Goal: Communication & Community: Share content

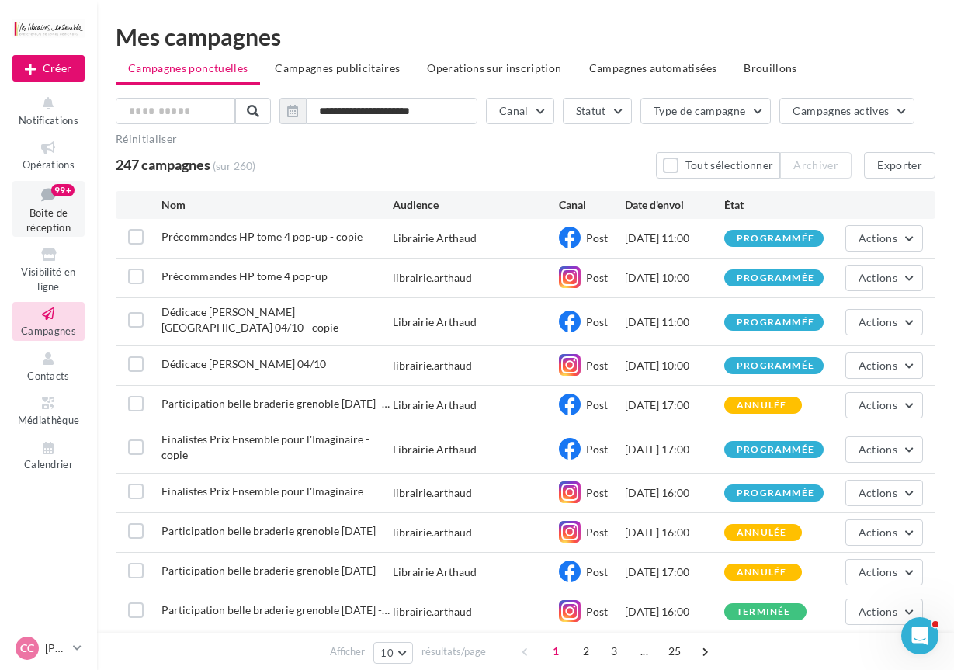
click at [40, 206] on link "Boîte de réception 99+" at bounding box center [48, 209] width 72 height 57
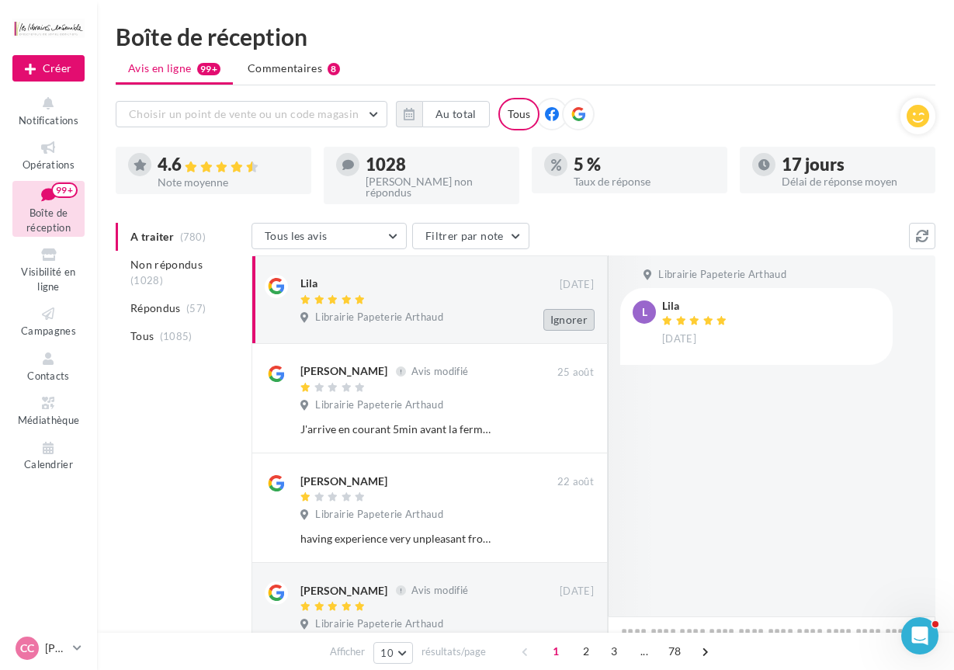
click at [575, 309] on button "Ignorer" at bounding box center [568, 320] width 51 height 22
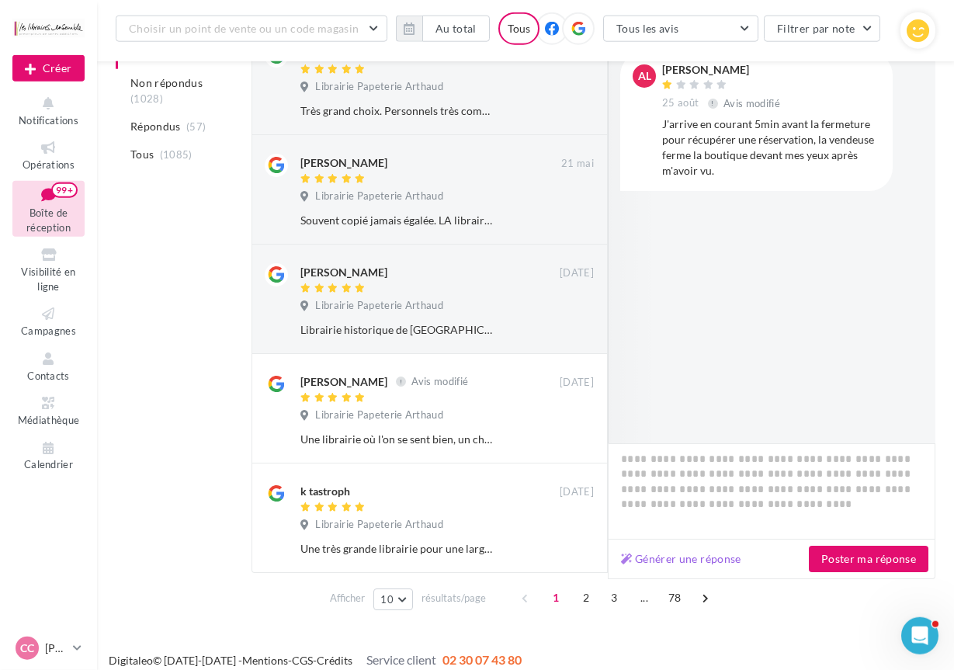
scroll to position [800, 0]
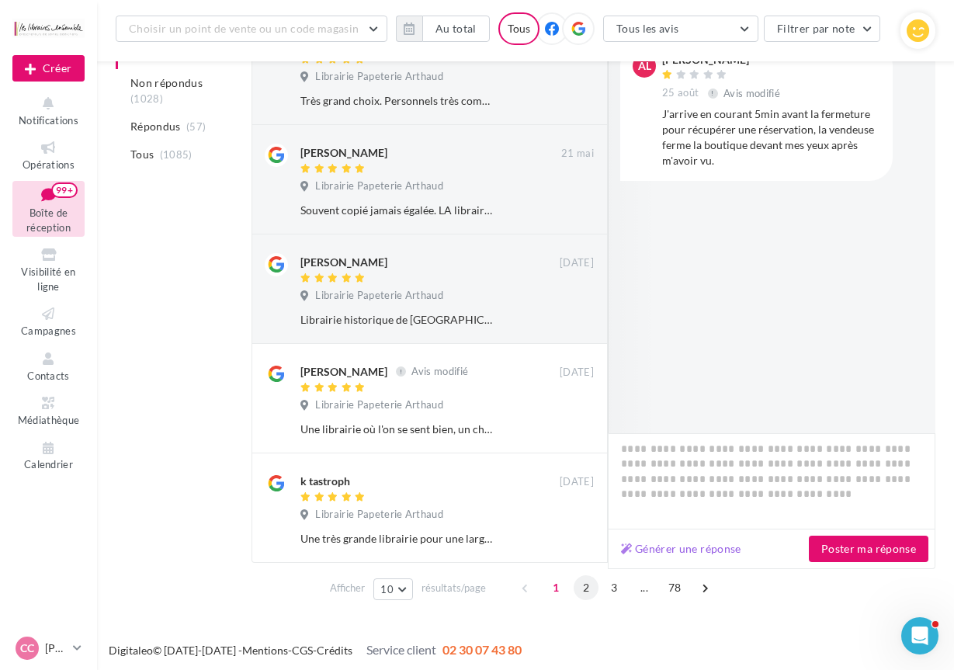
click at [585, 587] on span "2" at bounding box center [586, 587] width 25 height 25
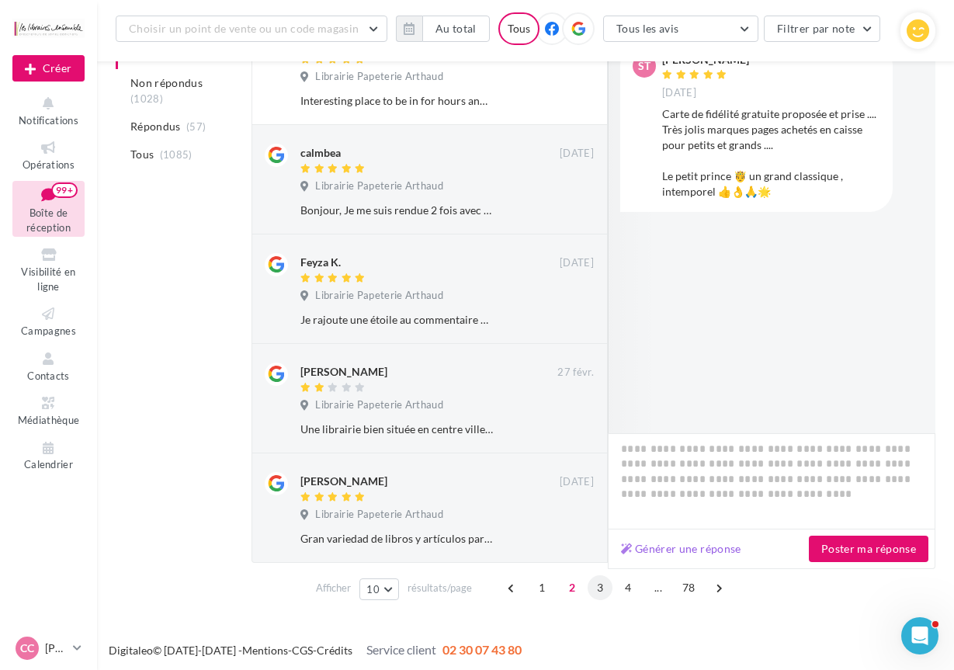
click at [595, 584] on span "3" at bounding box center [600, 587] width 25 height 25
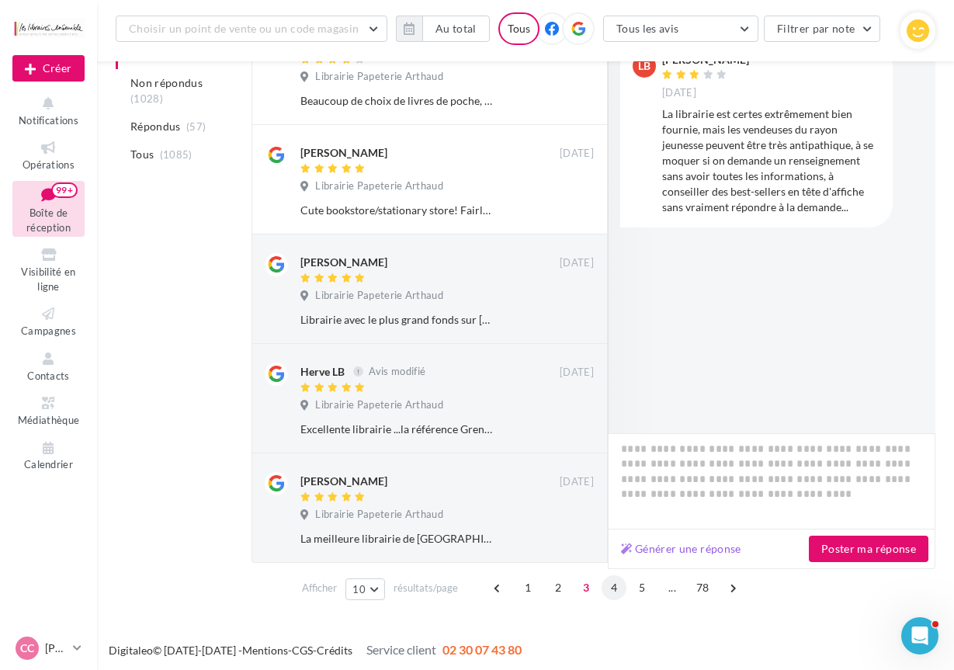
click at [614, 584] on span "4" at bounding box center [614, 587] width 25 height 25
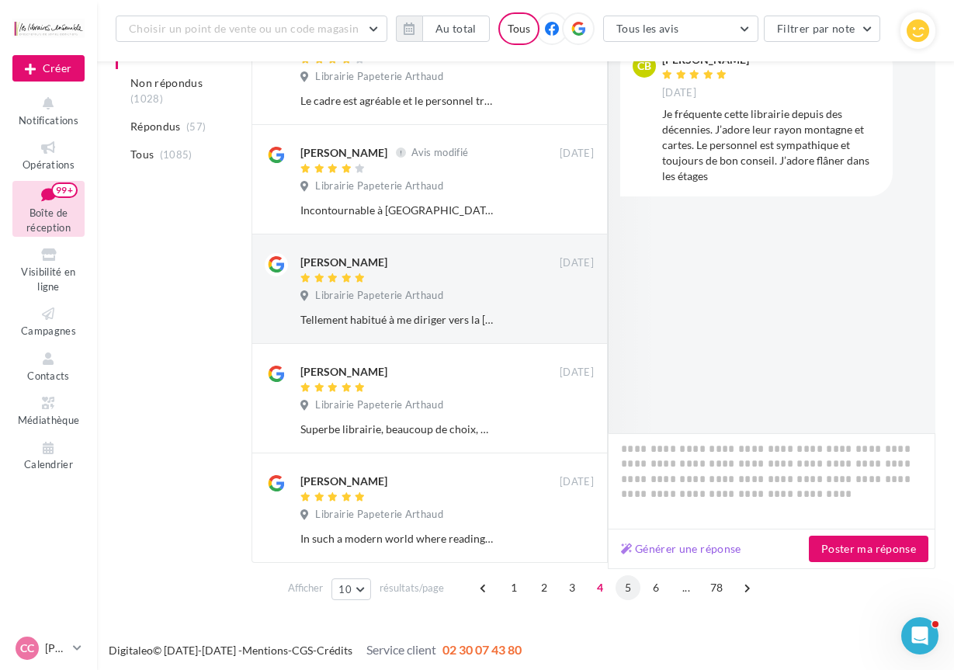
click at [635, 588] on span "5" at bounding box center [627, 587] width 25 height 25
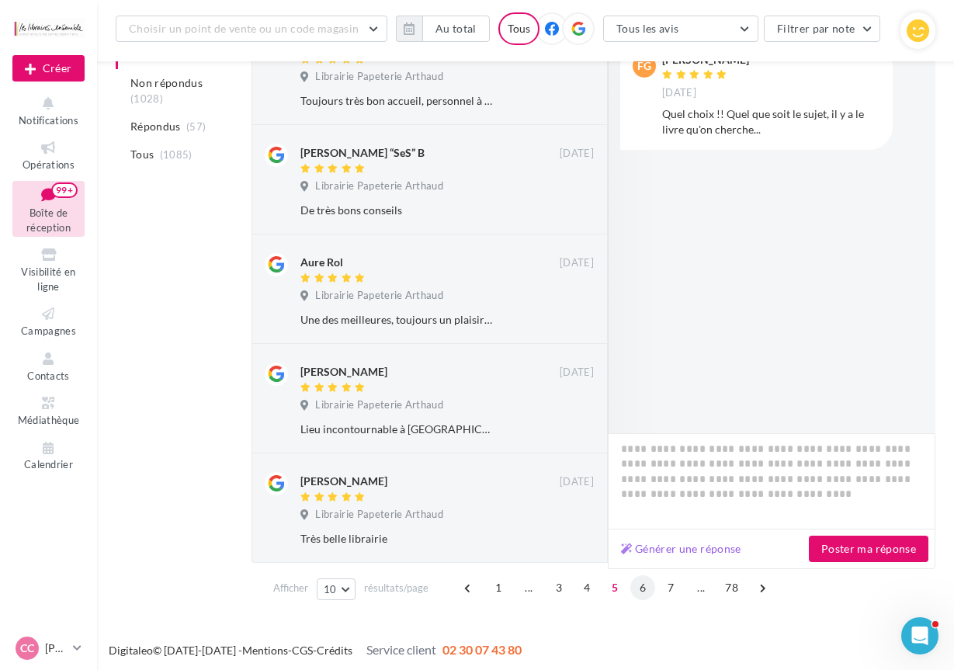
click at [651, 591] on span "6" at bounding box center [642, 587] width 25 height 25
click at [643, 588] on span "7" at bounding box center [642, 587] width 25 height 25
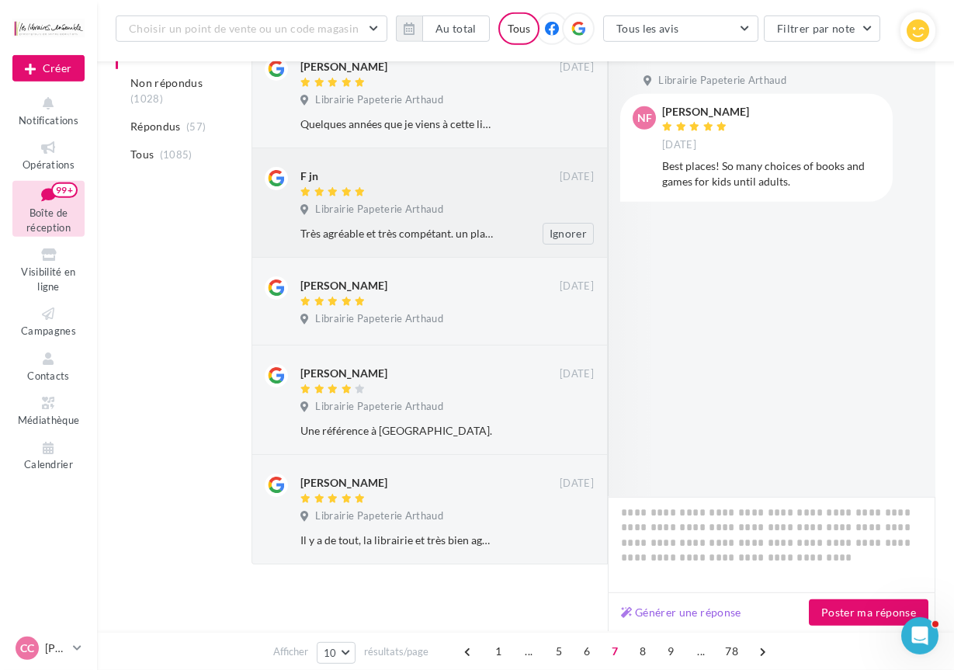
scroll to position [778, 0]
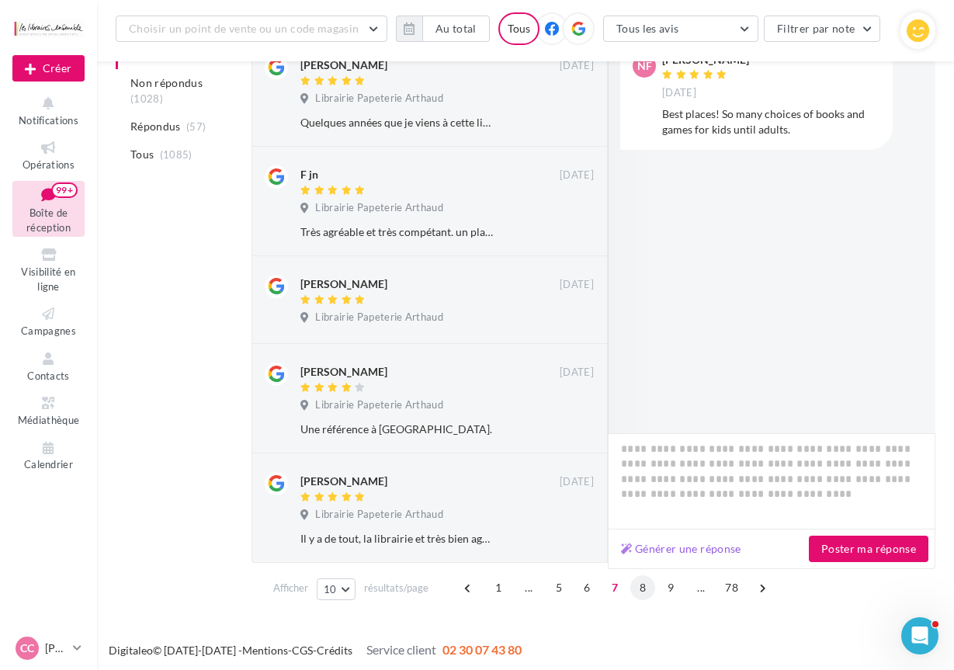
click at [640, 588] on span "8" at bounding box center [642, 587] width 25 height 25
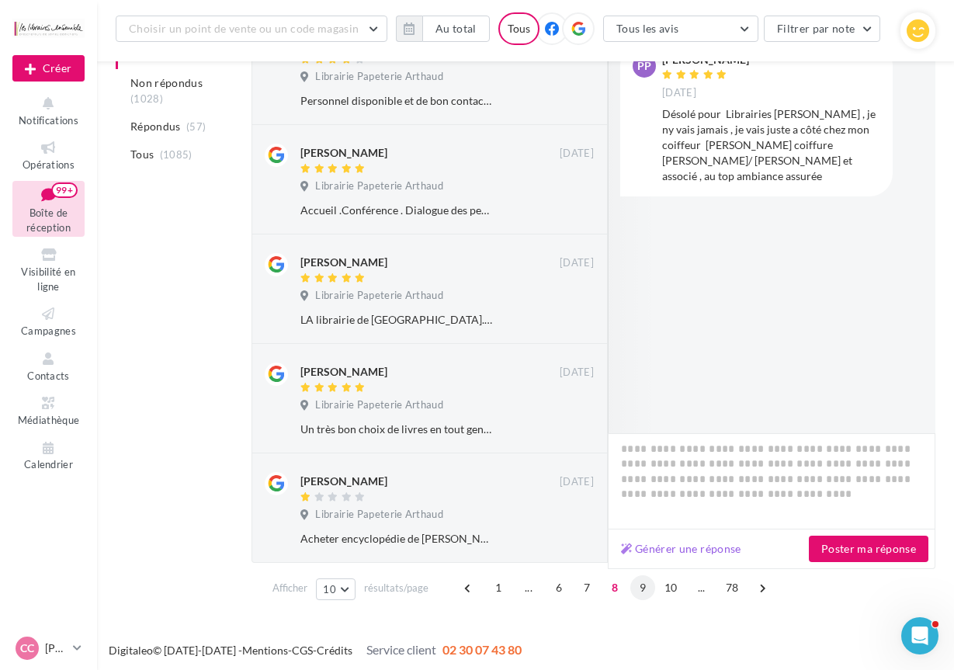
click at [647, 584] on span "9" at bounding box center [642, 587] width 25 height 25
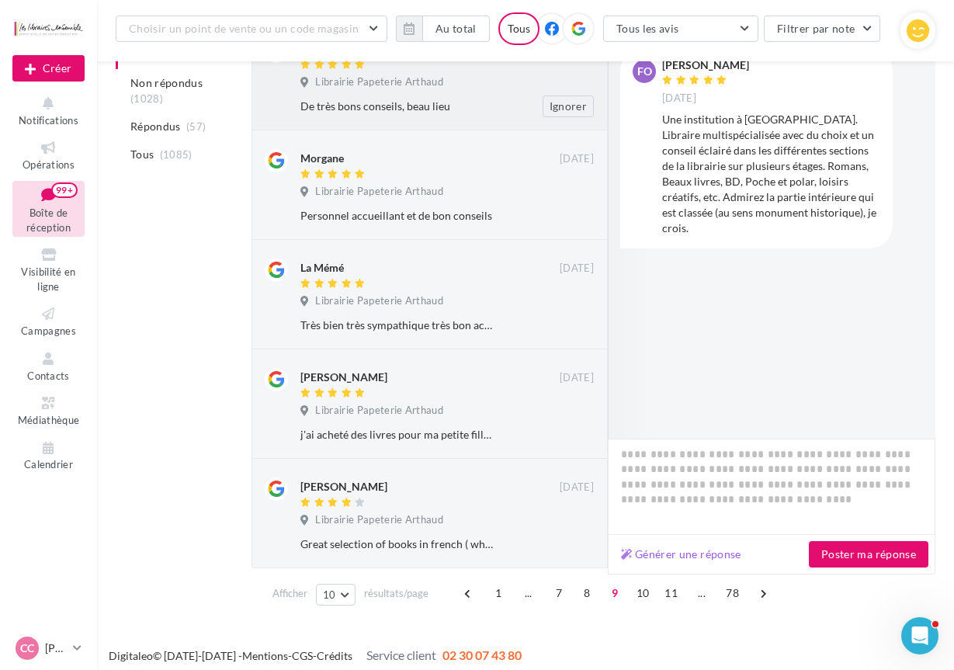
scroll to position [800, 0]
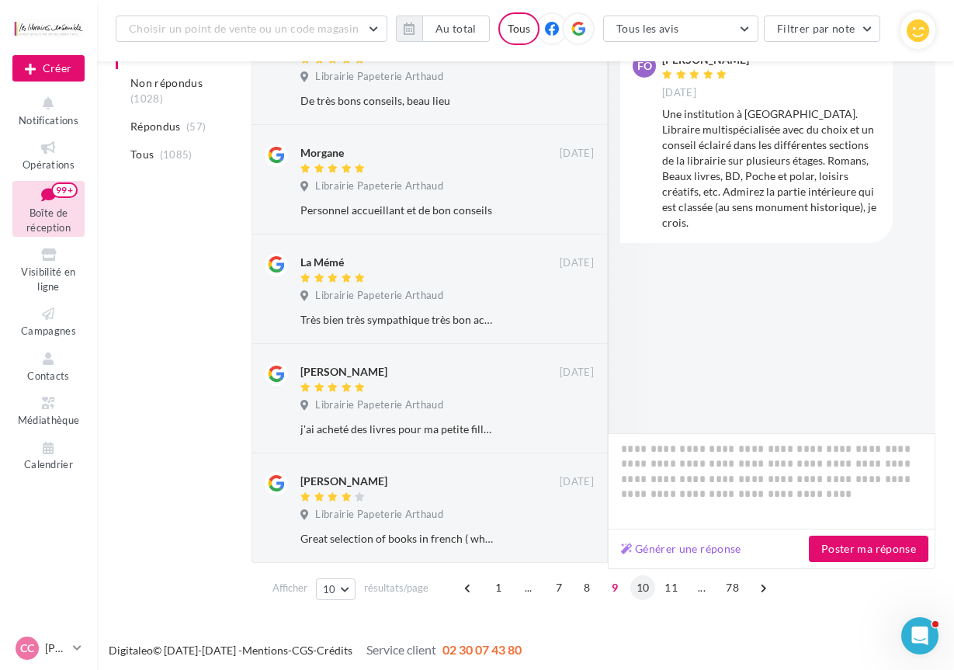
click at [646, 580] on span "10" at bounding box center [643, 587] width 26 height 25
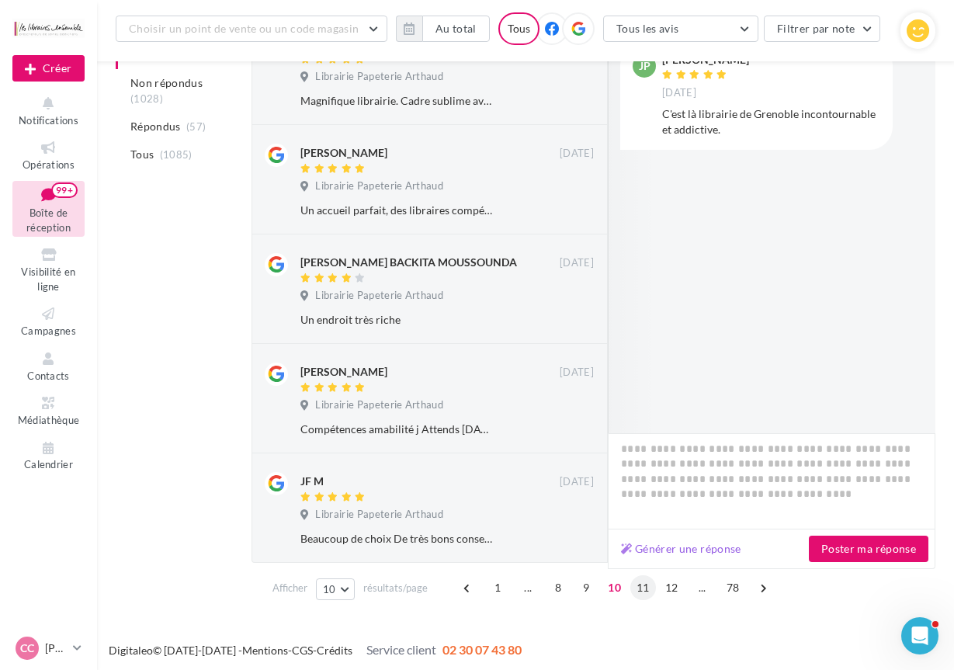
click at [650, 591] on span "11" at bounding box center [643, 587] width 26 height 25
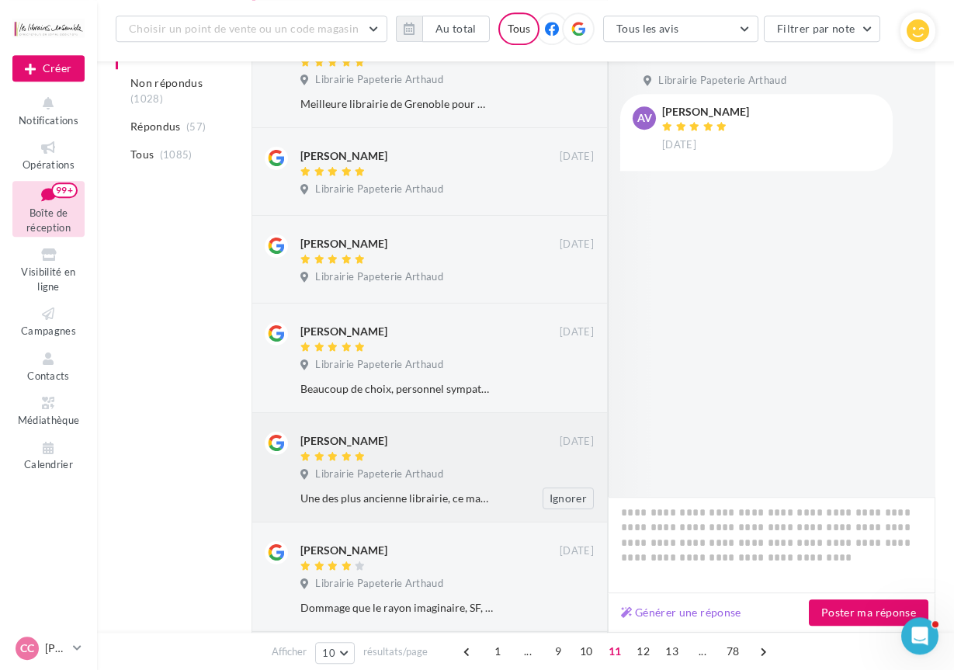
scroll to position [279, 0]
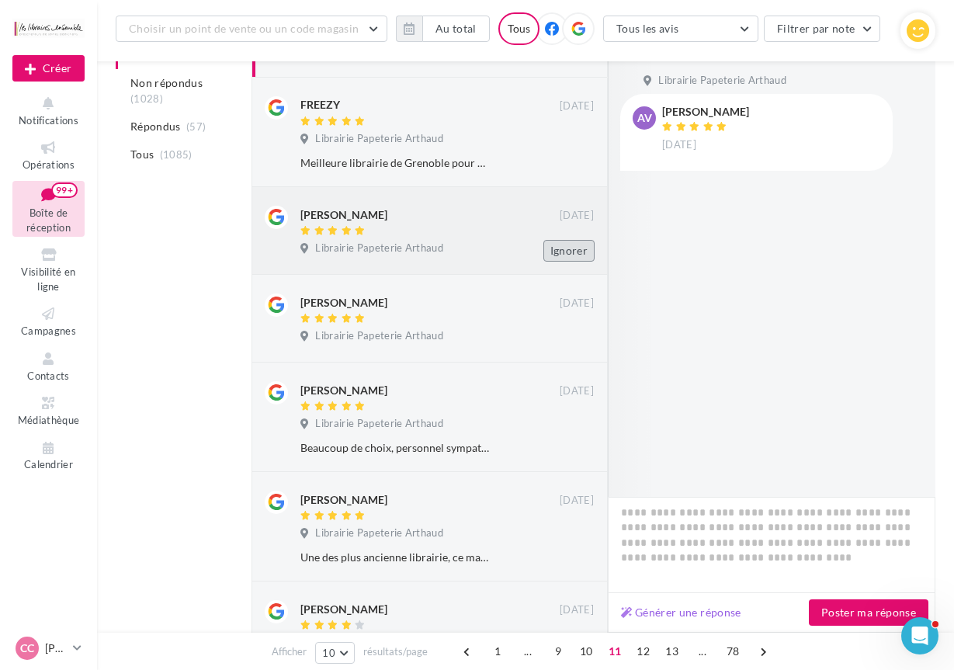
click at [580, 244] on button "Ignorer" at bounding box center [568, 251] width 51 height 22
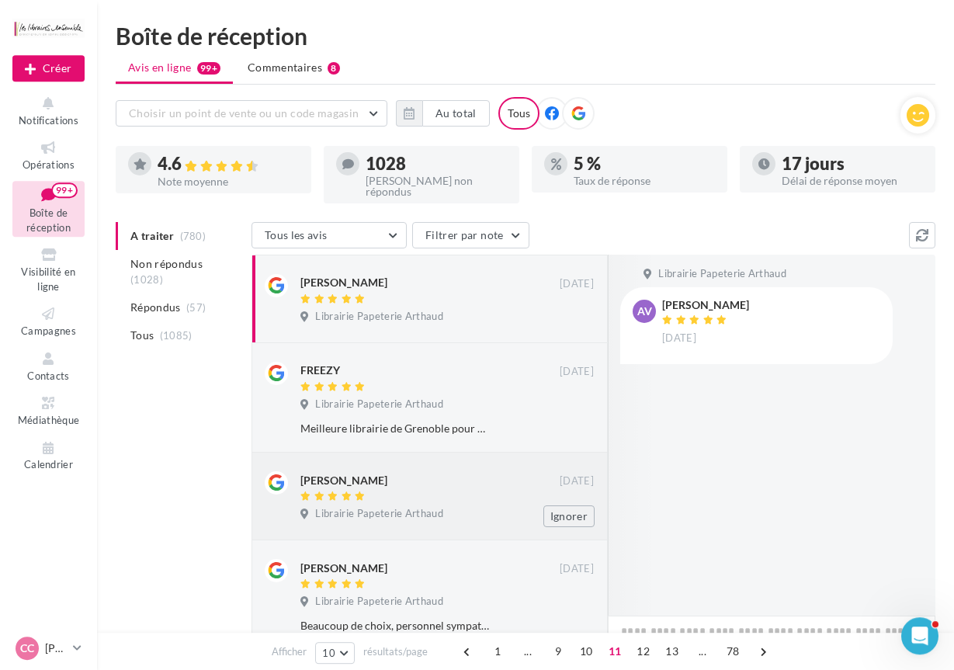
scroll to position [0, 0]
click at [567, 315] on button "Ignorer" at bounding box center [568, 320] width 51 height 22
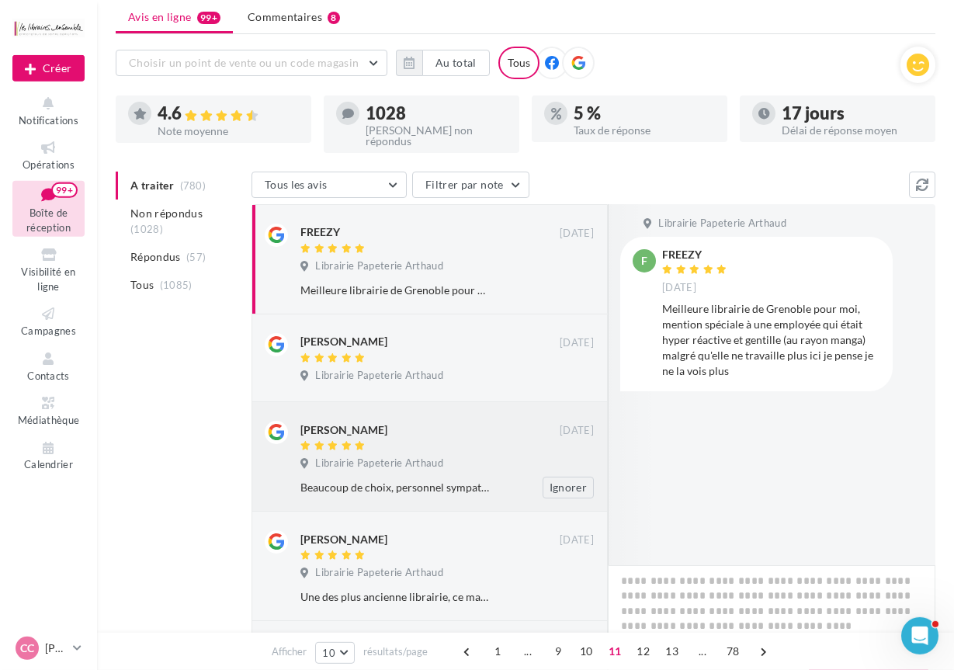
scroll to position [79, 0]
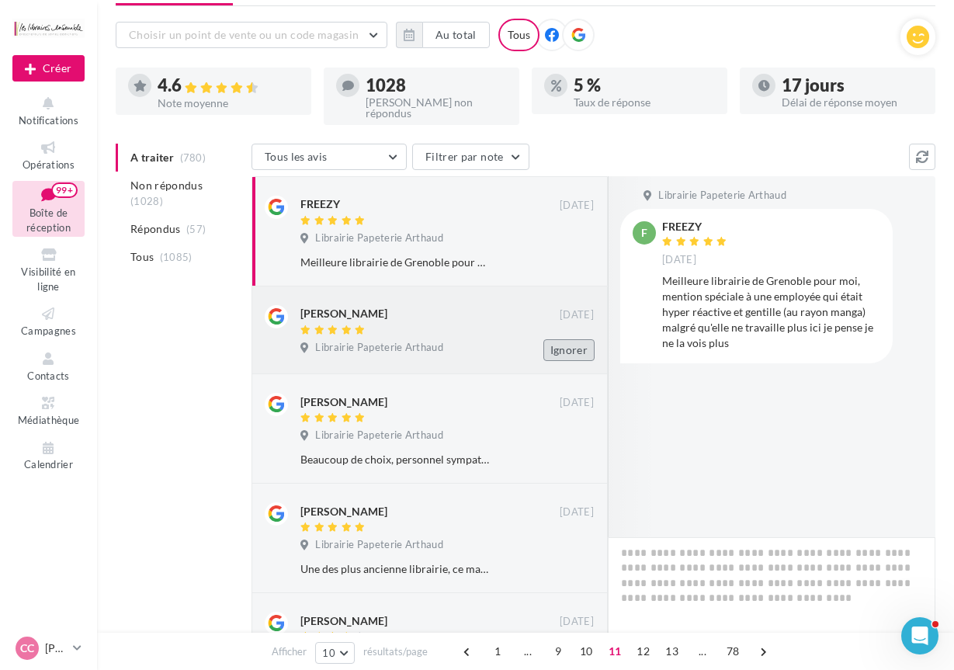
click at [570, 347] on button "Ignorer" at bounding box center [568, 350] width 51 height 22
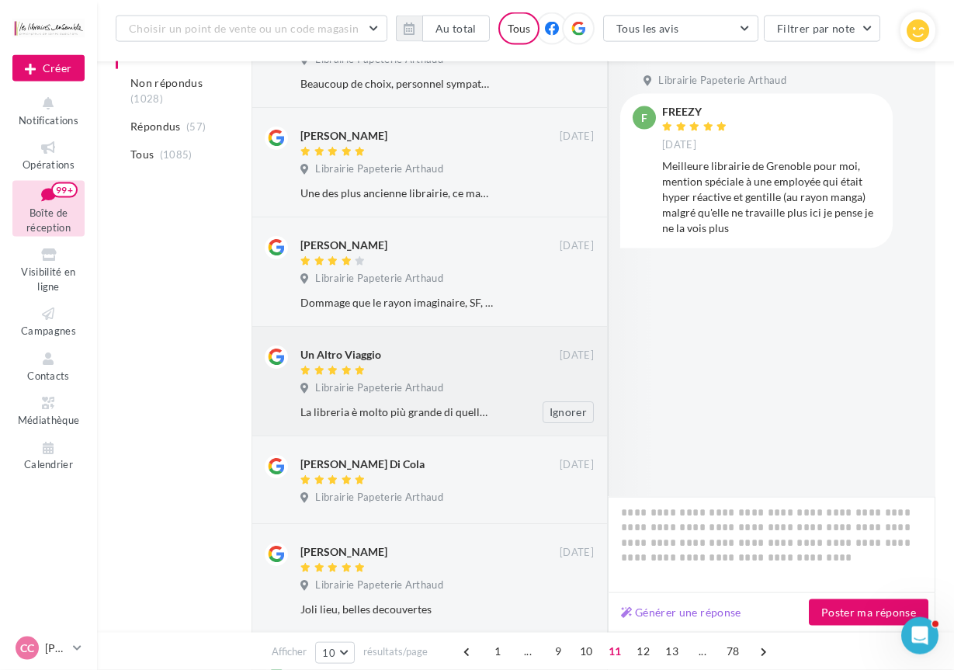
scroll to position [554, 0]
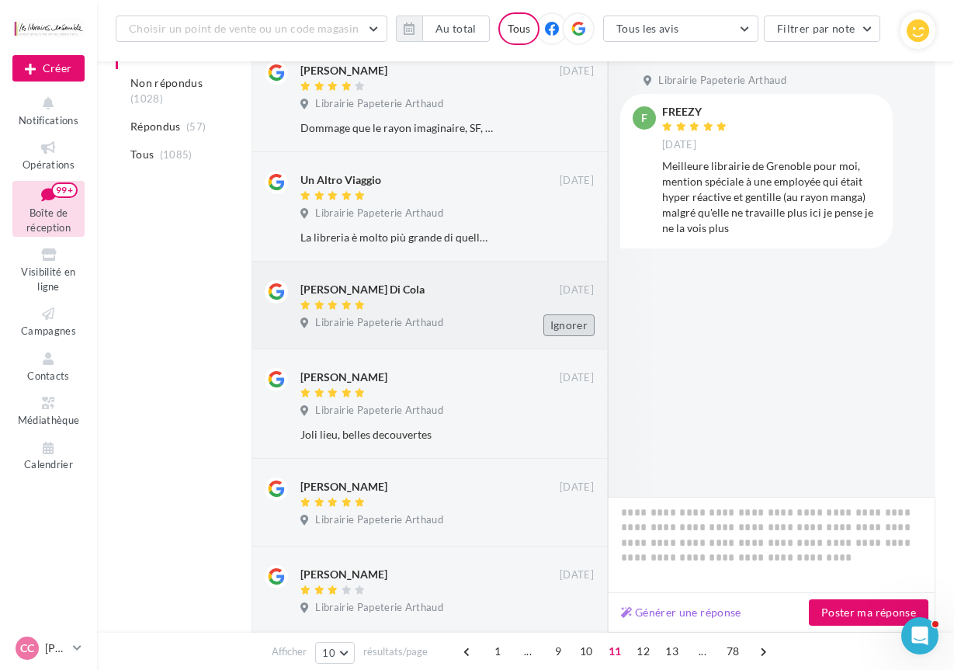
click at [558, 322] on button "Ignorer" at bounding box center [568, 325] width 51 height 22
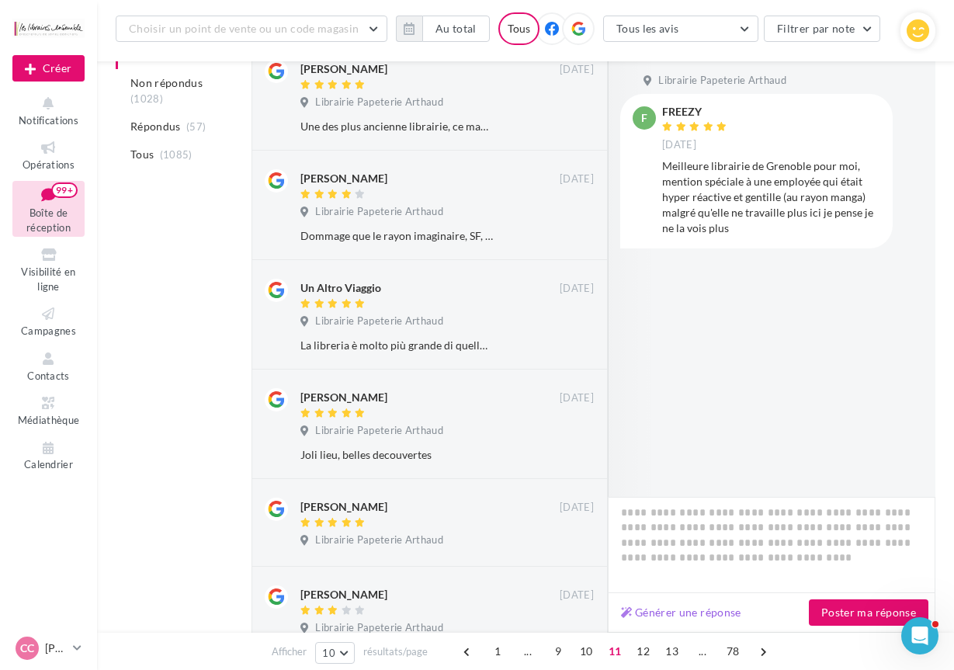
scroll to position [437, 0]
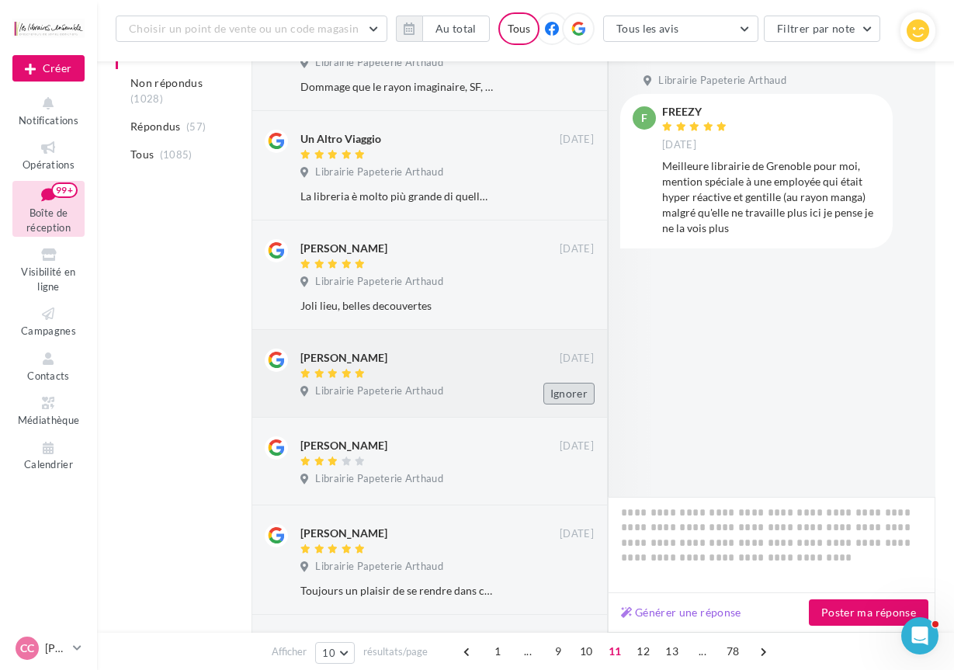
click at [555, 393] on button "Ignorer" at bounding box center [568, 394] width 51 height 22
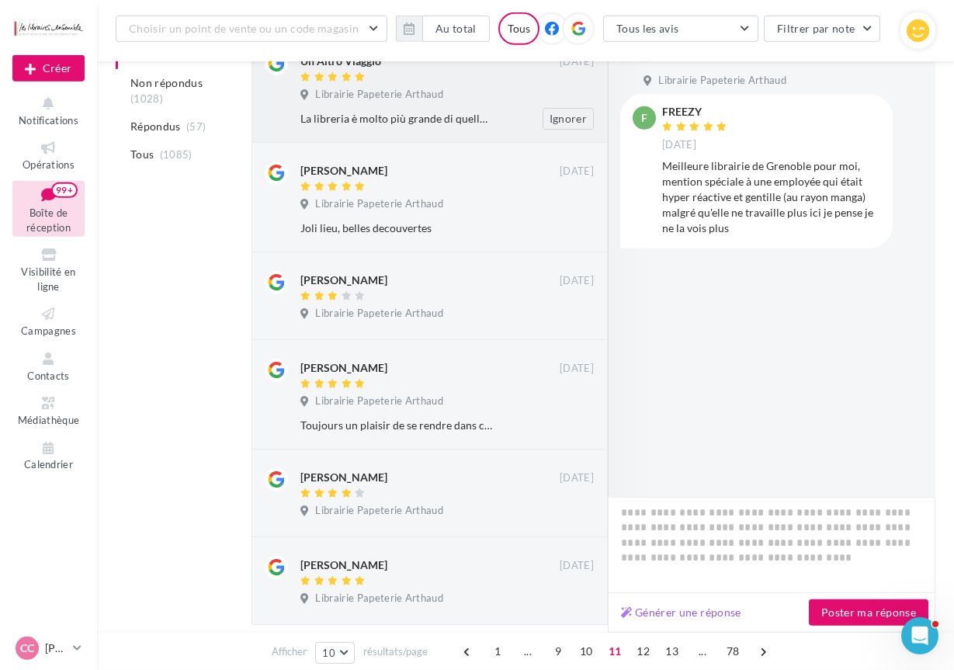
scroll to position [674, 0]
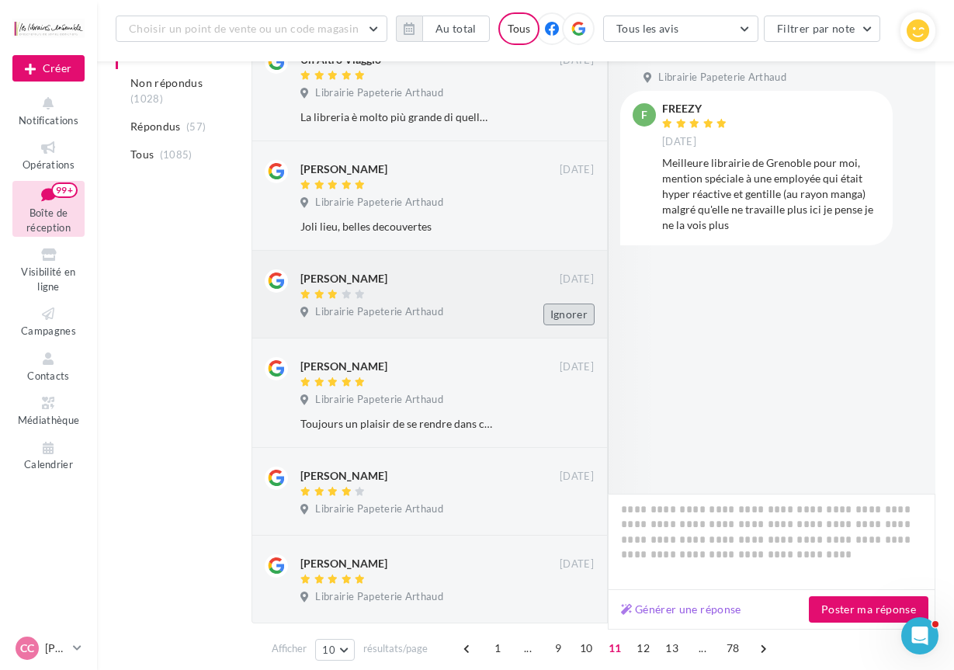
click at [566, 314] on button "Ignorer" at bounding box center [568, 314] width 51 height 22
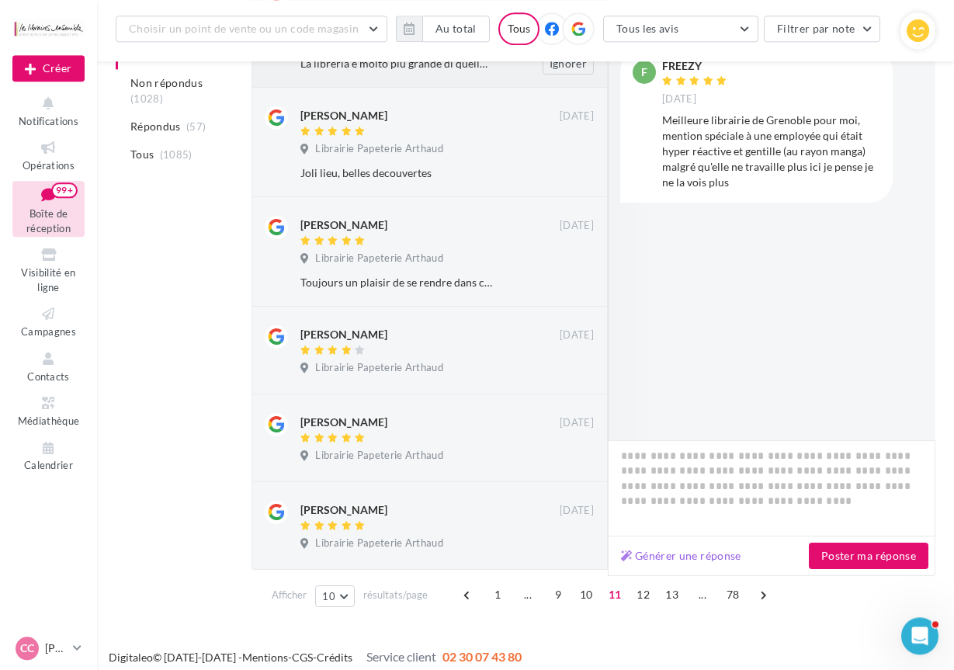
scroll to position [735, 0]
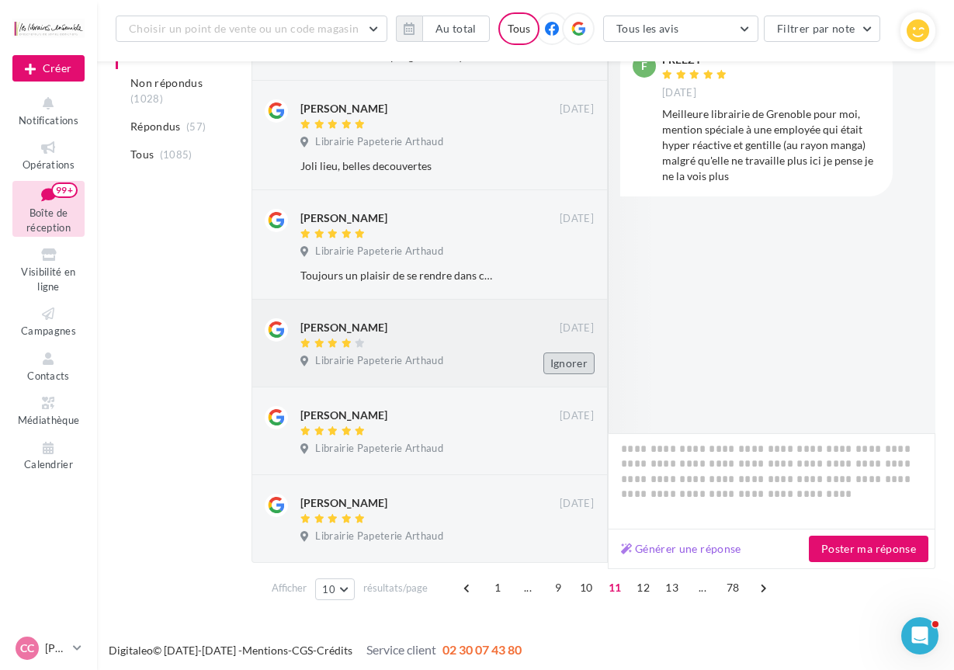
click at [559, 362] on button "Ignorer" at bounding box center [568, 363] width 51 height 22
click at [575, 363] on button "Ignorer" at bounding box center [568, 363] width 51 height 22
click at [565, 356] on button "Ignorer" at bounding box center [568, 363] width 51 height 22
click at [563, 364] on button "Ignorer" at bounding box center [568, 363] width 51 height 22
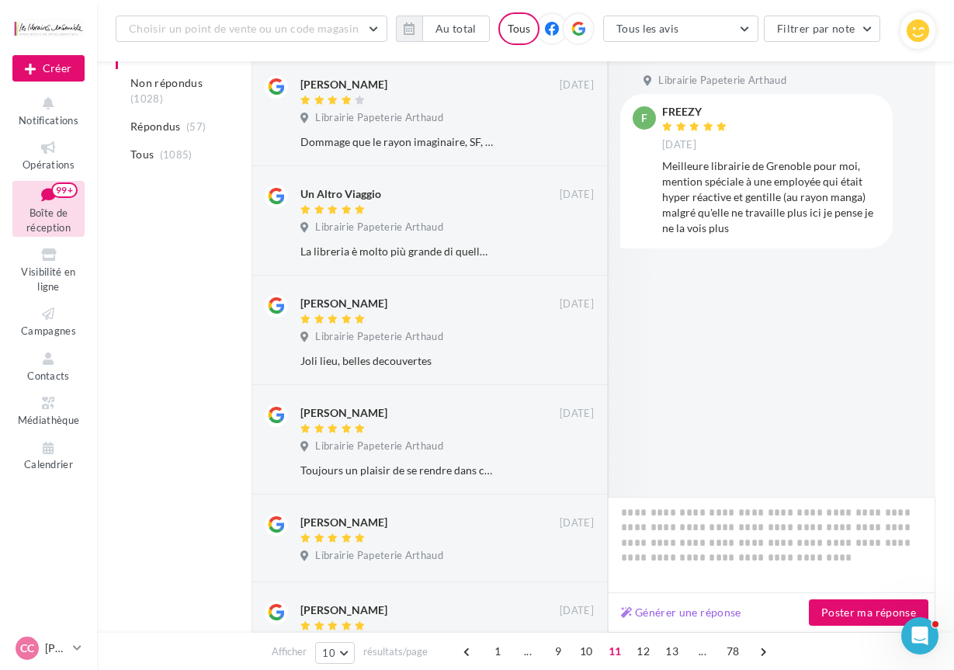
scroll to position [757, 0]
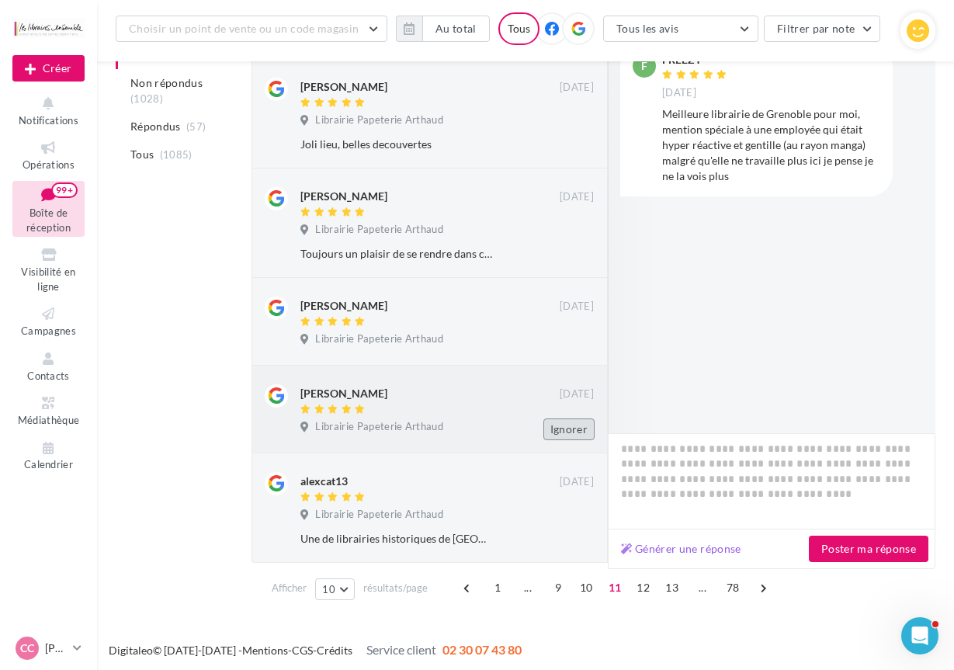
click at [562, 425] on button "Ignorer" at bounding box center [568, 429] width 51 height 22
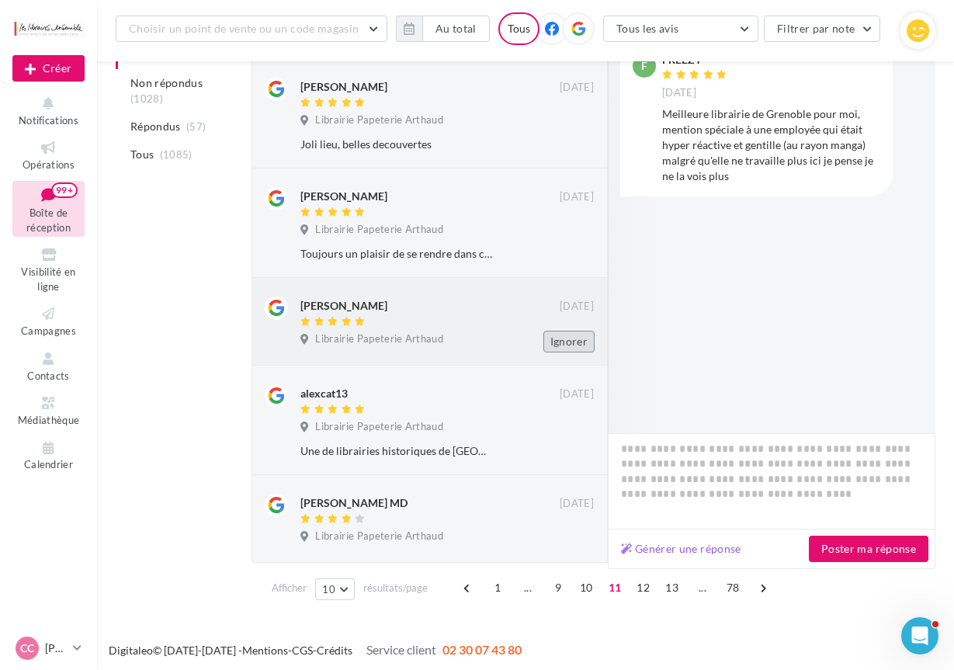
click at [559, 345] on button "Ignorer" at bounding box center [568, 342] width 51 height 22
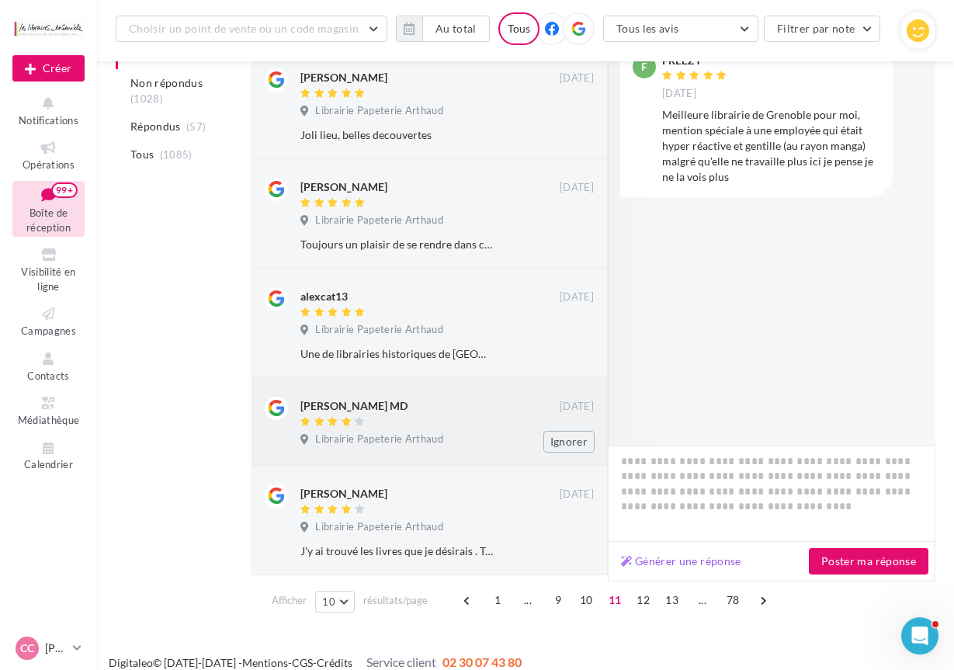
scroll to position [778, 0]
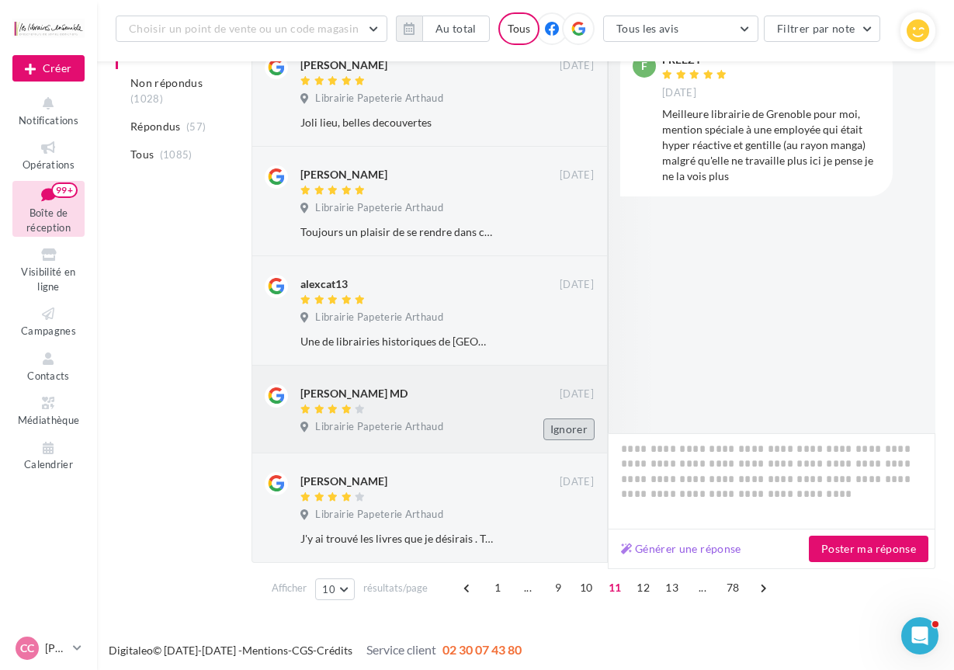
click at [560, 427] on button "Ignorer" at bounding box center [568, 429] width 51 height 22
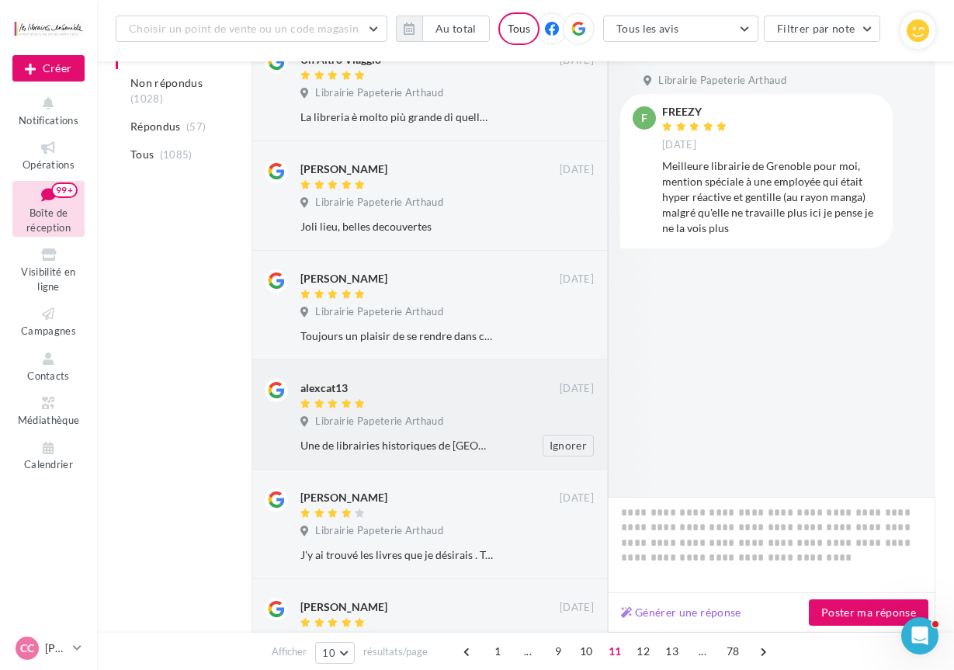
scroll to position [800, 0]
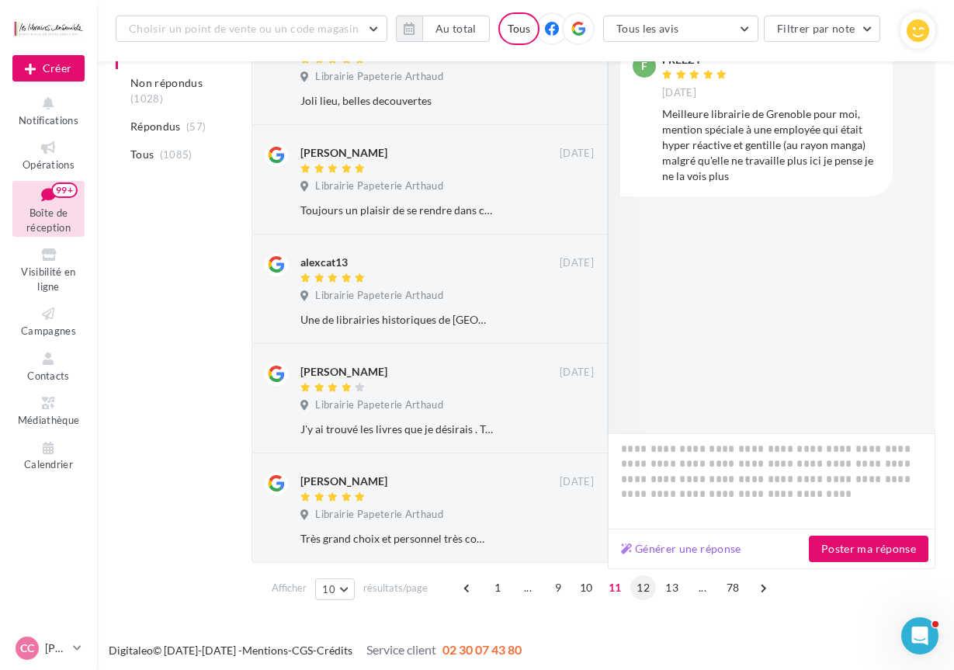
click at [643, 588] on span "12" at bounding box center [643, 587] width 26 height 25
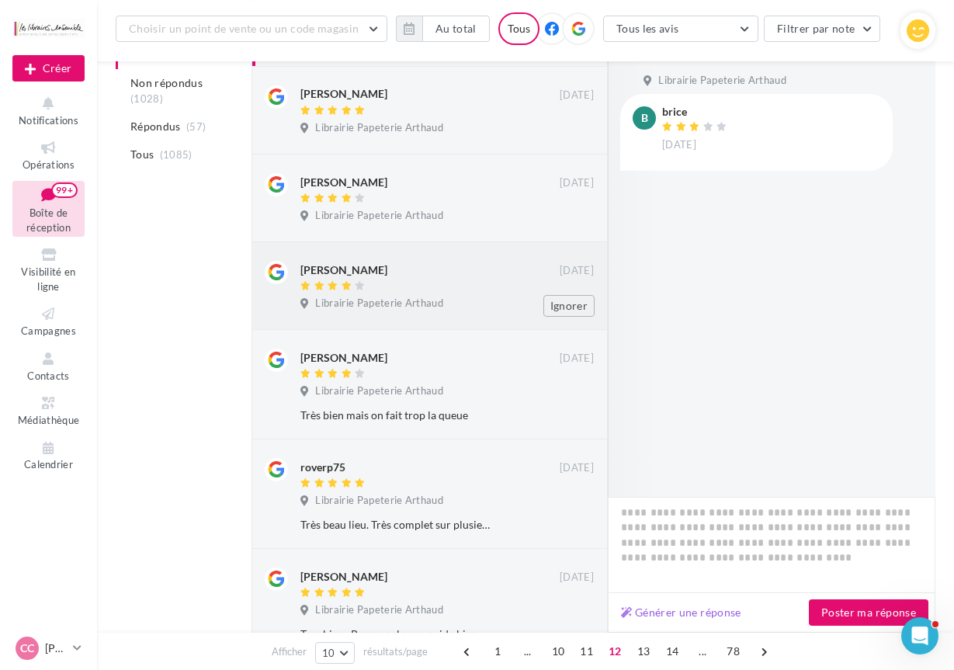
scroll to position [279, 0]
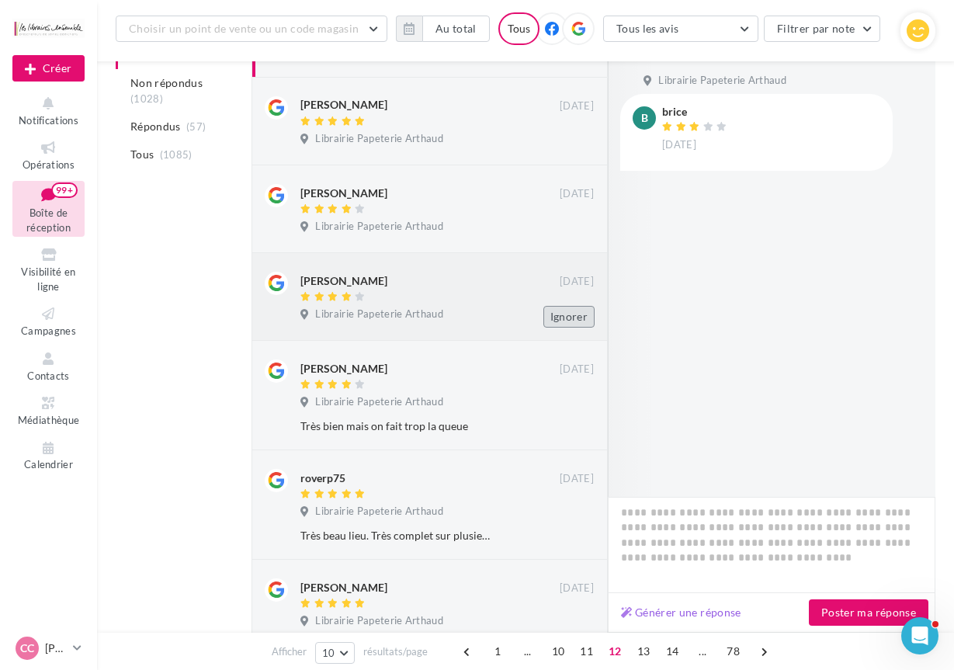
click at [555, 310] on button "Ignorer" at bounding box center [568, 317] width 51 height 22
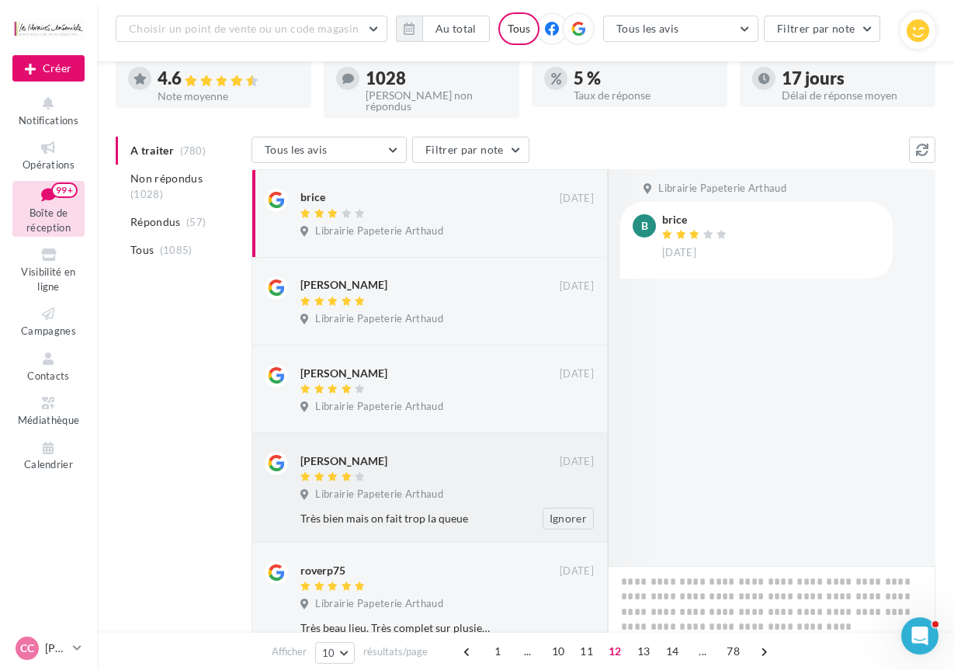
scroll to position [158, 0]
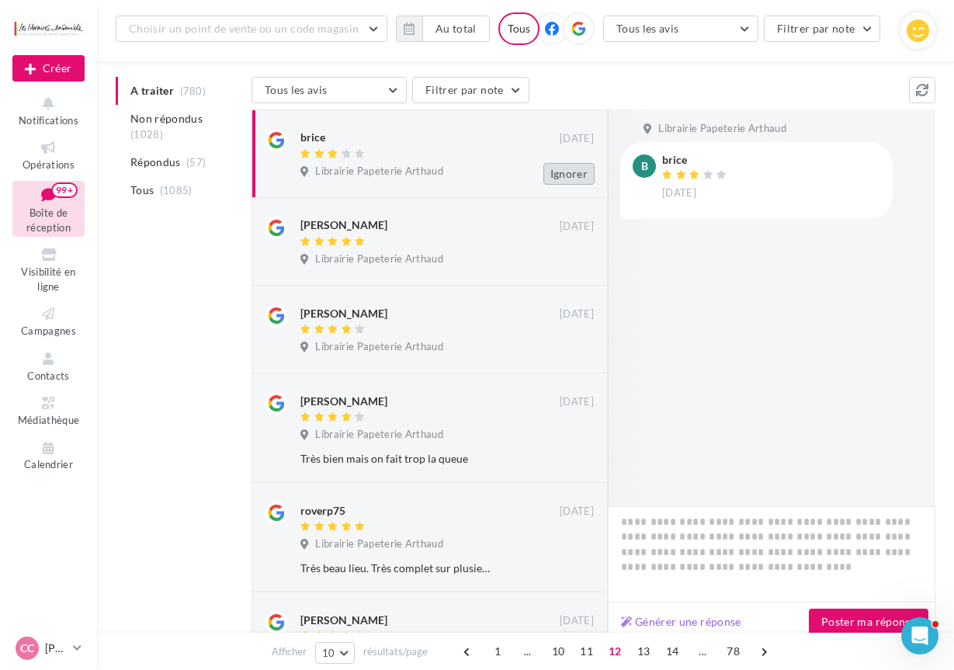
click at [565, 163] on button "Ignorer" at bounding box center [568, 174] width 51 height 22
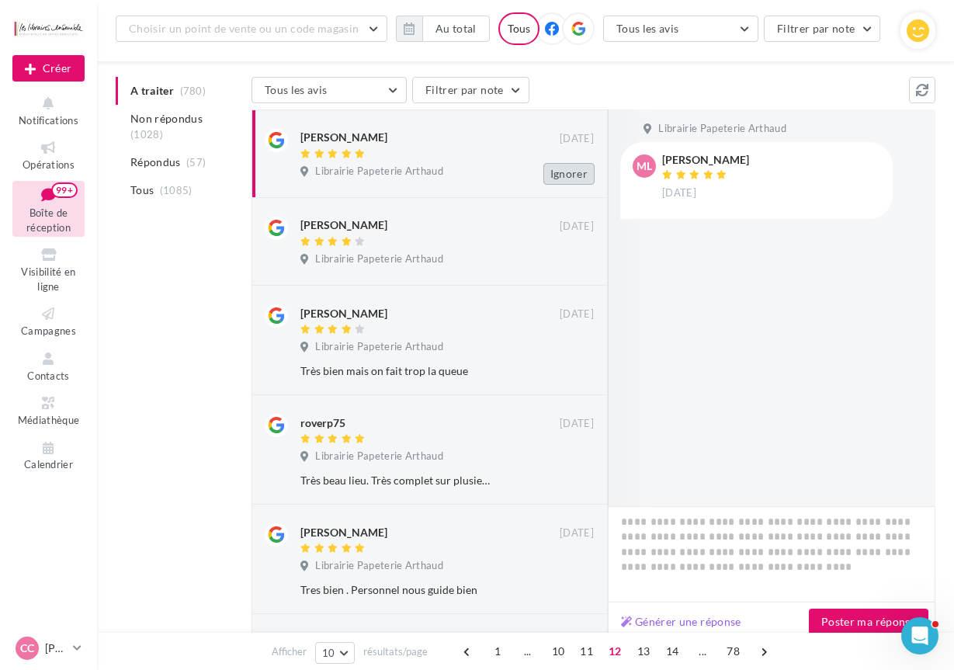
click at [570, 169] on button "Ignorer" at bounding box center [568, 174] width 51 height 22
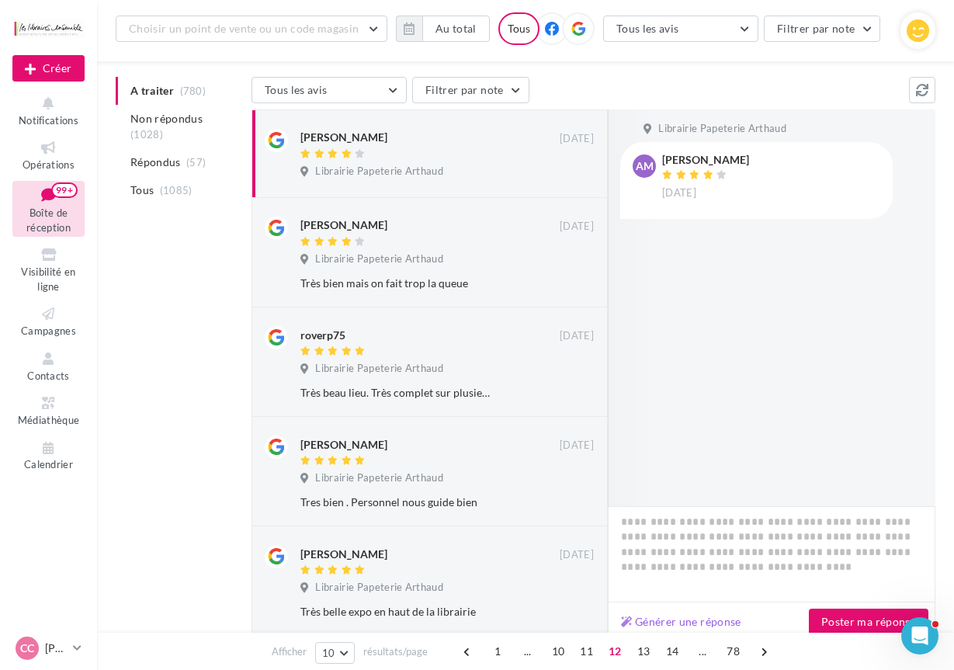
click at [570, 169] on button "Ignorer" at bounding box center [568, 174] width 51 height 22
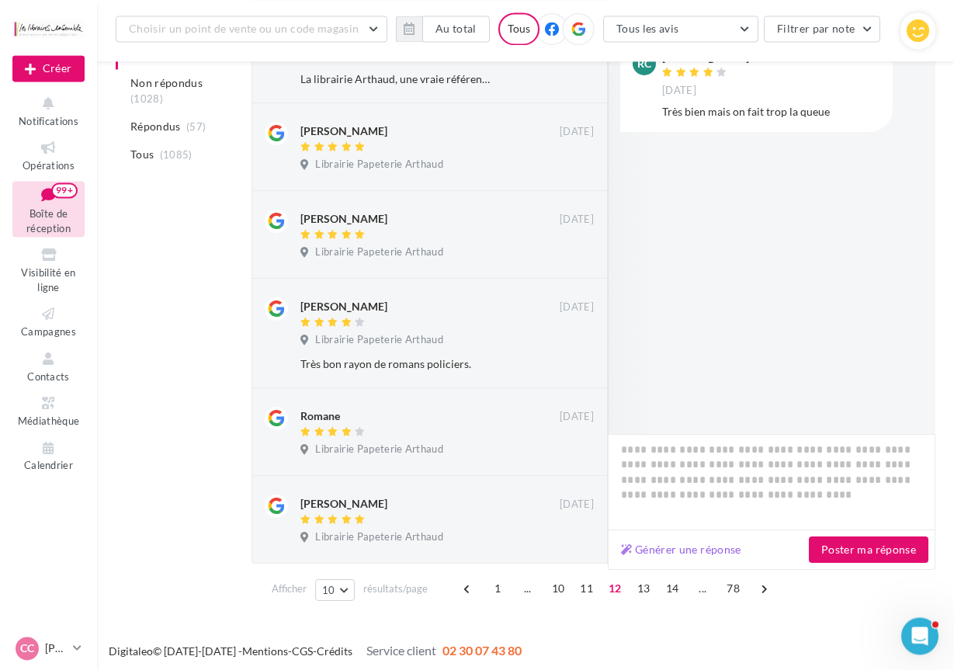
scroll to position [713, 0]
click at [567, 164] on button "Ignorer" at bounding box center [568, 166] width 51 height 22
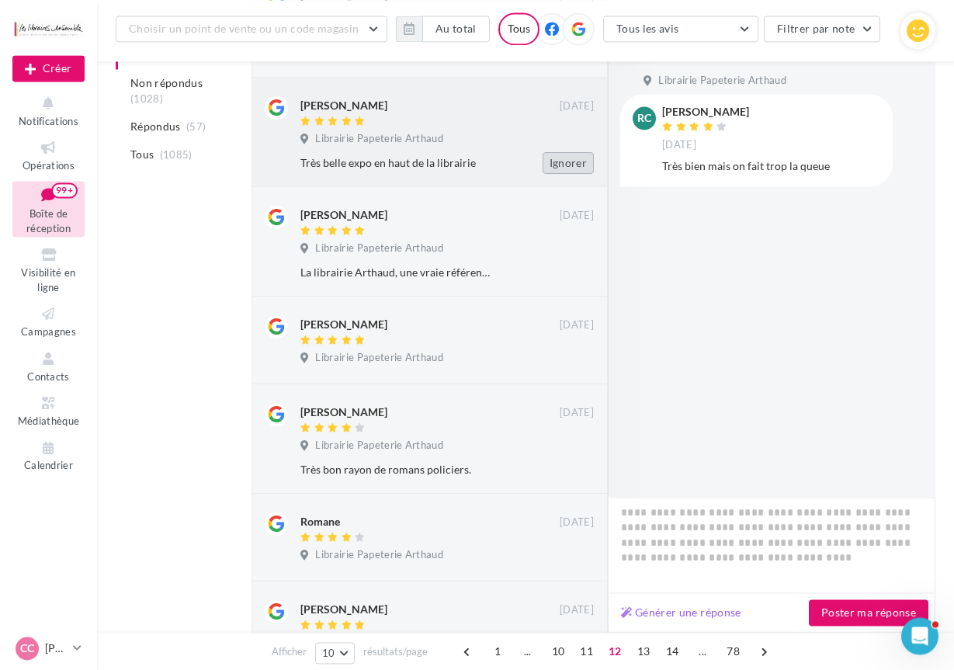
scroll to position [595, 0]
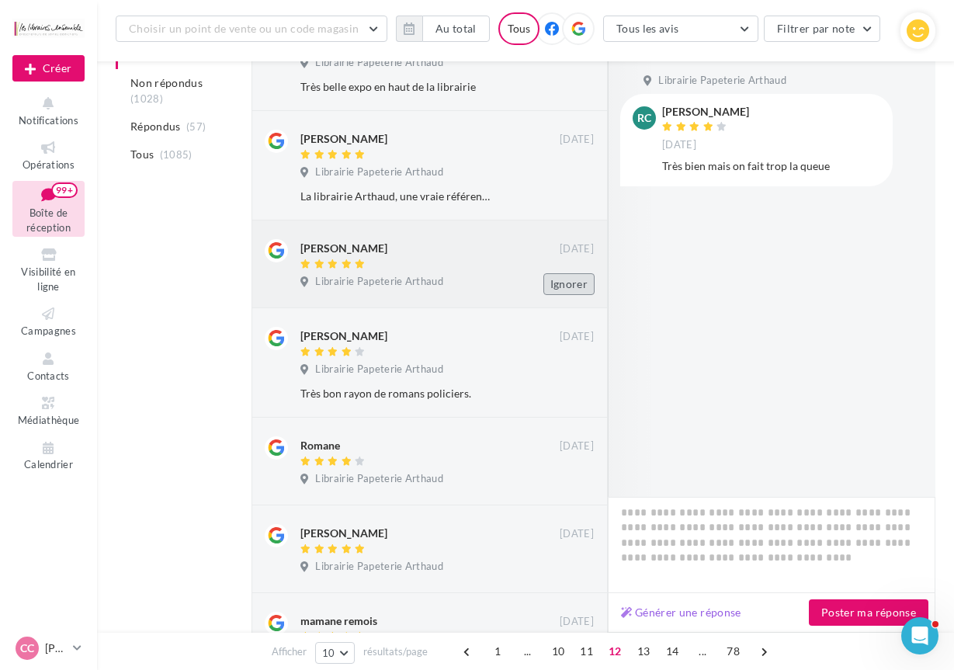
click at [564, 277] on button "Ignorer" at bounding box center [568, 284] width 51 height 22
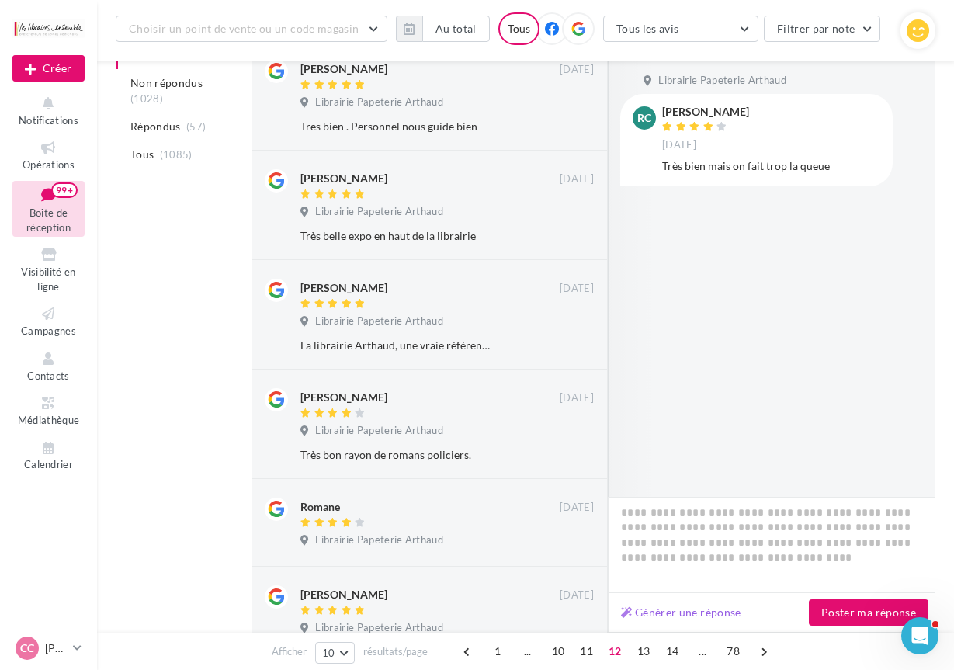
scroll to position [437, 0]
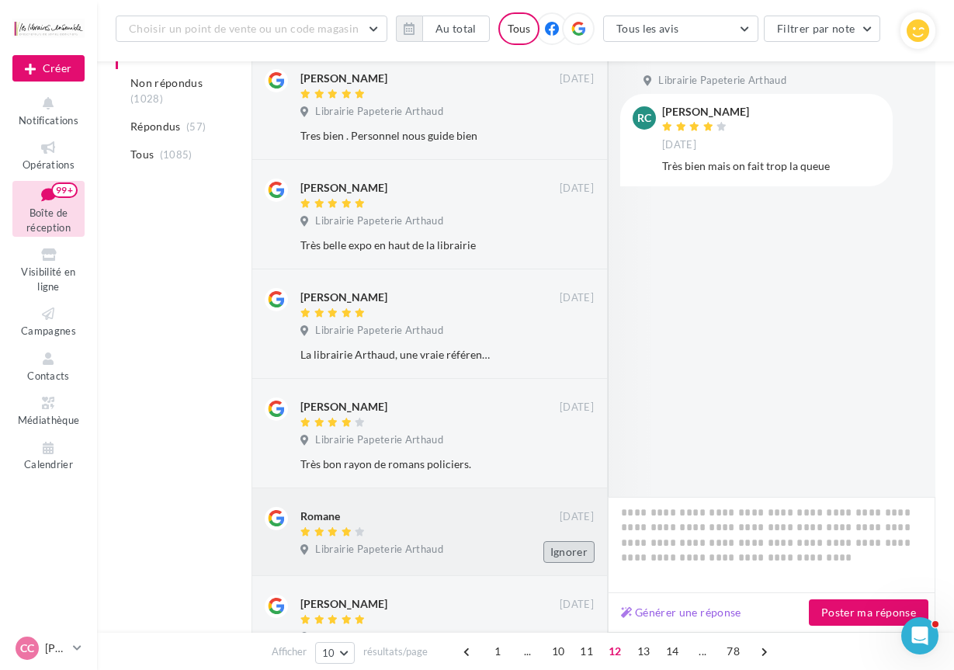
click at [560, 551] on button "Ignorer" at bounding box center [568, 552] width 51 height 22
click at [568, 545] on button "Ignorer" at bounding box center [568, 552] width 51 height 22
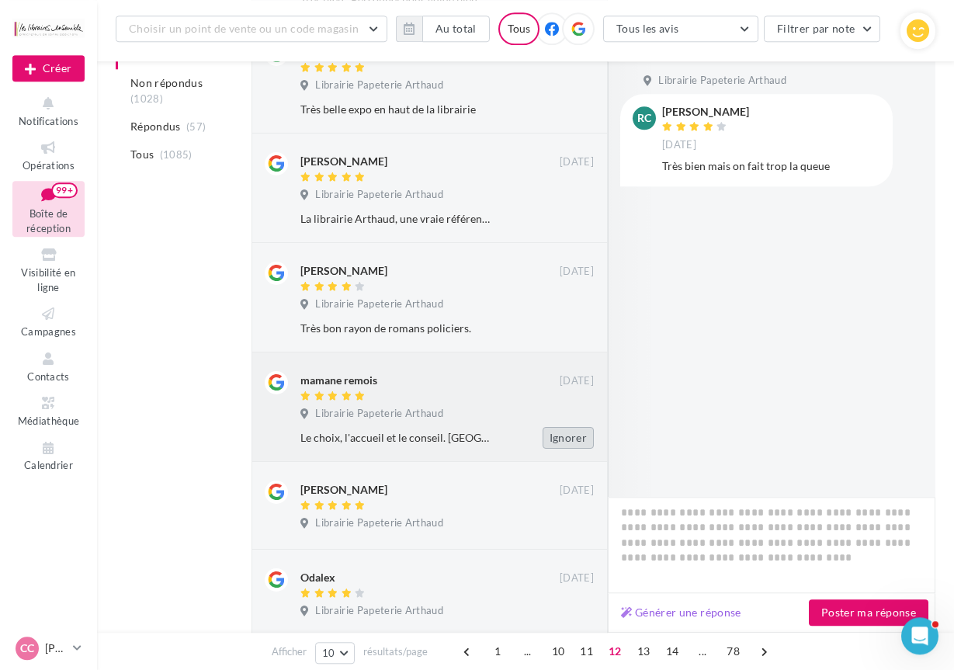
scroll to position [595, 0]
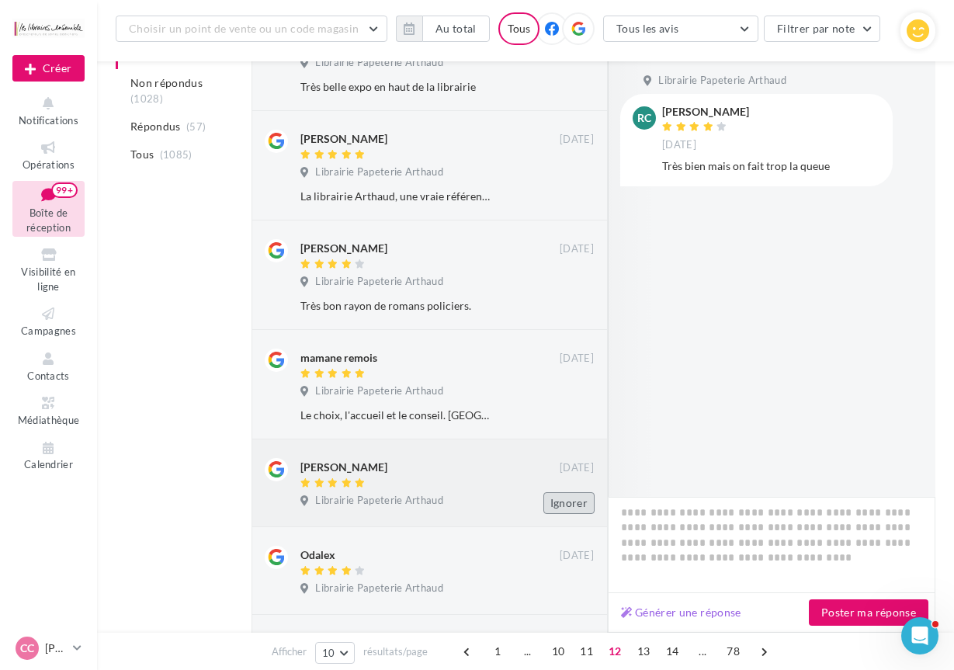
click at [566, 500] on button "Ignorer" at bounding box center [568, 503] width 51 height 22
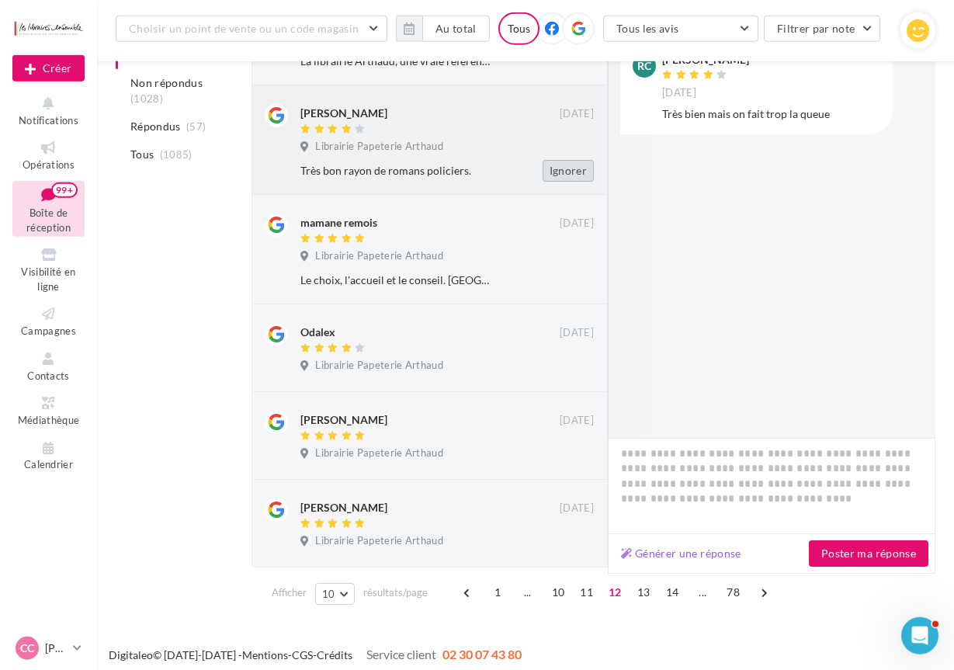
scroll to position [735, 0]
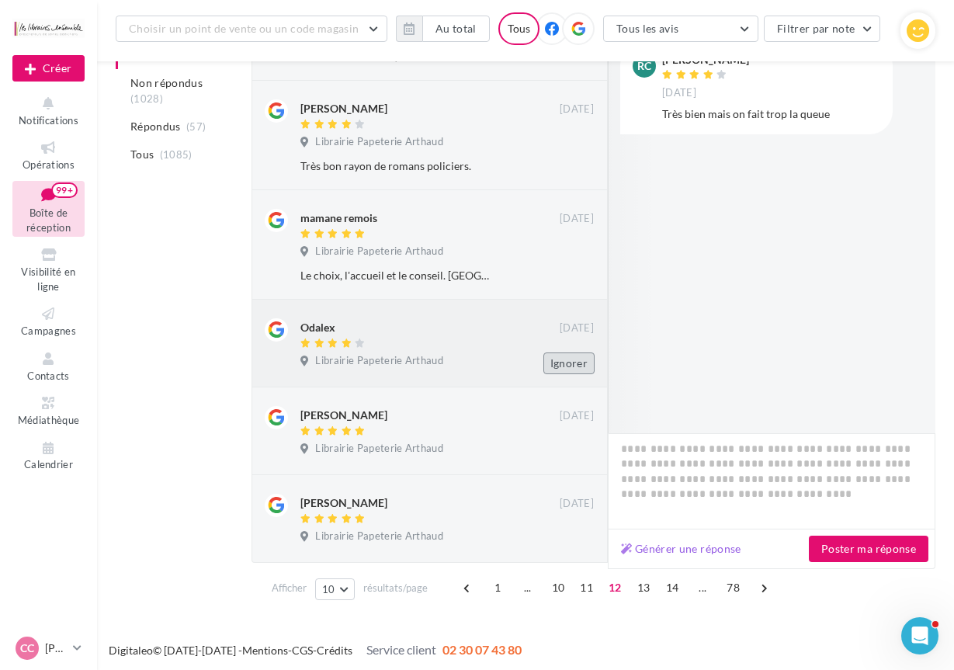
click at [557, 361] on button "Ignorer" at bounding box center [568, 363] width 51 height 22
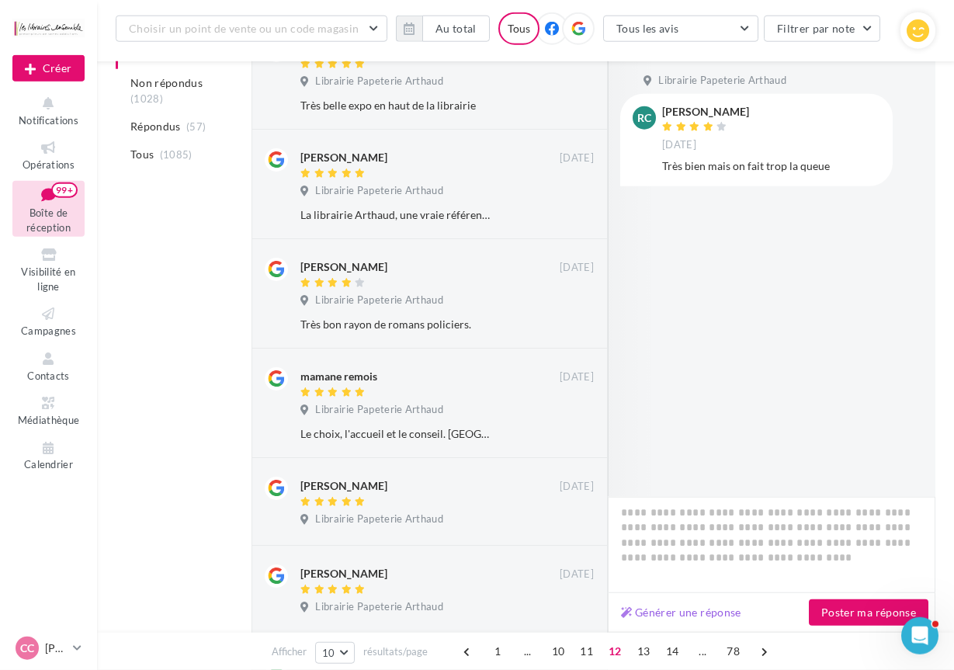
scroll to position [754, 0]
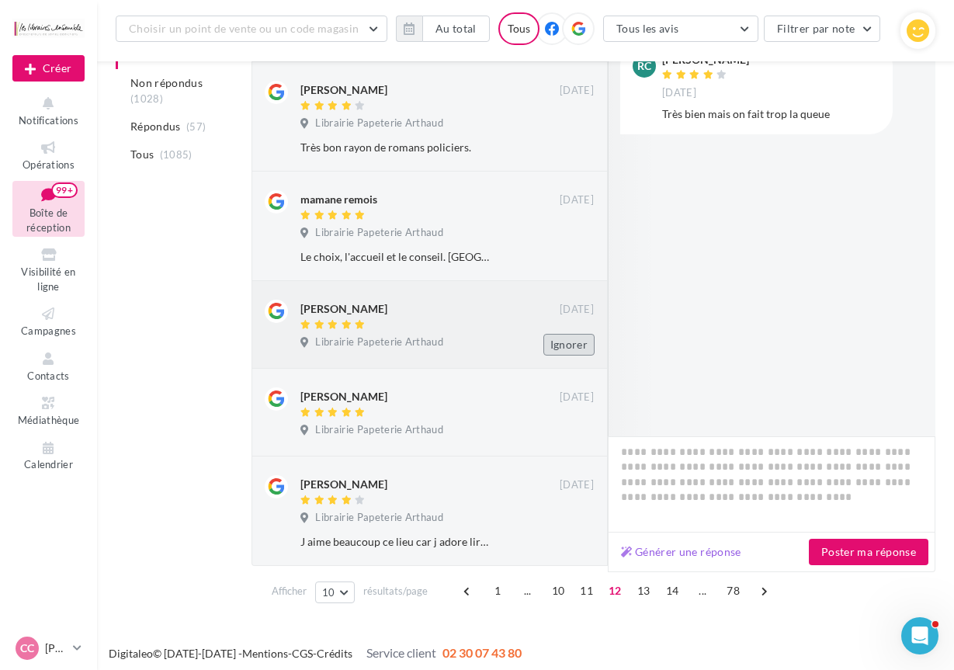
click at [569, 339] on button "Ignorer" at bounding box center [568, 345] width 51 height 22
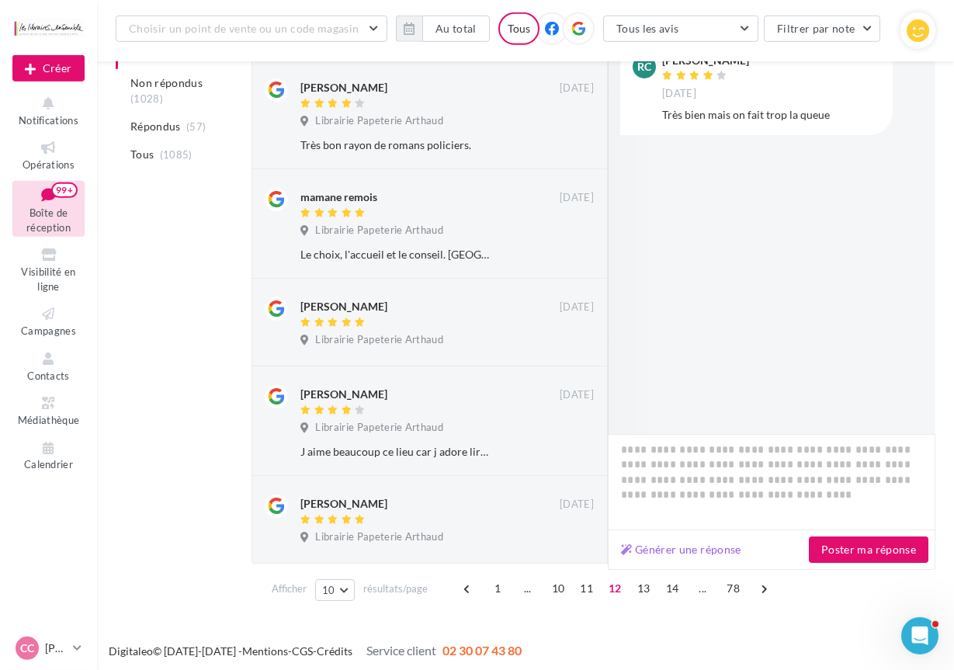
scroll to position [757, 0]
click at [569, 338] on button "Ignorer" at bounding box center [568, 342] width 51 height 22
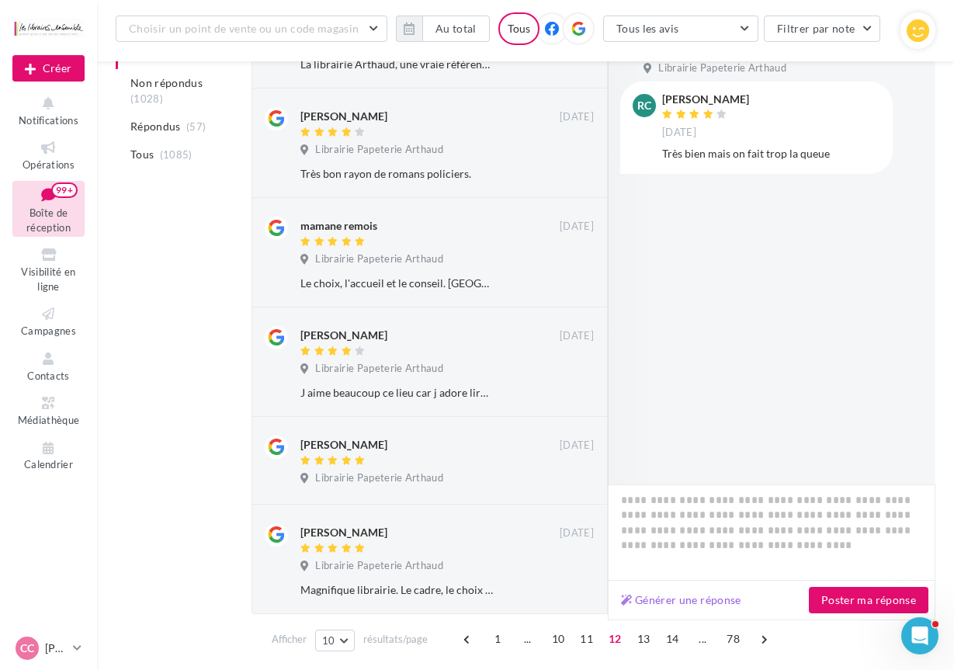
scroll to position [754, 0]
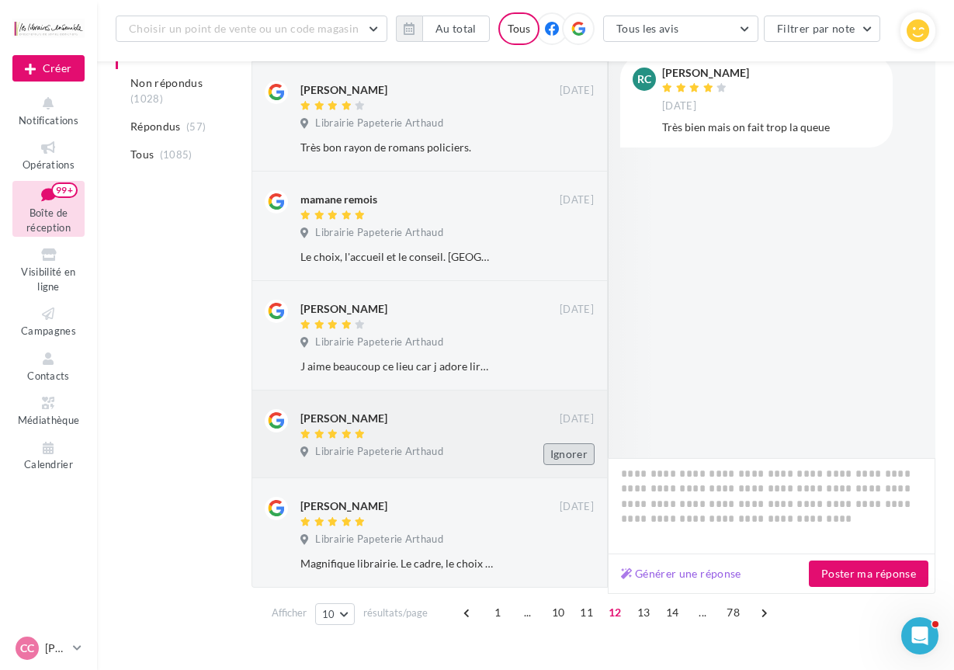
click at [558, 446] on button "Ignorer" at bounding box center [568, 454] width 51 height 22
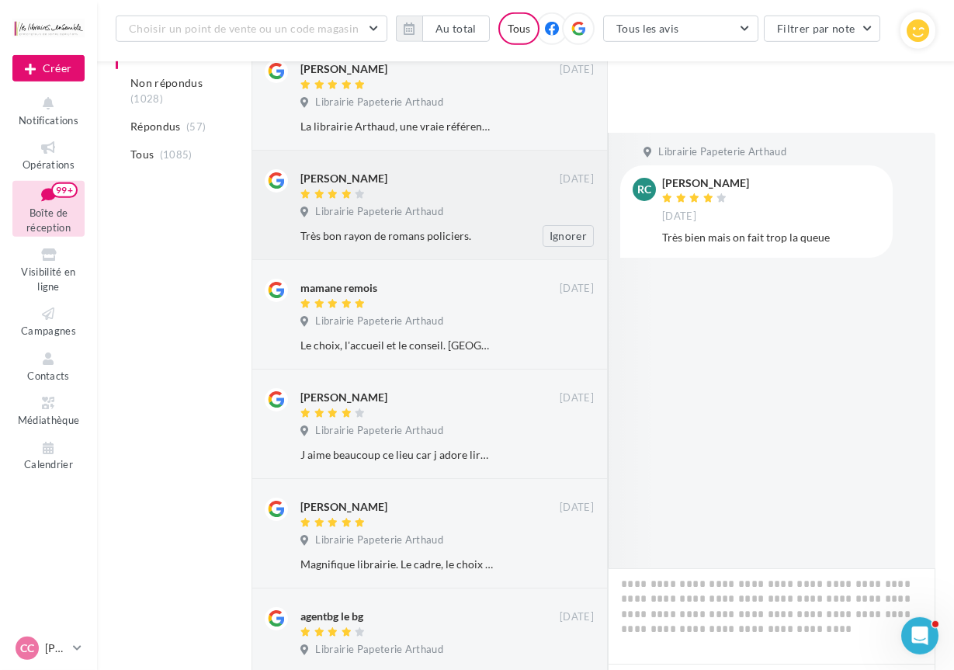
scroll to position [800, 0]
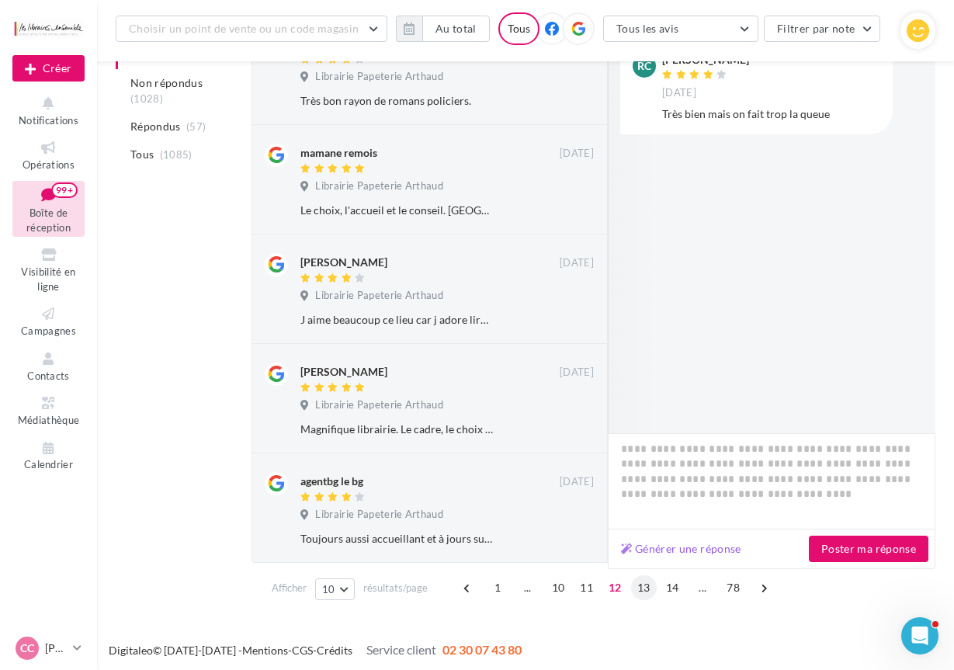
click at [646, 587] on span "13" at bounding box center [644, 587] width 26 height 25
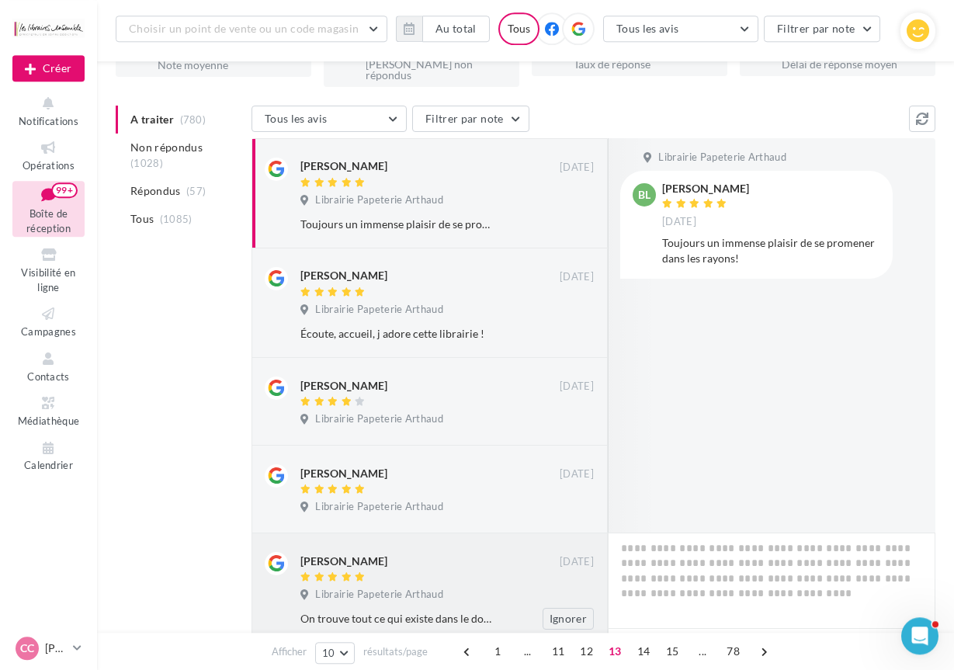
scroll to position [158, 0]
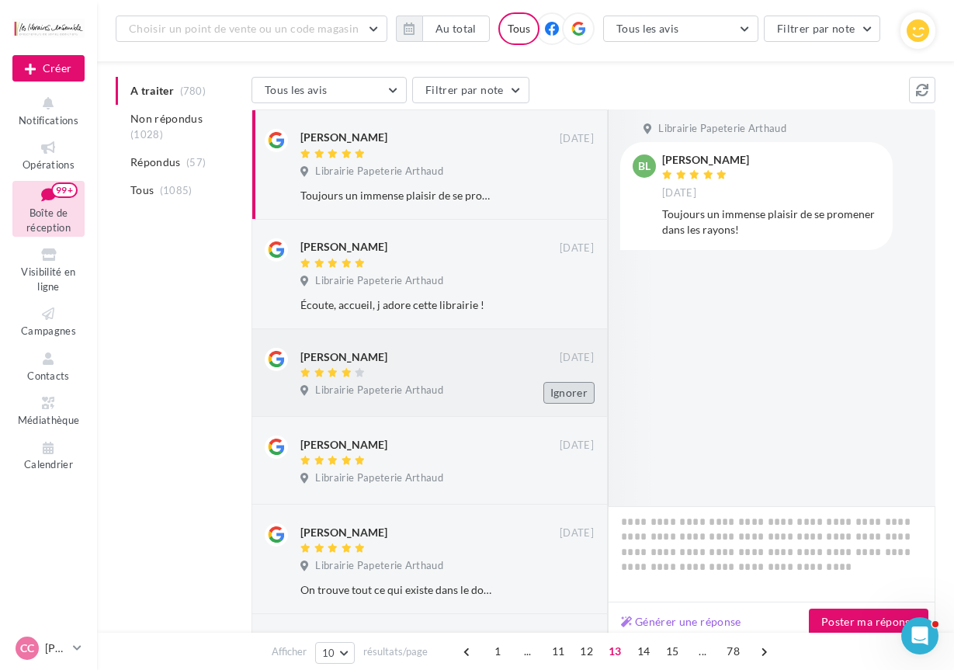
click at [561, 383] on button "Ignorer" at bounding box center [568, 393] width 51 height 22
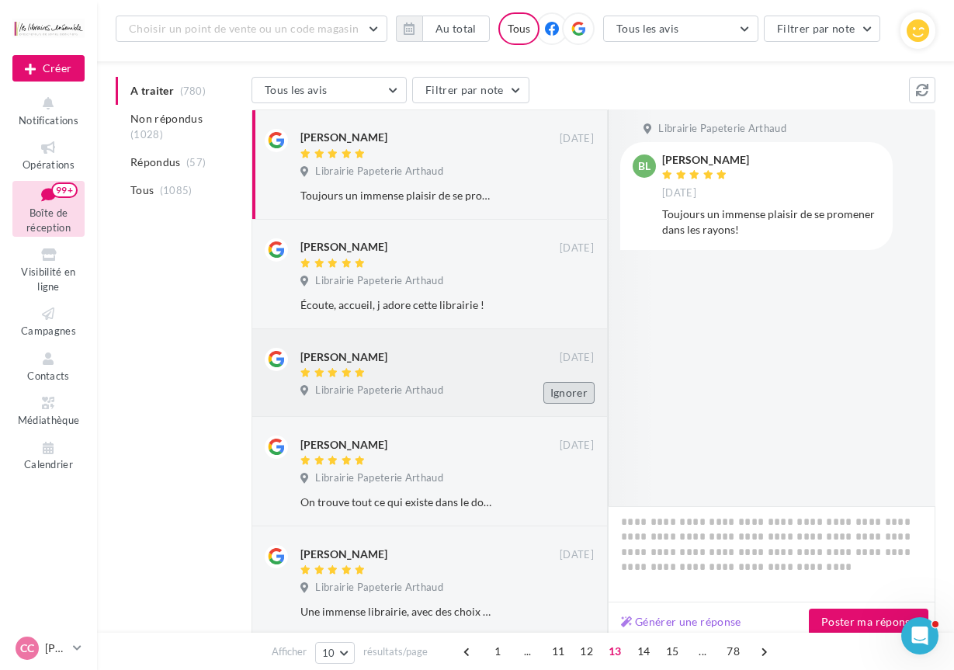
click at [563, 387] on button "Ignorer" at bounding box center [568, 393] width 51 height 22
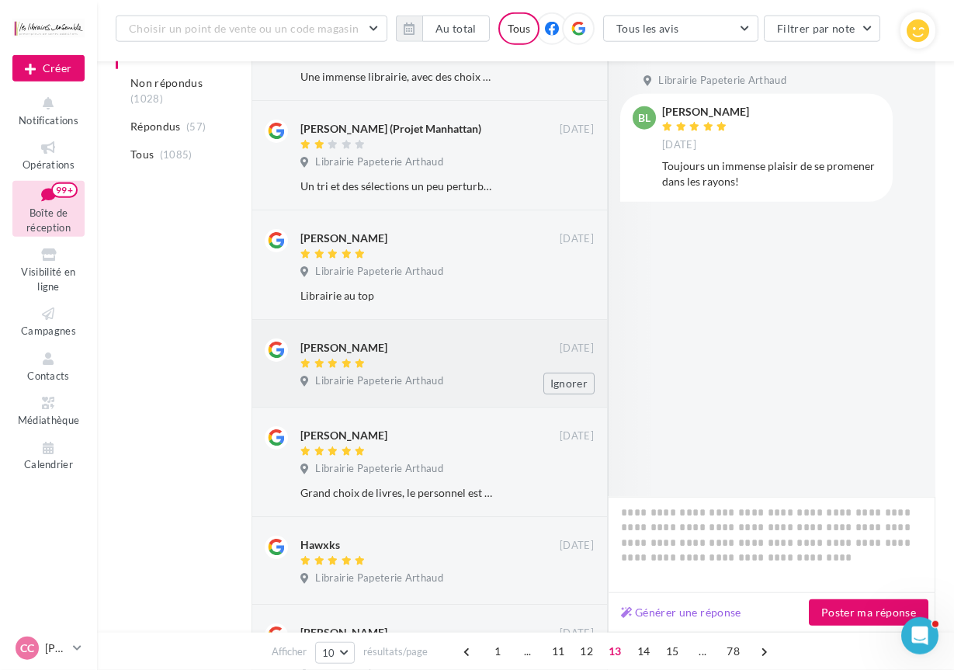
scroll to position [633, 0]
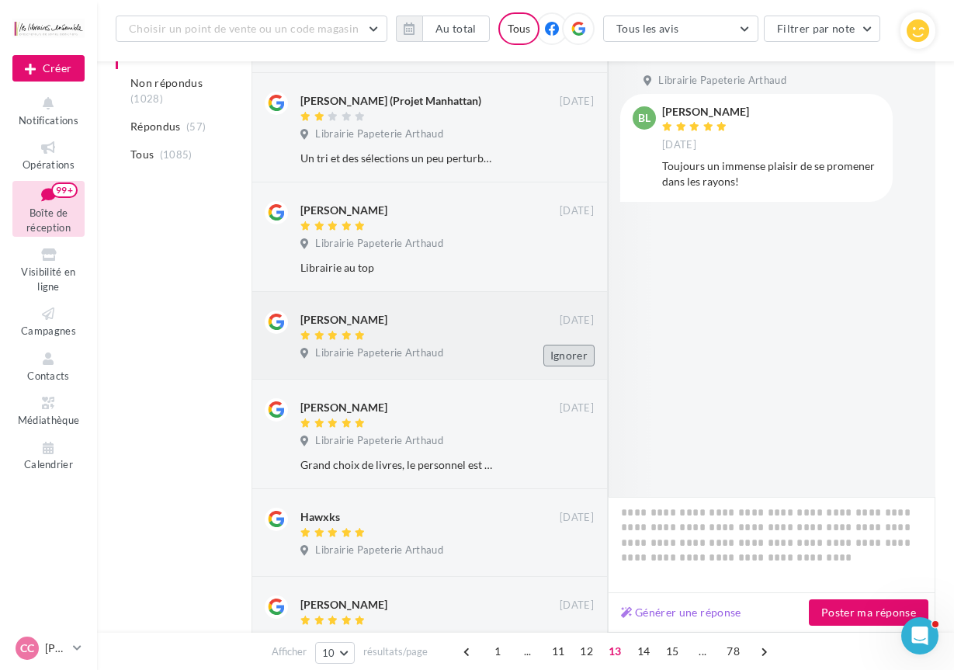
click at [568, 354] on button "Ignorer" at bounding box center [568, 356] width 51 height 22
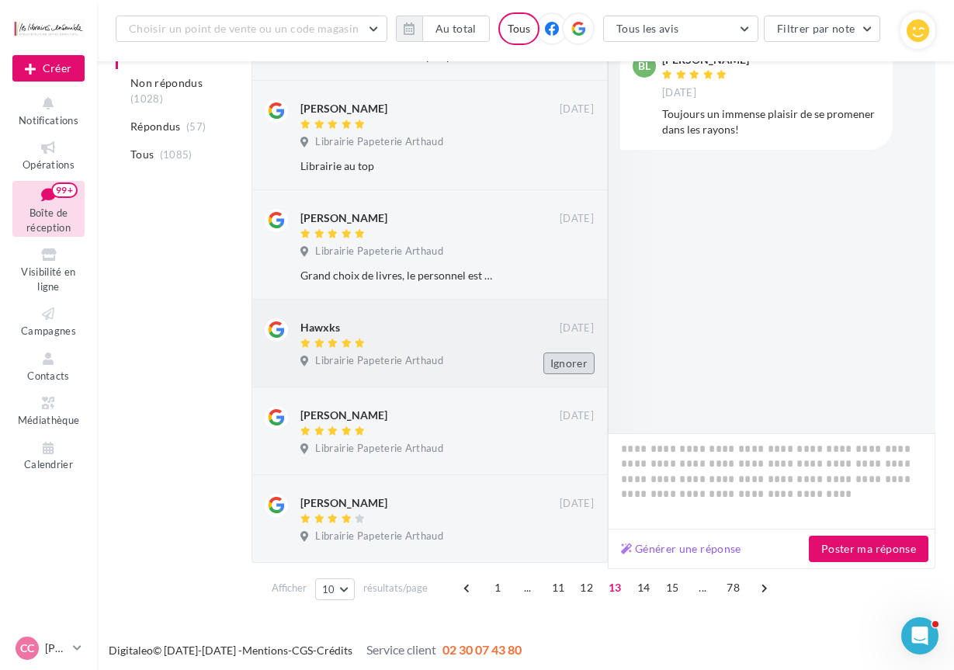
click at [568, 359] on button "Ignorer" at bounding box center [568, 363] width 51 height 22
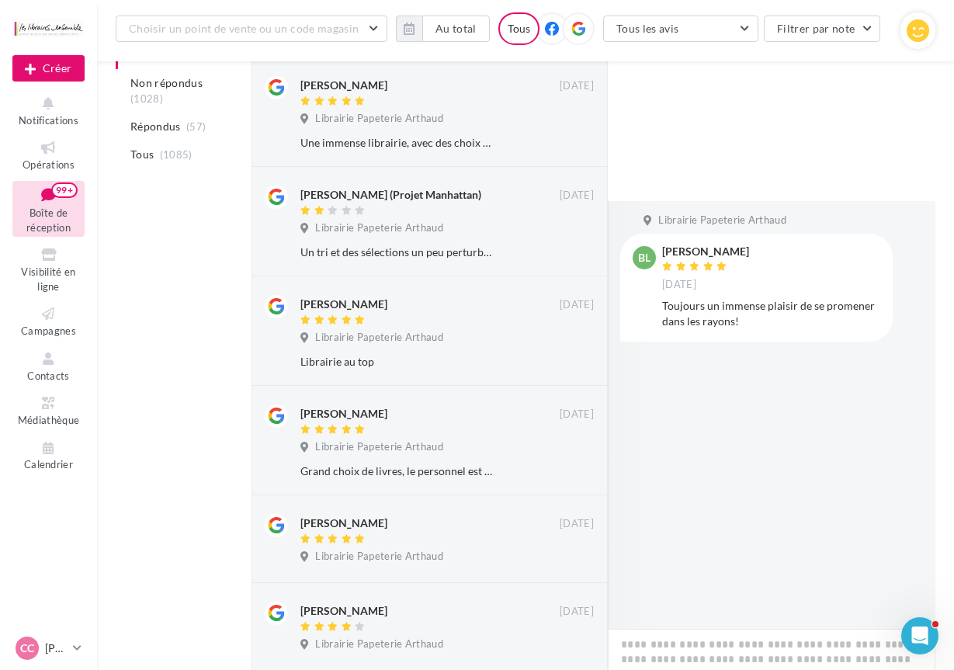
scroll to position [735, 0]
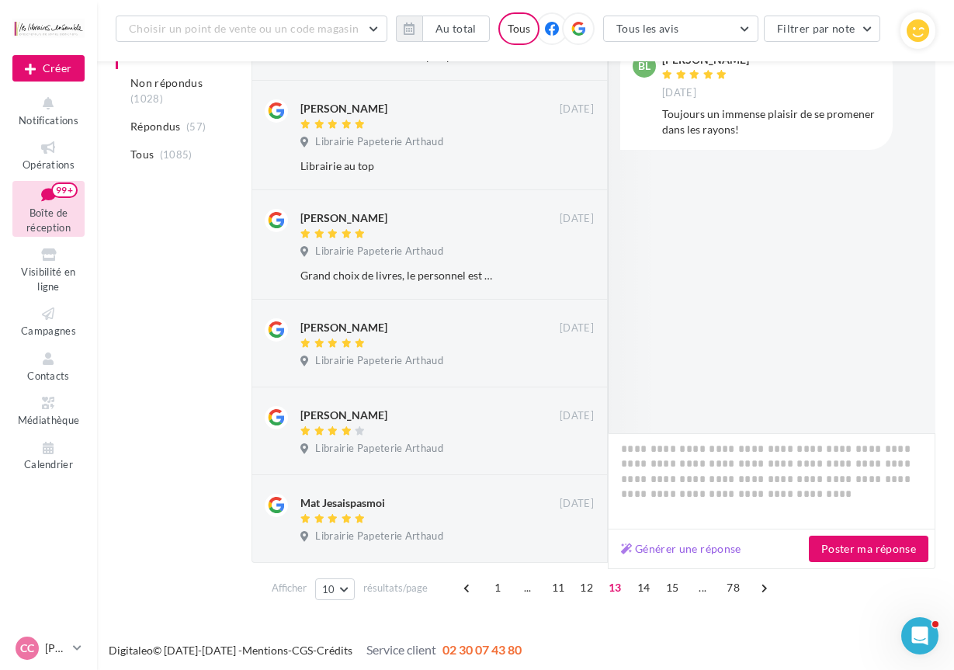
click at [568, 359] on button "Ignorer" at bounding box center [568, 363] width 51 height 22
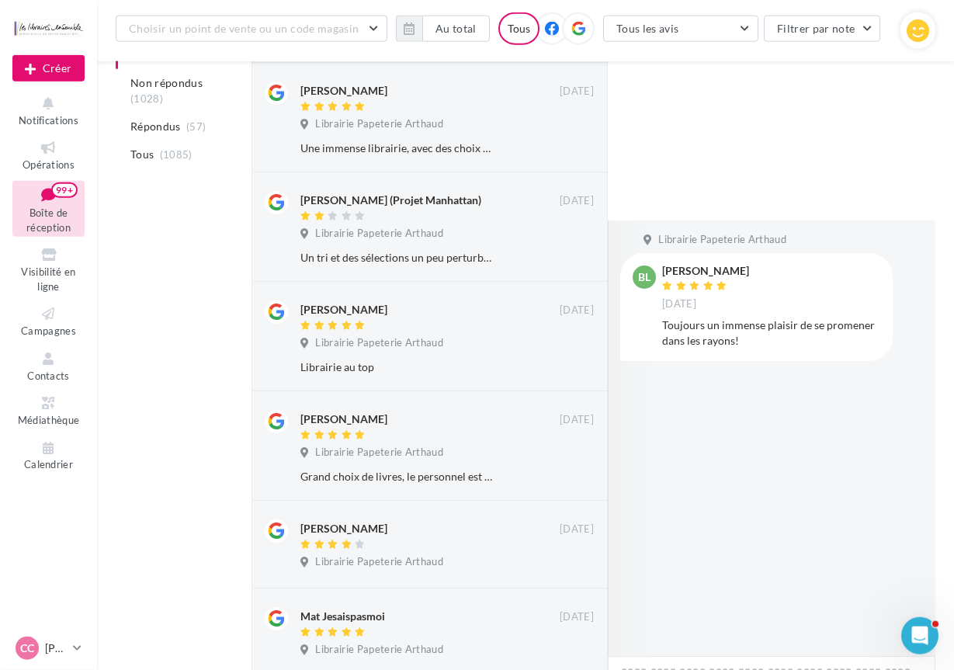
scroll to position [754, 0]
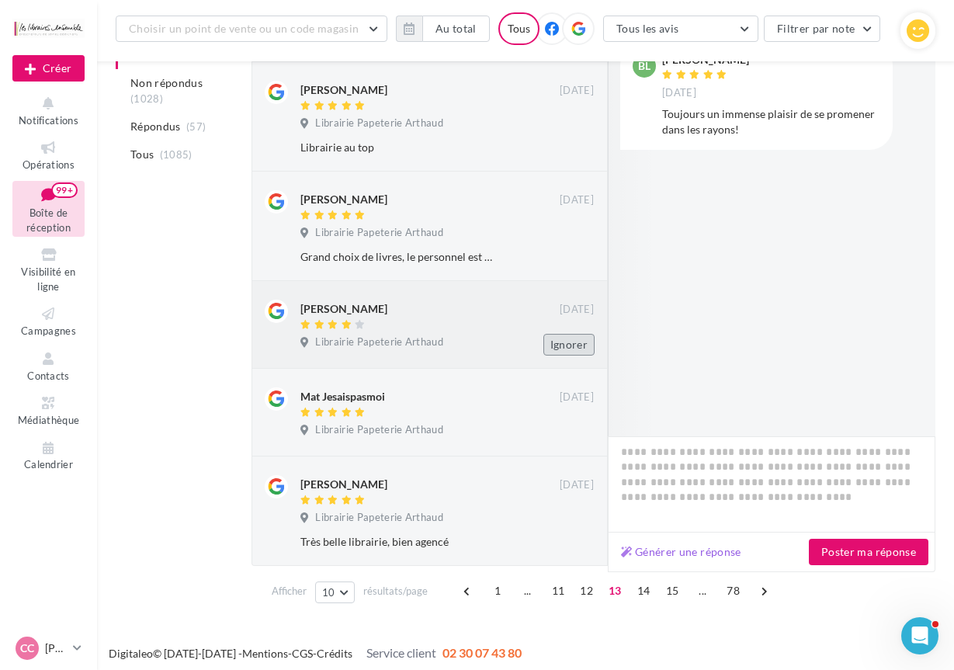
click at [565, 345] on button "Ignorer" at bounding box center [568, 345] width 51 height 22
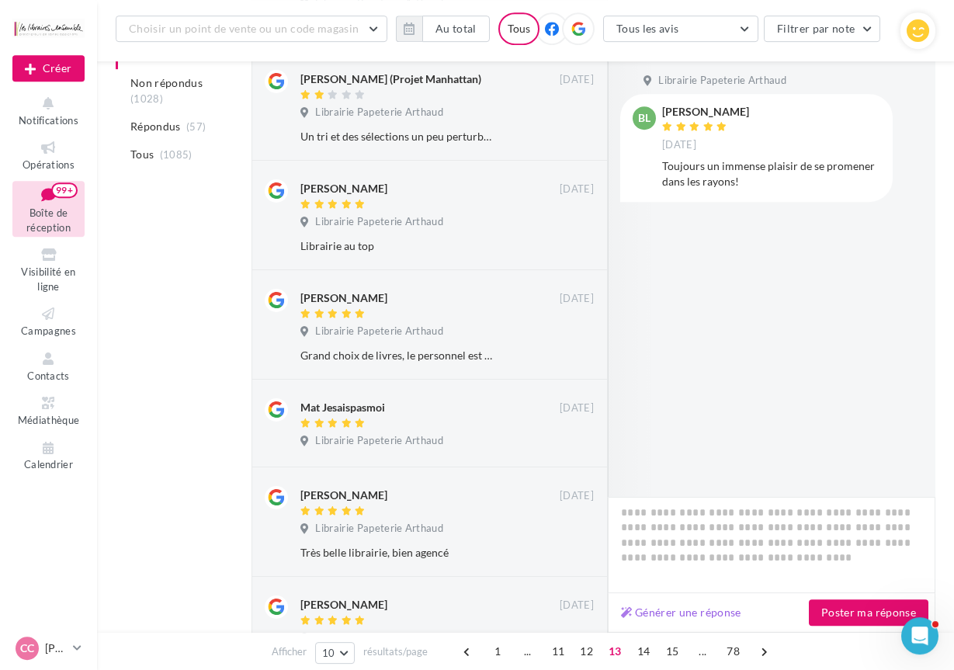
scroll to position [778, 0]
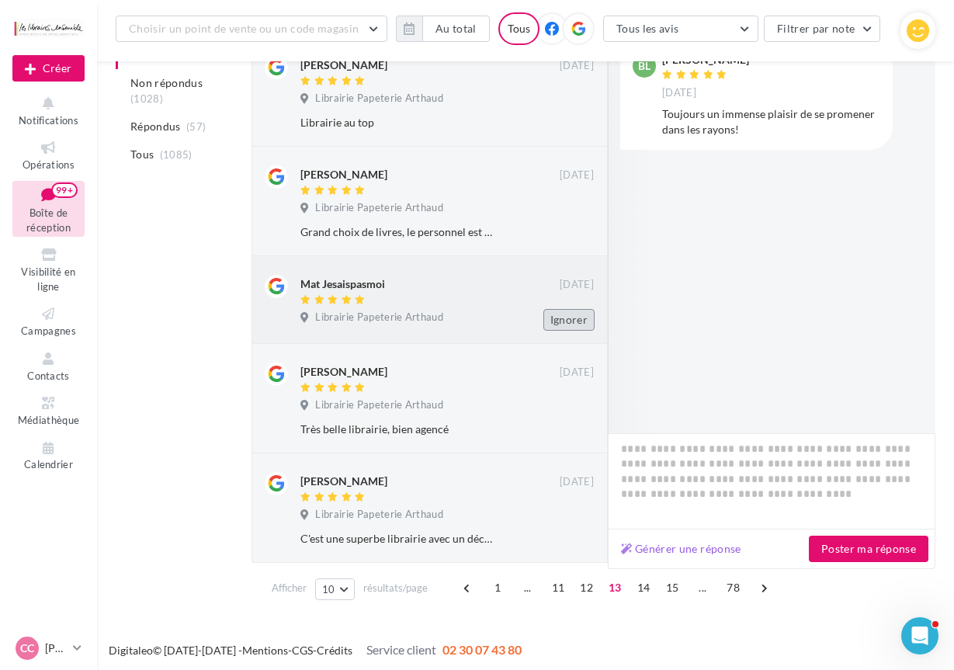
click at [565, 314] on button "Ignorer" at bounding box center [568, 320] width 51 height 22
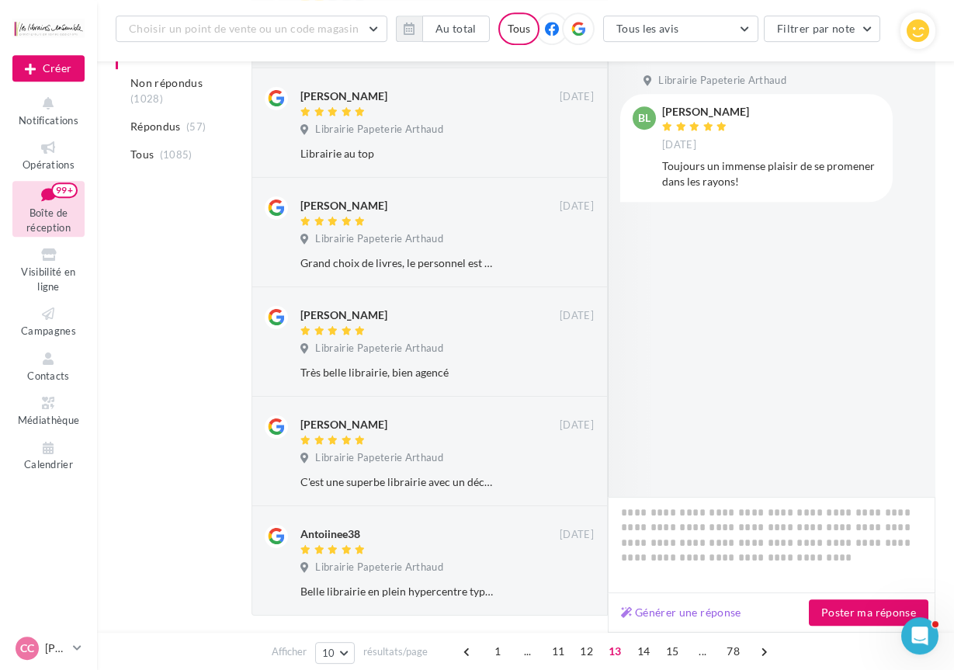
scroll to position [800, 0]
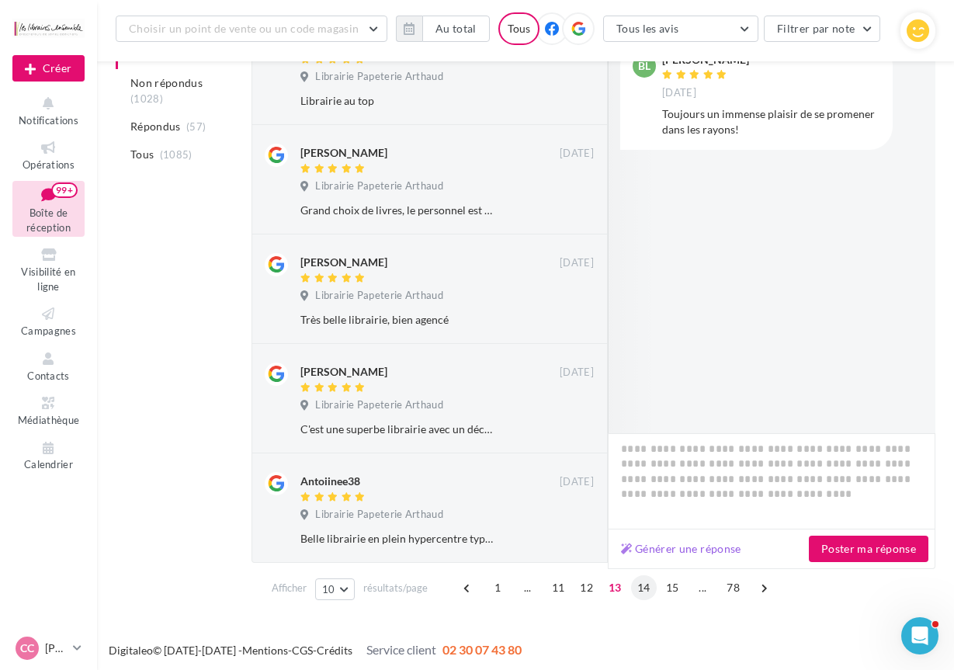
click at [647, 585] on span "14" at bounding box center [644, 587] width 26 height 25
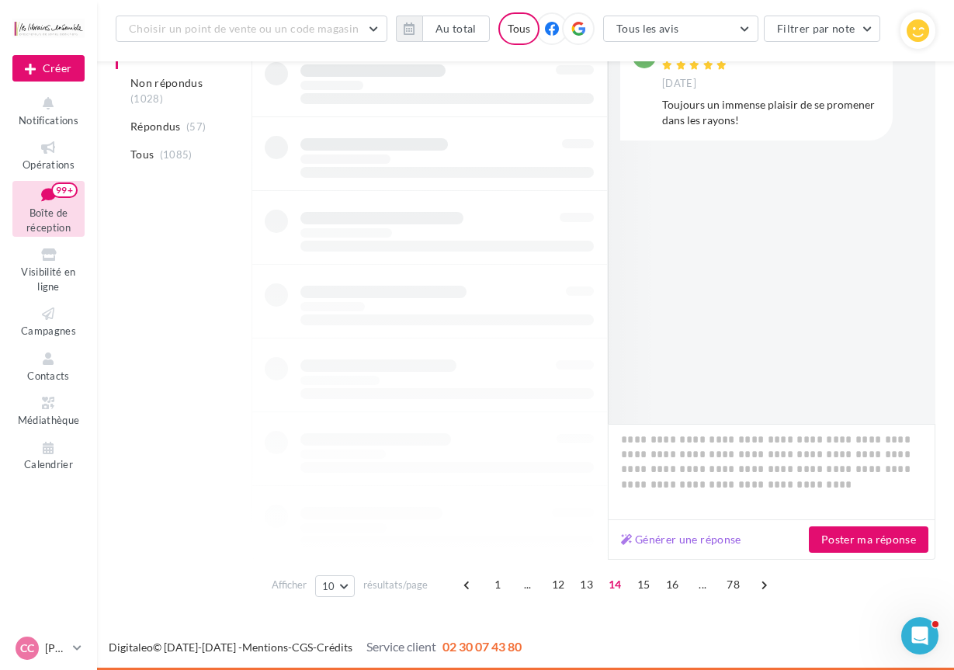
scroll to position [437, 0]
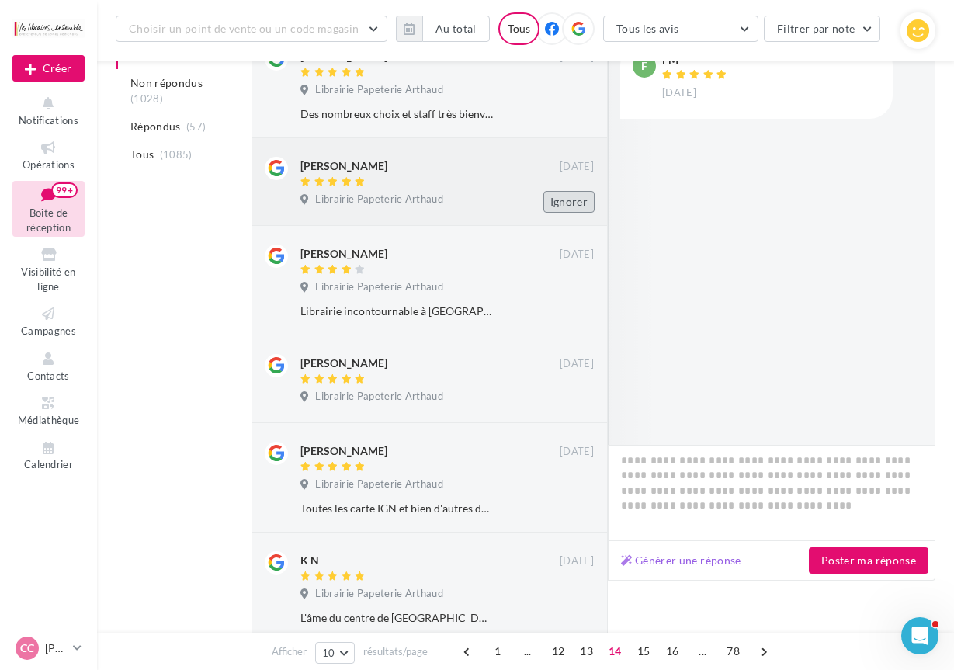
click at [560, 199] on button "Ignorer" at bounding box center [568, 202] width 51 height 22
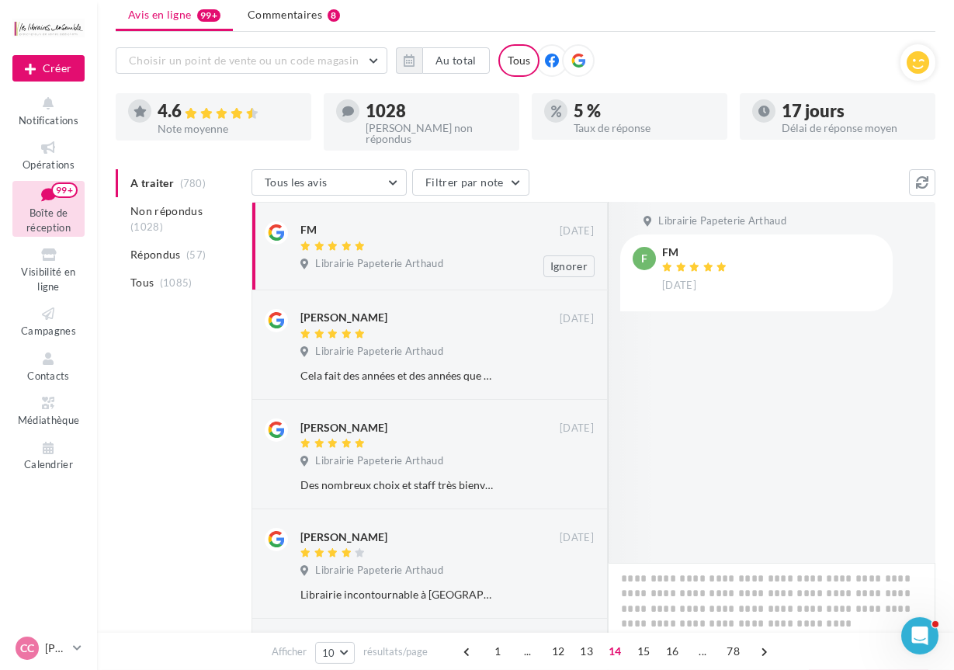
scroll to position [41, 0]
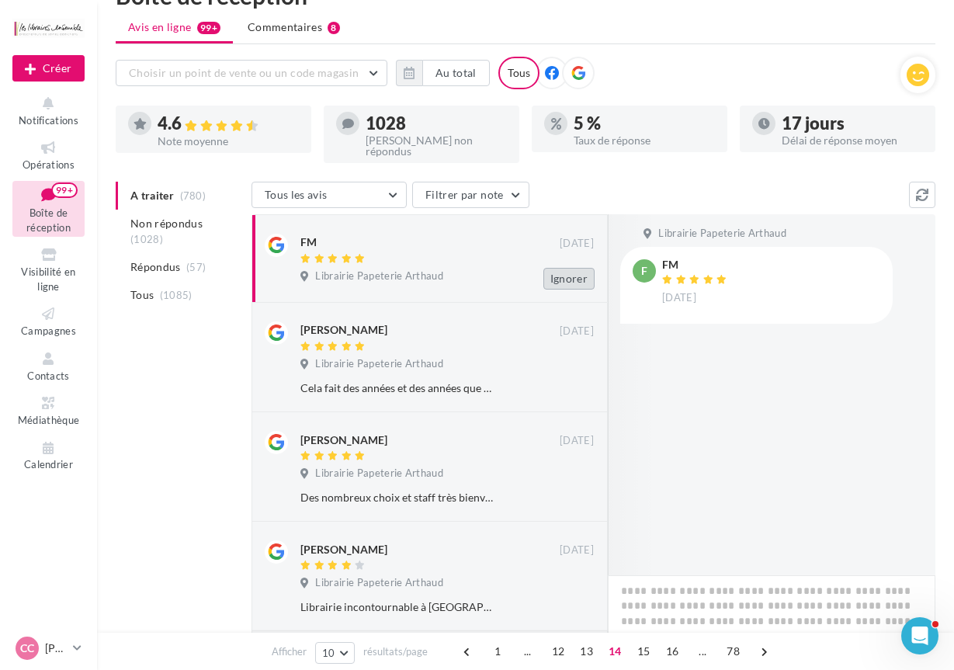
click at [561, 269] on button "Ignorer" at bounding box center [568, 279] width 51 height 22
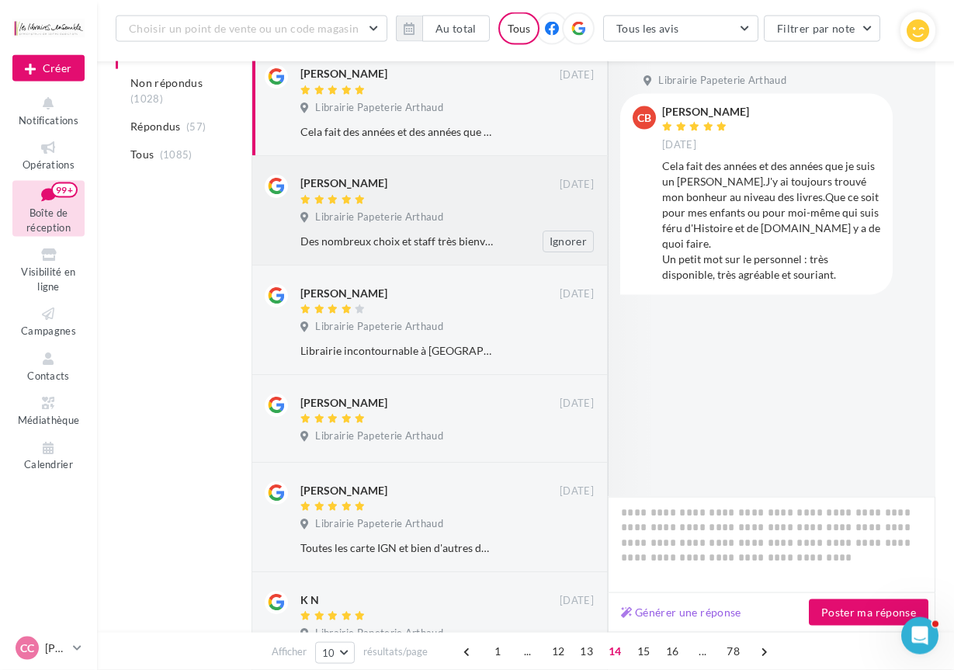
scroll to position [279, 0]
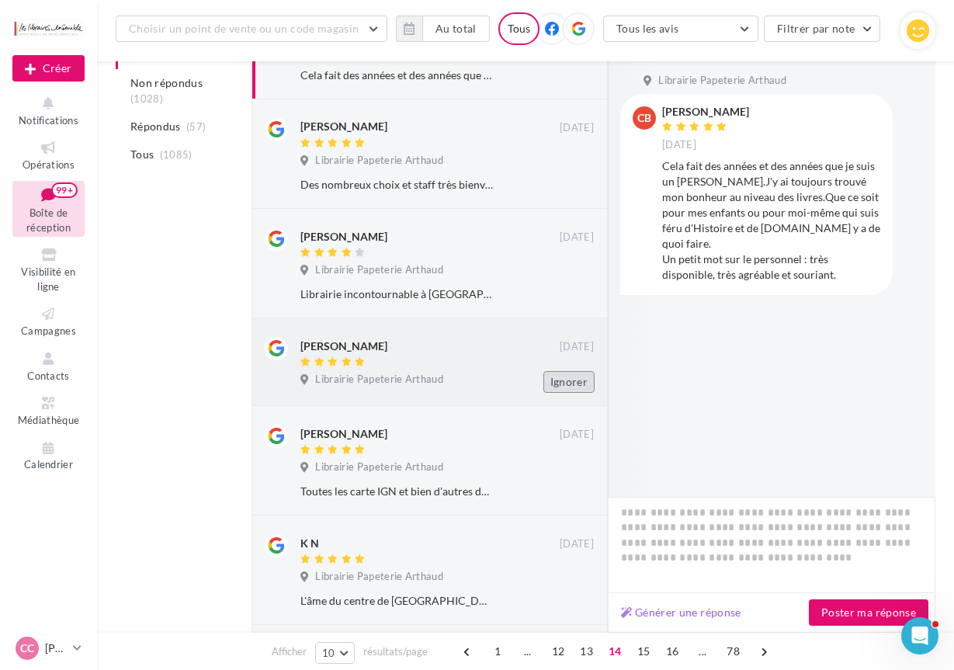
click at [574, 372] on button "Ignorer" at bounding box center [568, 382] width 51 height 22
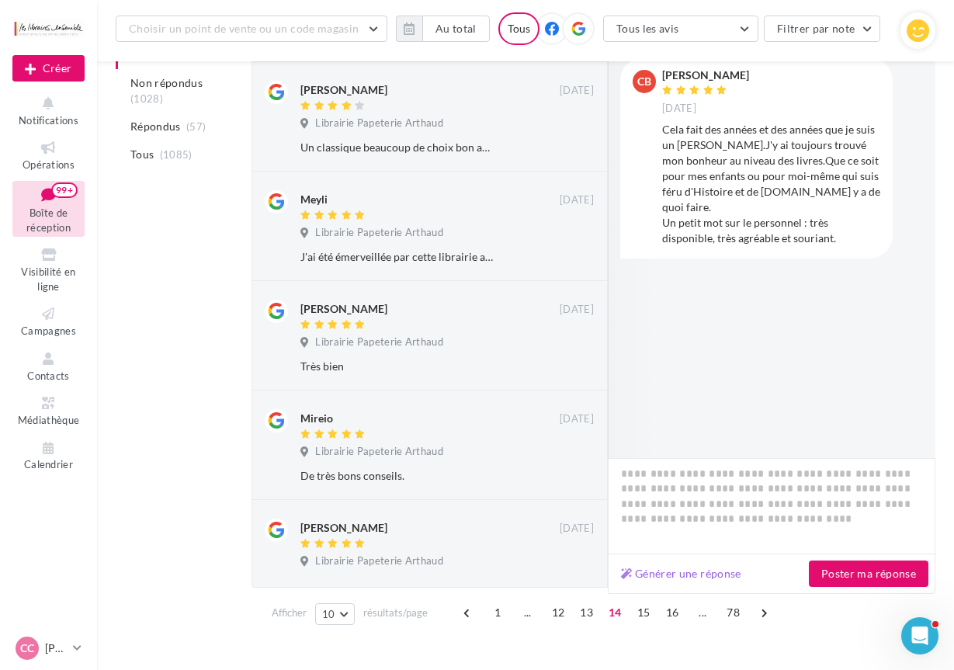
scroll to position [778, 0]
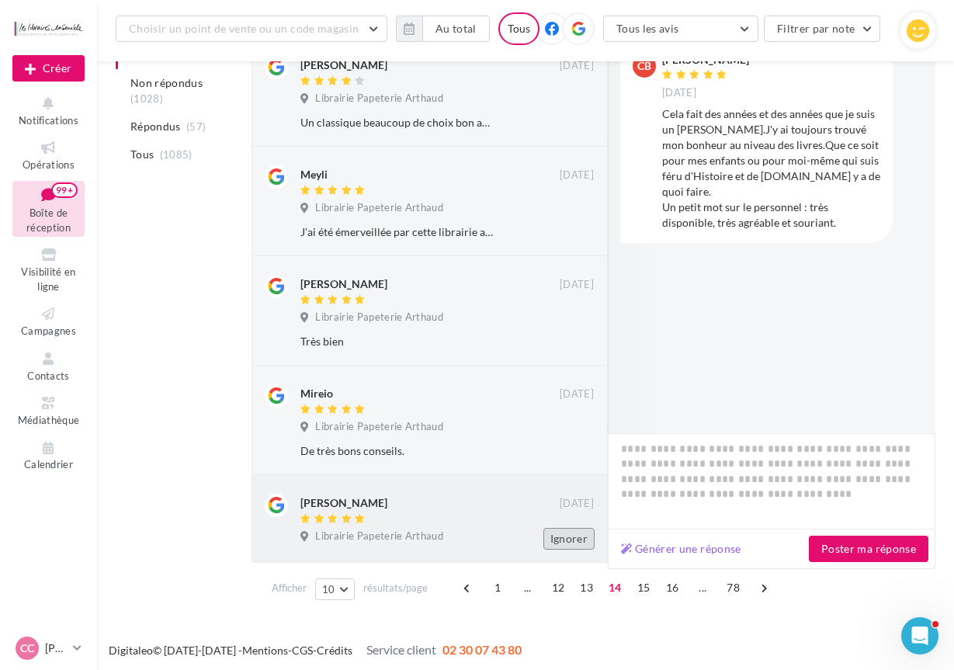
click at [571, 535] on button "Ignorer" at bounding box center [568, 539] width 51 height 22
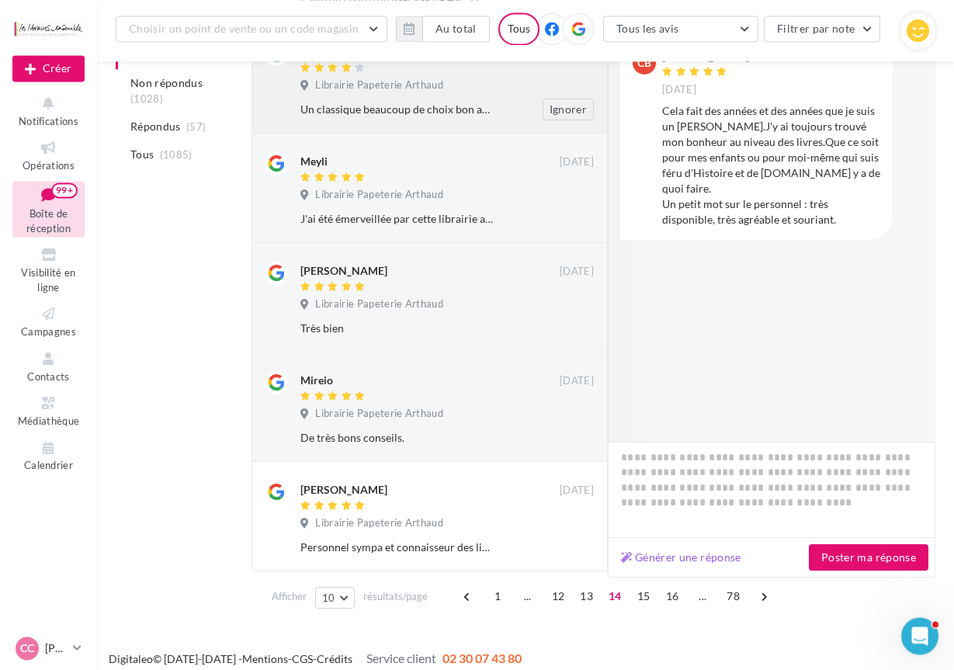
scroll to position [800, 0]
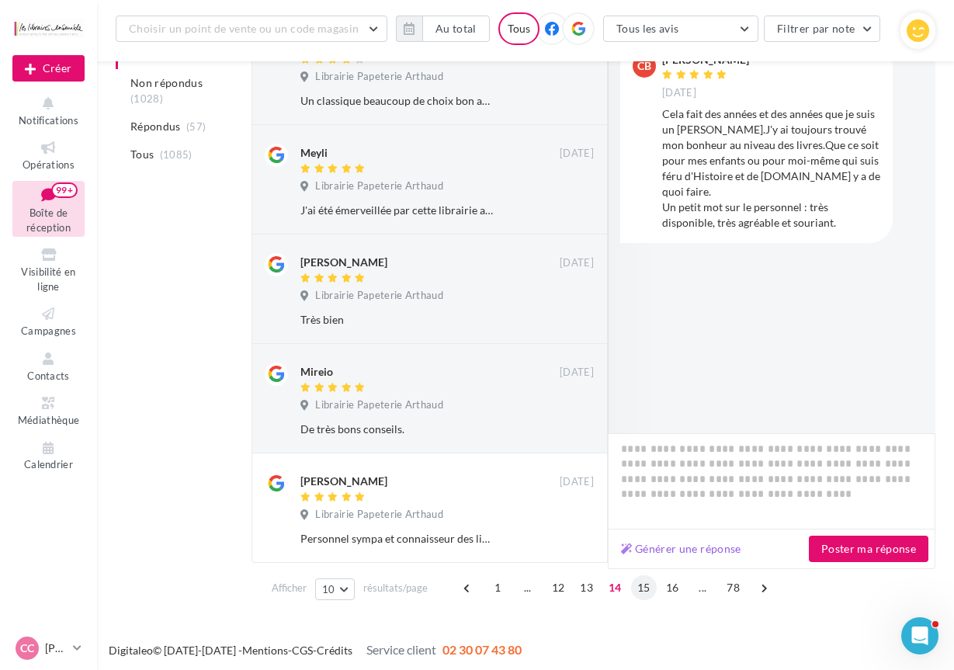
click at [643, 581] on span "15" at bounding box center [644, 587] width 26 height 25
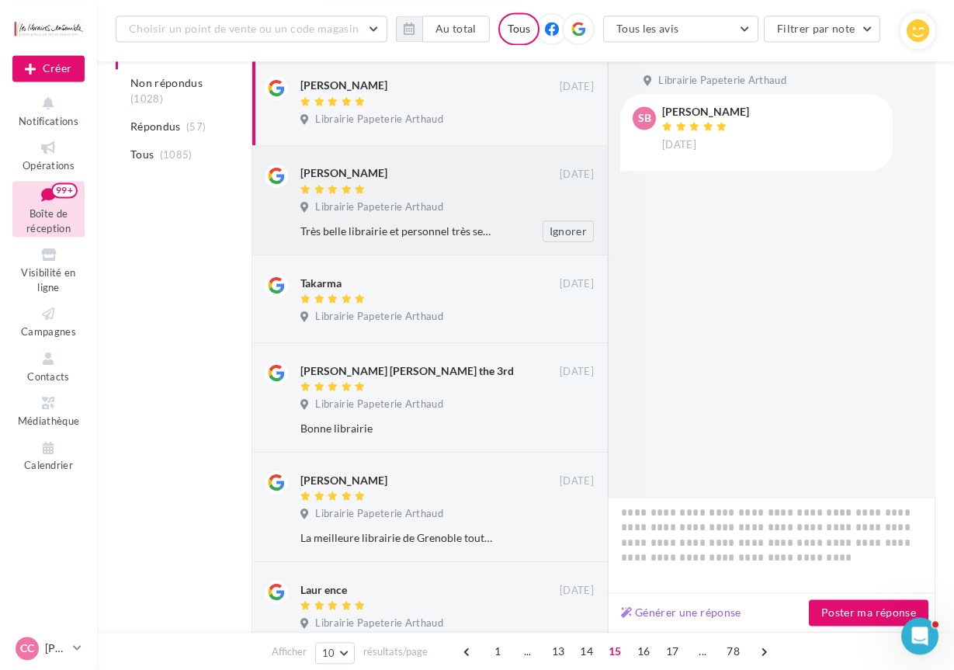
scroll to position [0, 0]
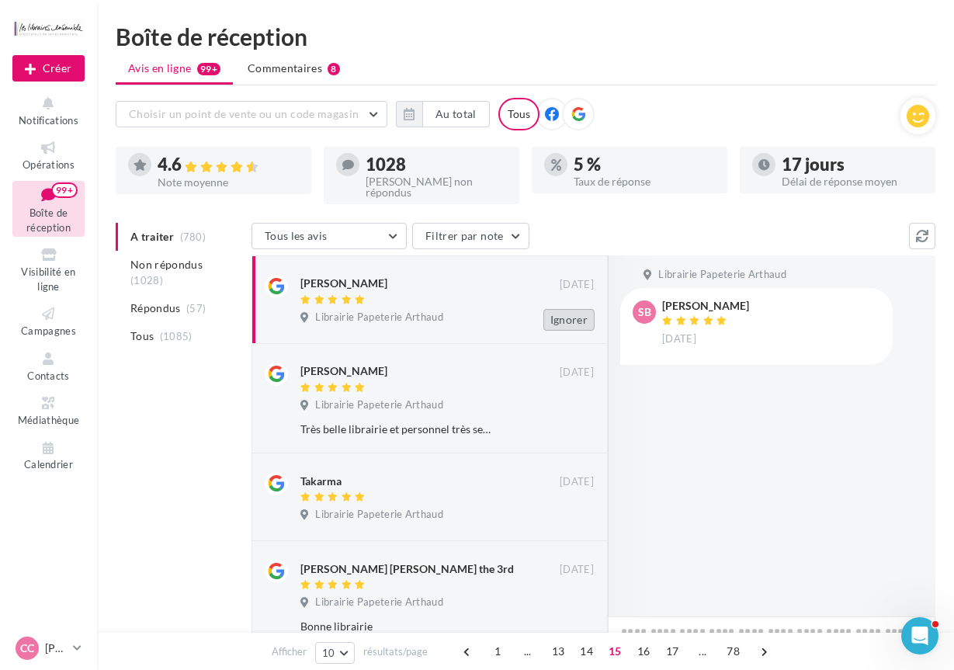
click at [564, 315] on button "Ignorer" at bounding box center [568, 320] width 51 height 22
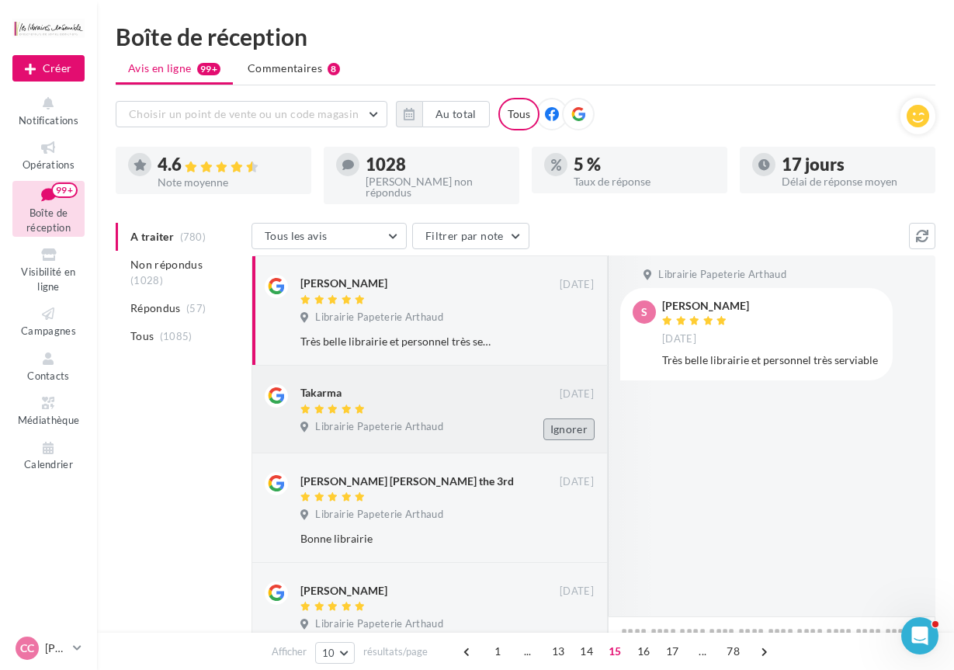
click at [558, 423] on button "Ignorer" at bounding box center [568, 429] width 51 height 22
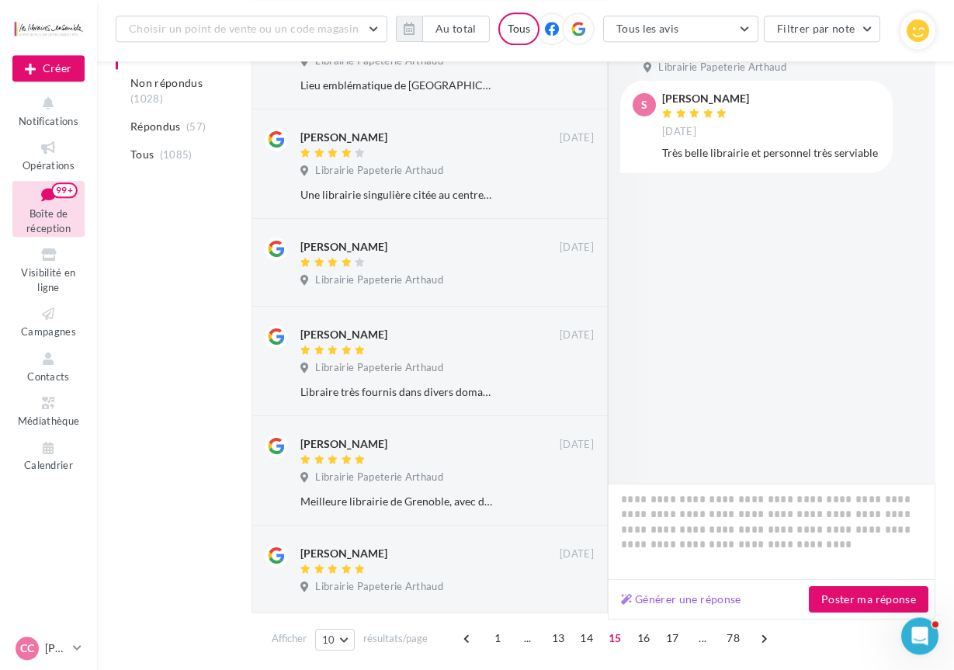
scroll to position [713, 0]
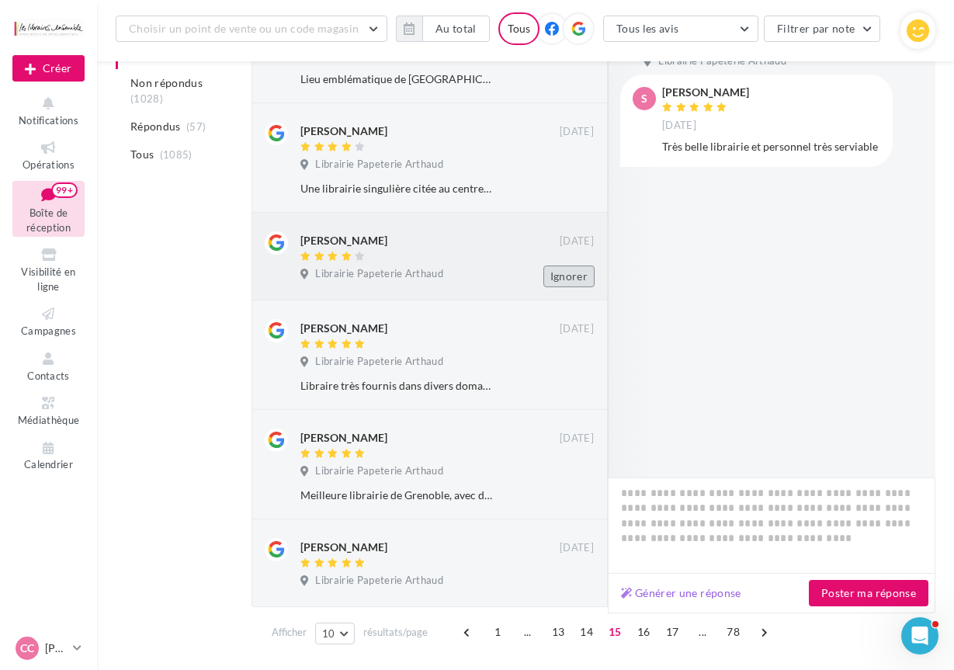
click at [562, 277] on button "Ignorer" at bounding box center [568, 276] width 51 height 22
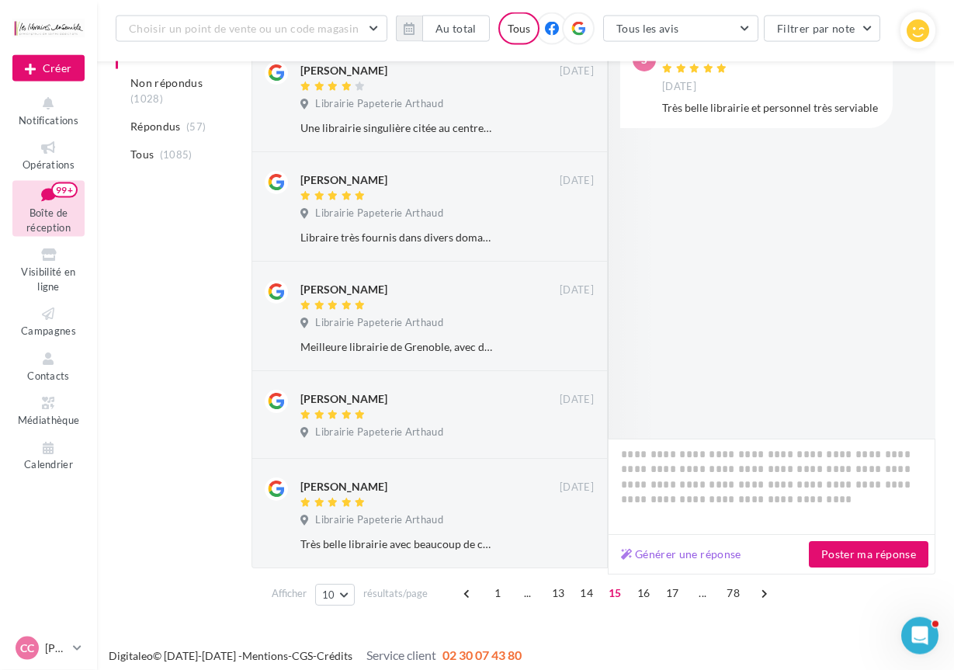
scroll to position [778, 0]
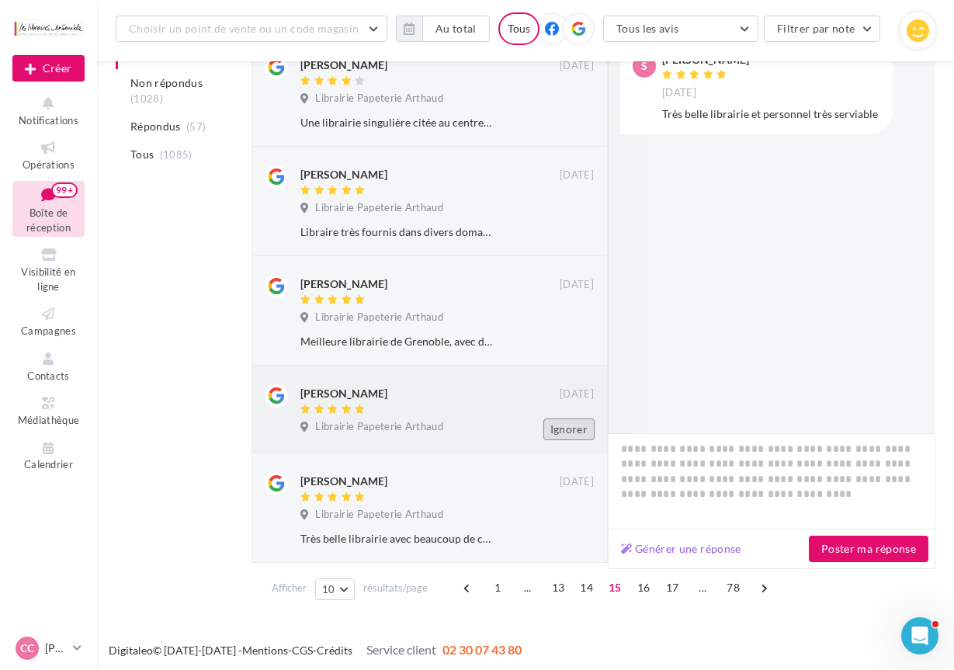
click at [561, 422] on button "Ignorer" at bounding box center [568, 429] width 51 height 22
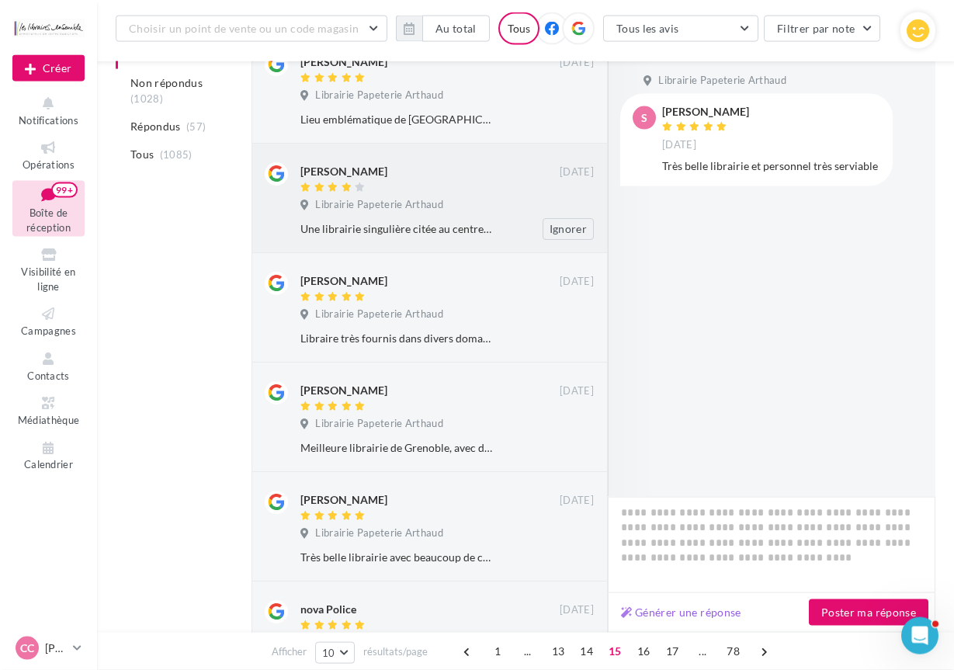
scroll to position [754, 0]
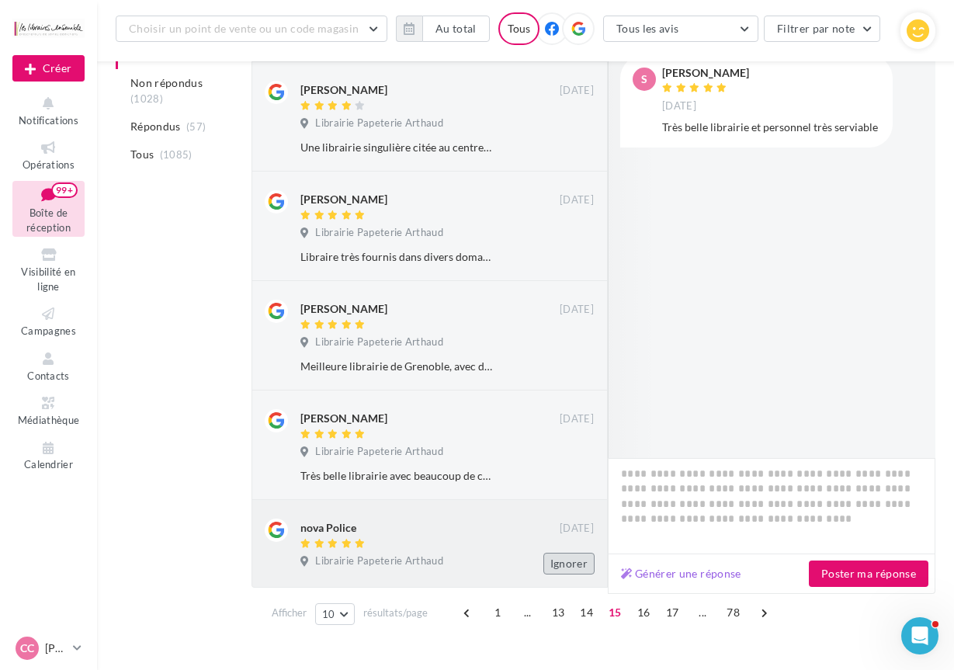
click at [570, 562] on button "Ignorer" at bounding box center [568, 564] width 51 height 22
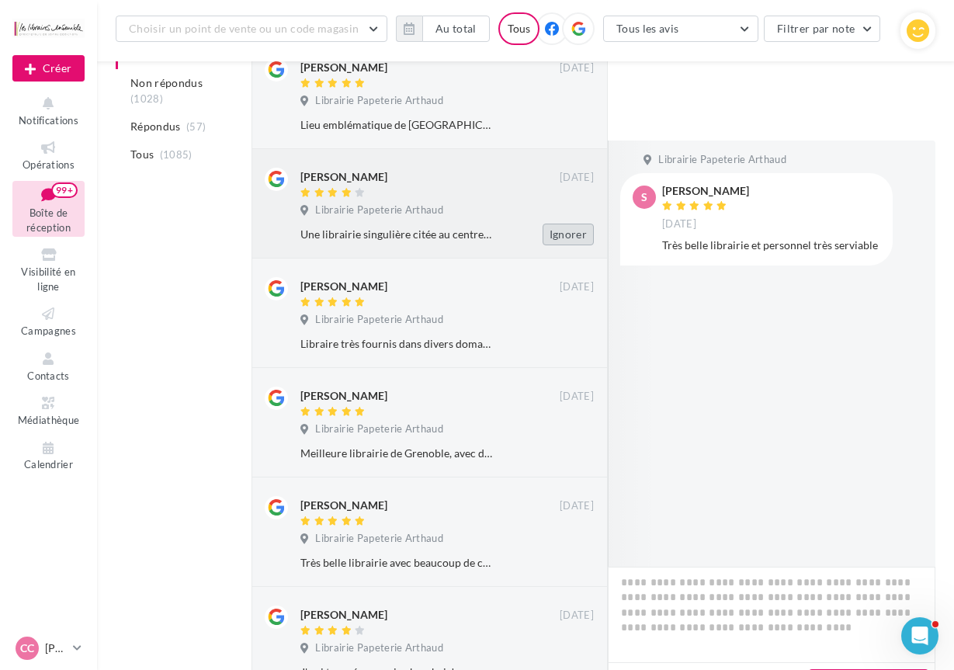
scroll to position [800, 0]
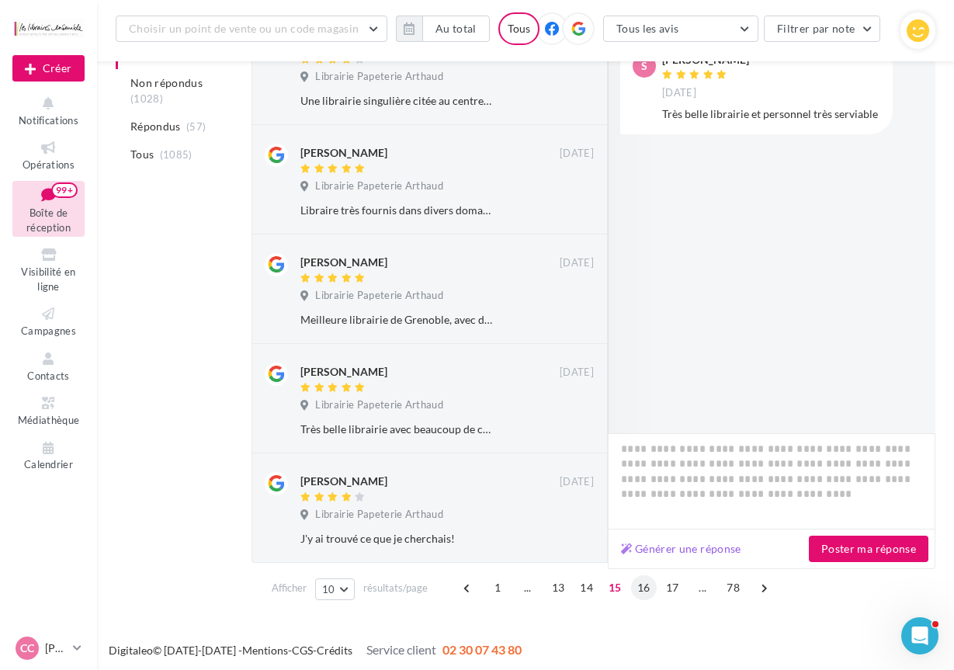
click at [640, 585] on span "16" at bounding box center [644, 587] width 26 height 25
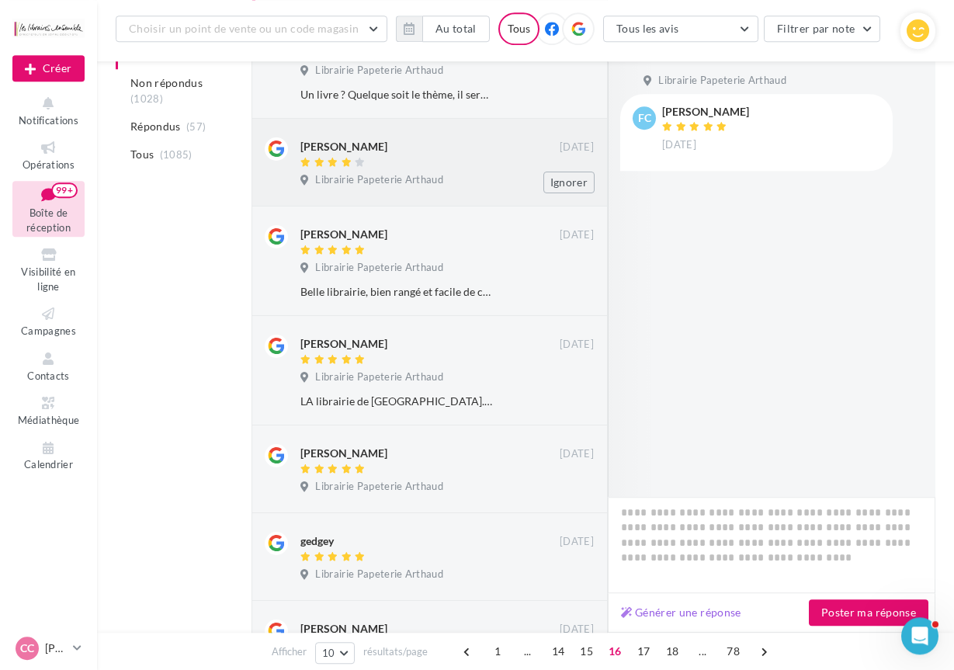
scroll to position [199, 0]
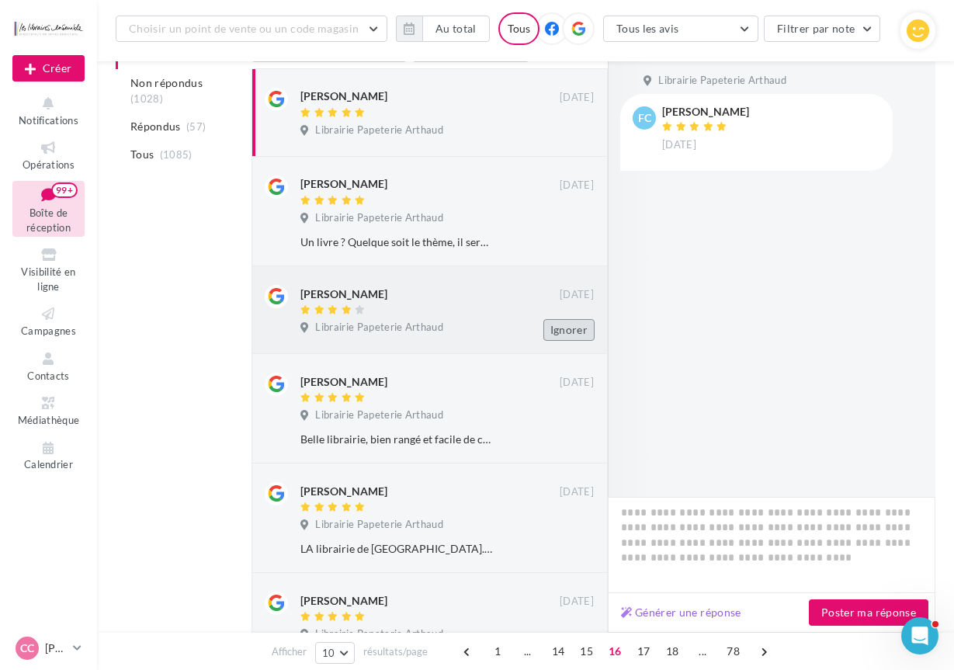
click at [561, 327] on button "Ignorer" at bounding box center [568, 330] width 51 height 22
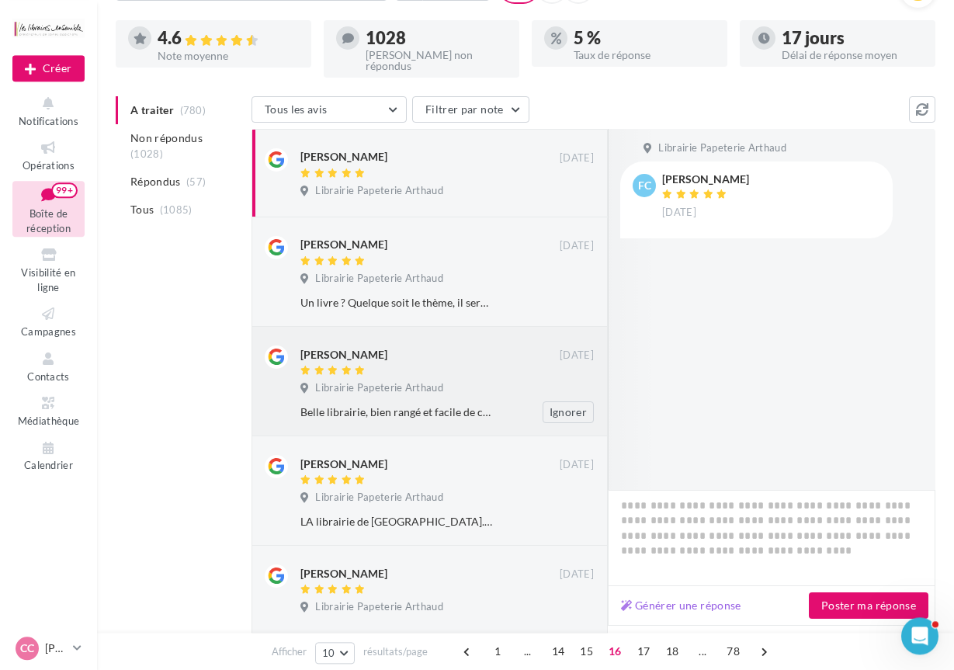
scroll to position [41, 0]
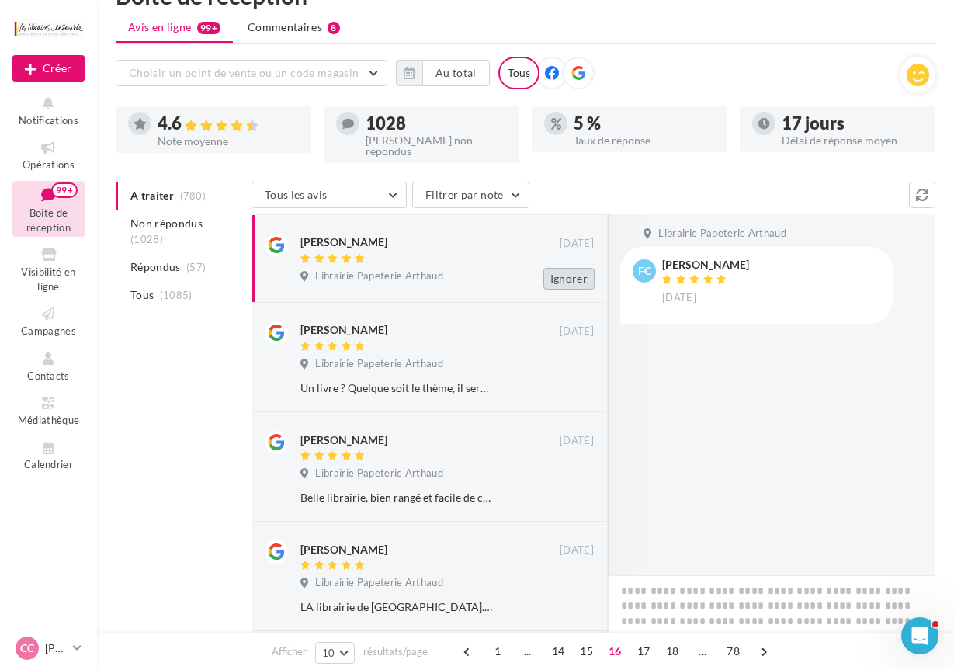
click at [573, 269] on button "Ignorer" at bounding box center [568, 279] width 51 height 22
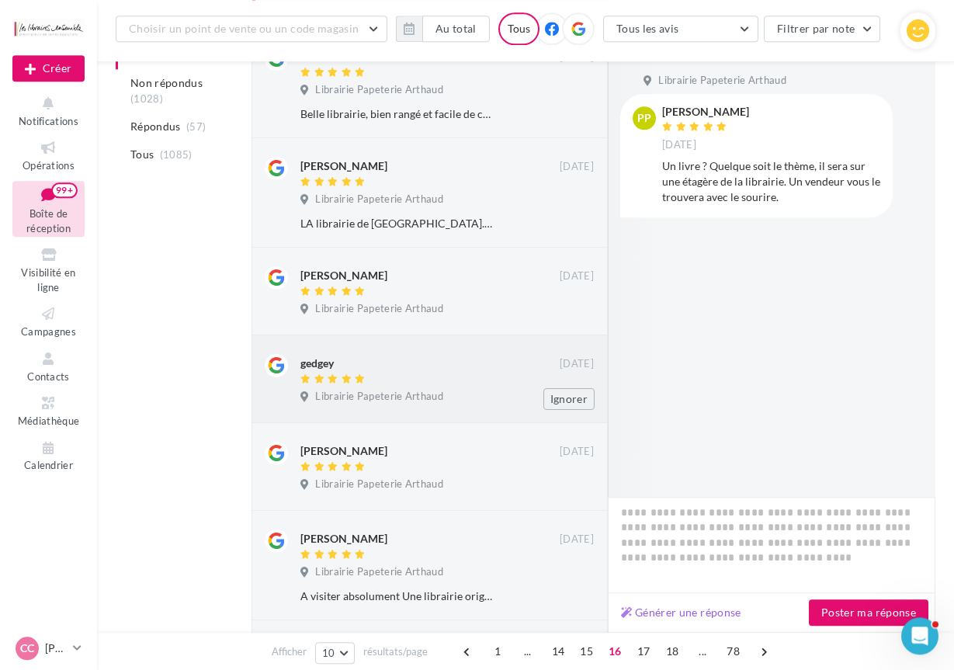
scroll to position [358, 0]
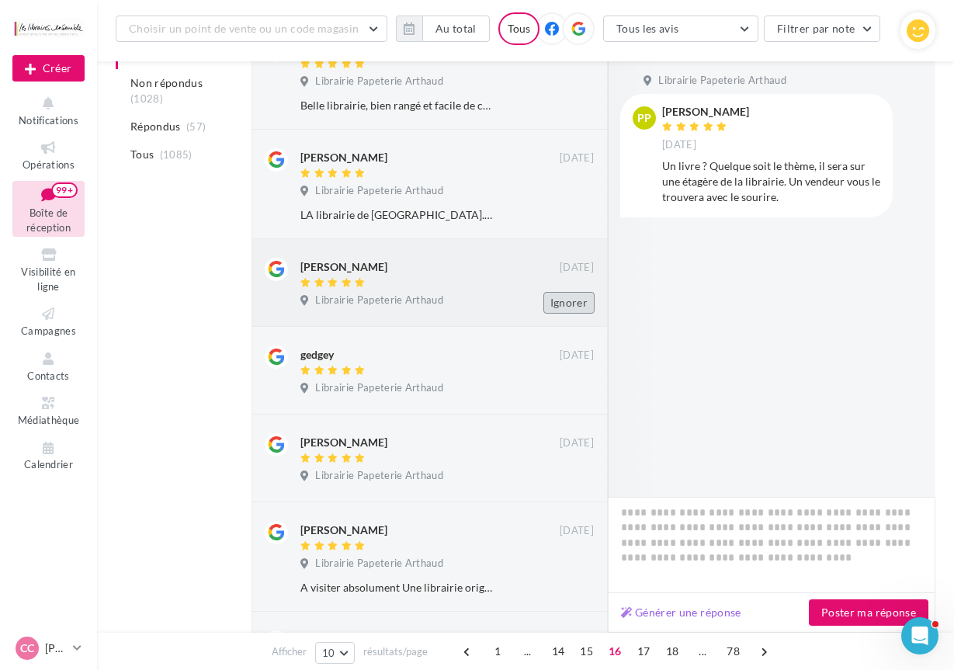
click at [580, 293] on button "Ignorer" at bounding box center [568, 303] width 51 height 22
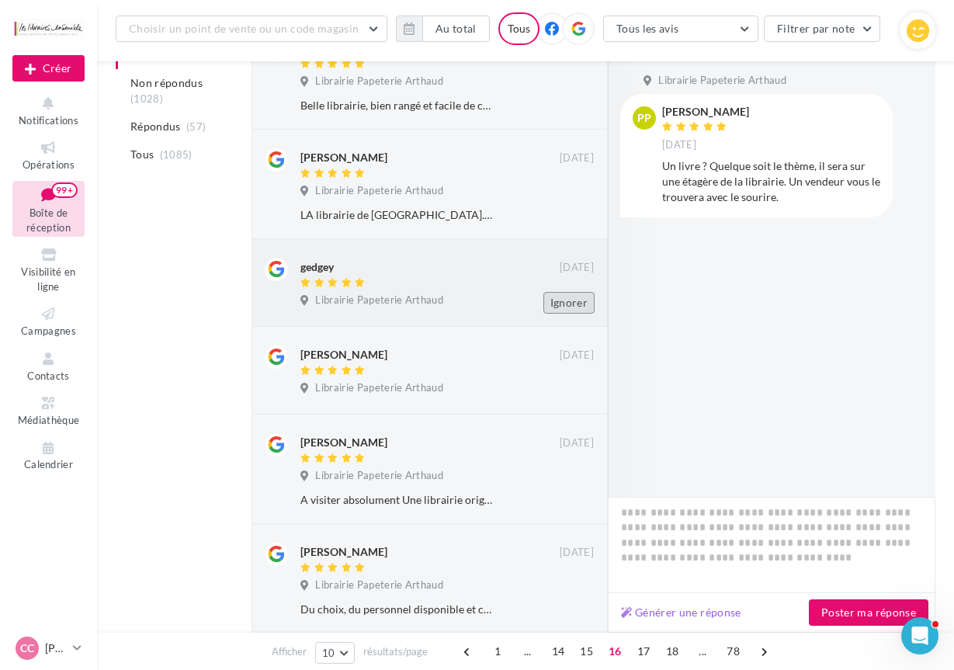
click at [577, 297] on button "Ignorer" at bounding box center [568, 303] width 51 height 22
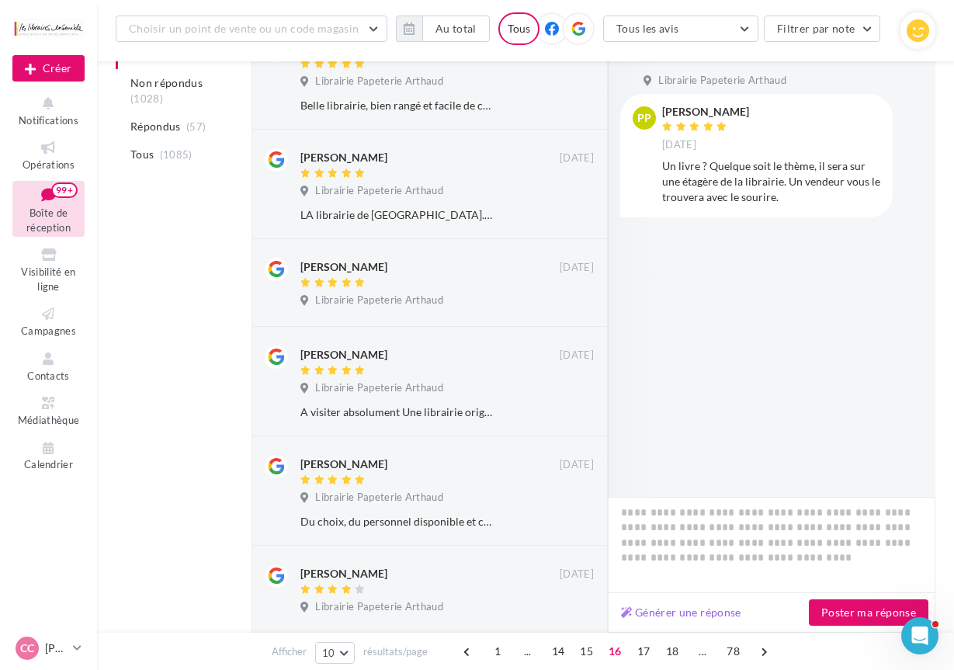
click at [577, 297] on button "Ignorer" at bounding box center [568, 303] width 51 height 22
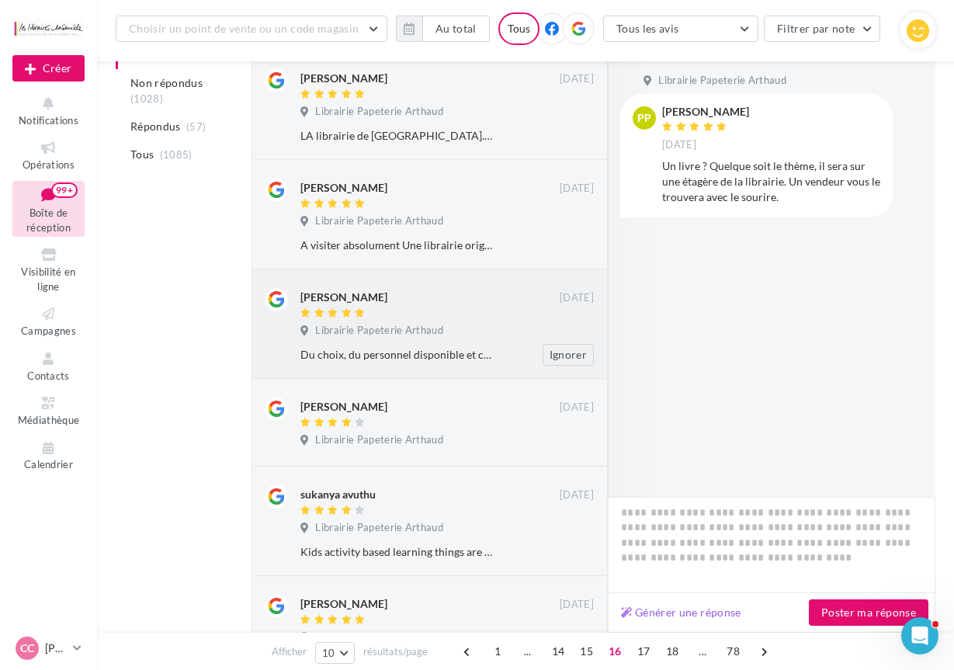
scroll to position [516, 0]
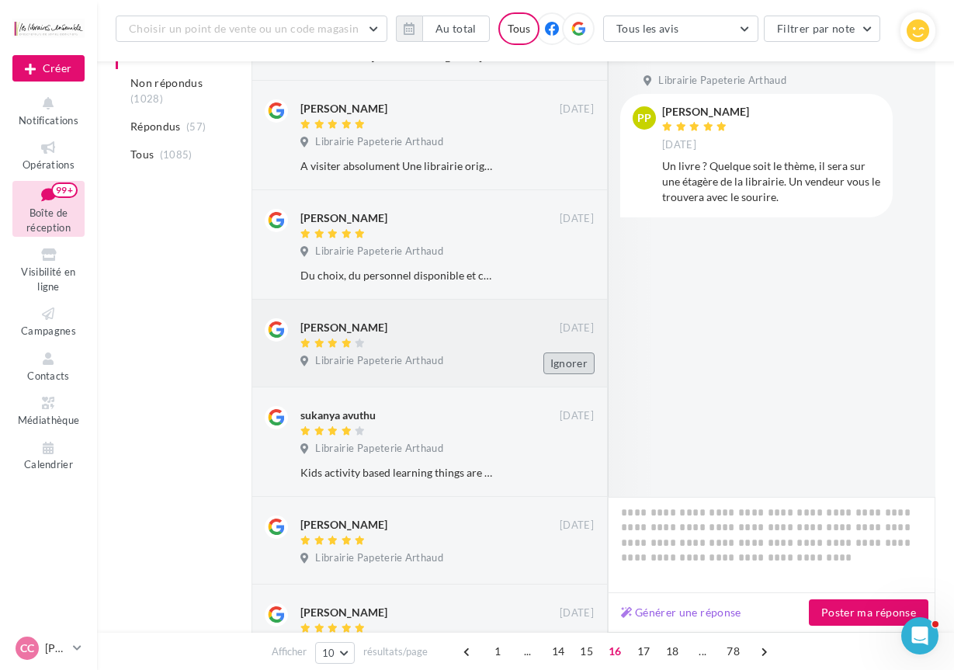
click at [576, 358] on button "Ignorer" at bounding box center [568, 363] width 51 height 22
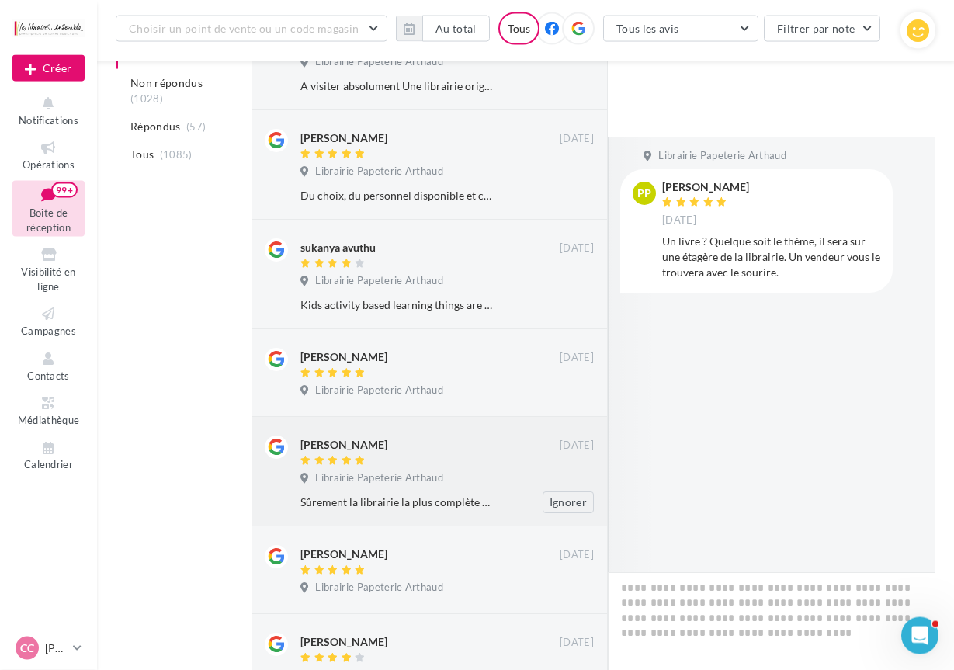
scroll to position [674, 0]
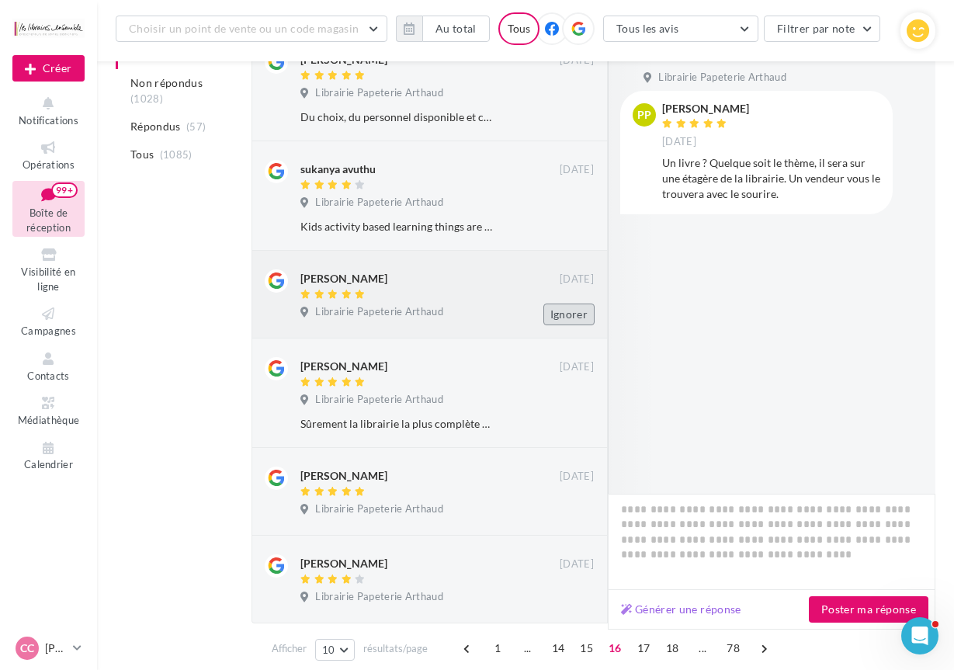
click at [563, 303] on button "Ignorer" at bounding box center [568, 314] width 51 height 22
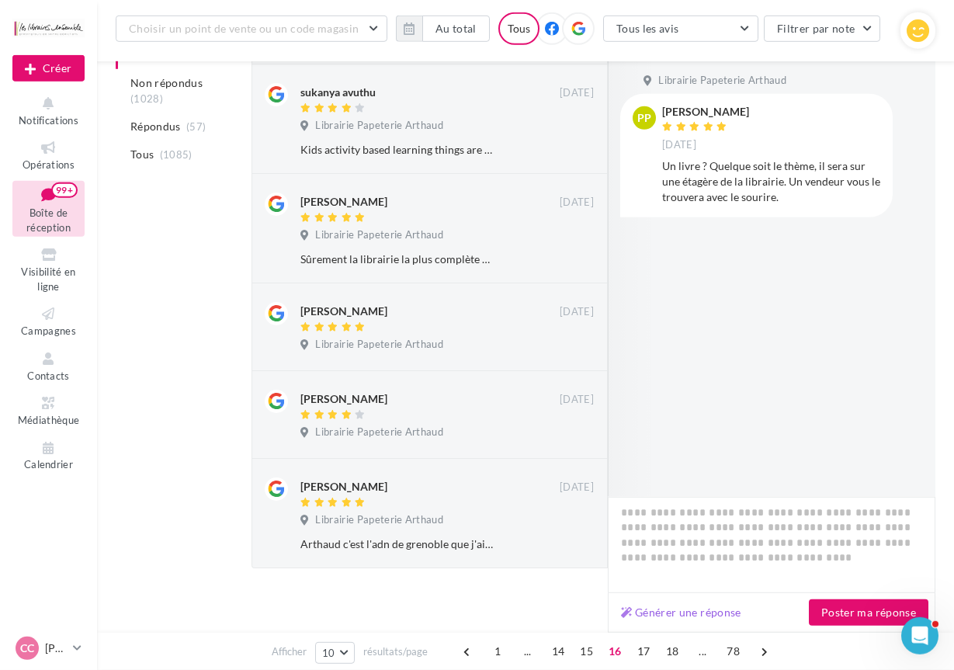
scroll to position [754, 0]
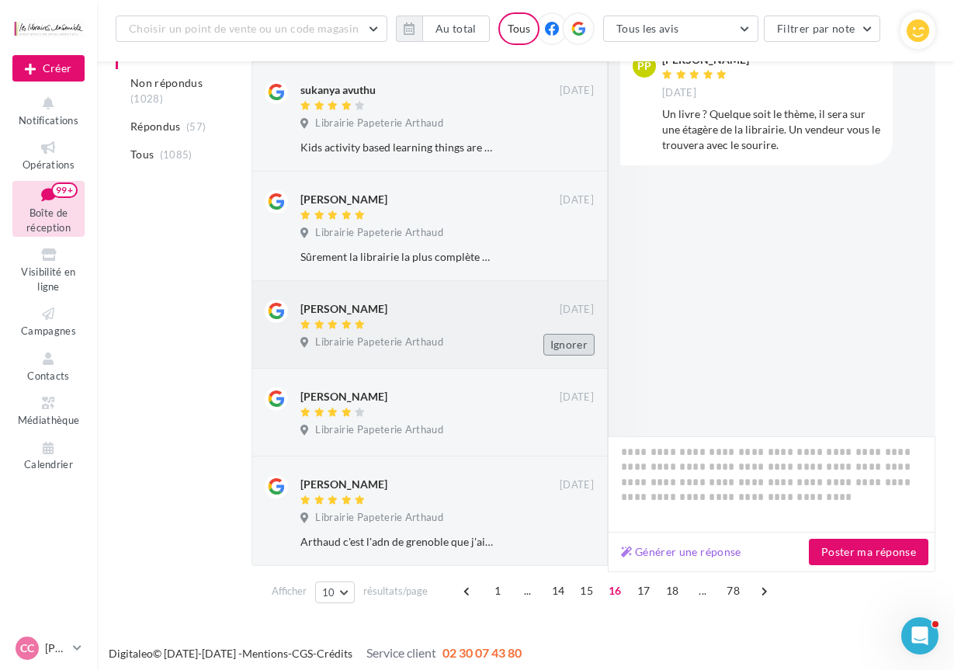
click at [562, 336] on button "Ignorer" at bounding box center [568, 345] width 51 height 22
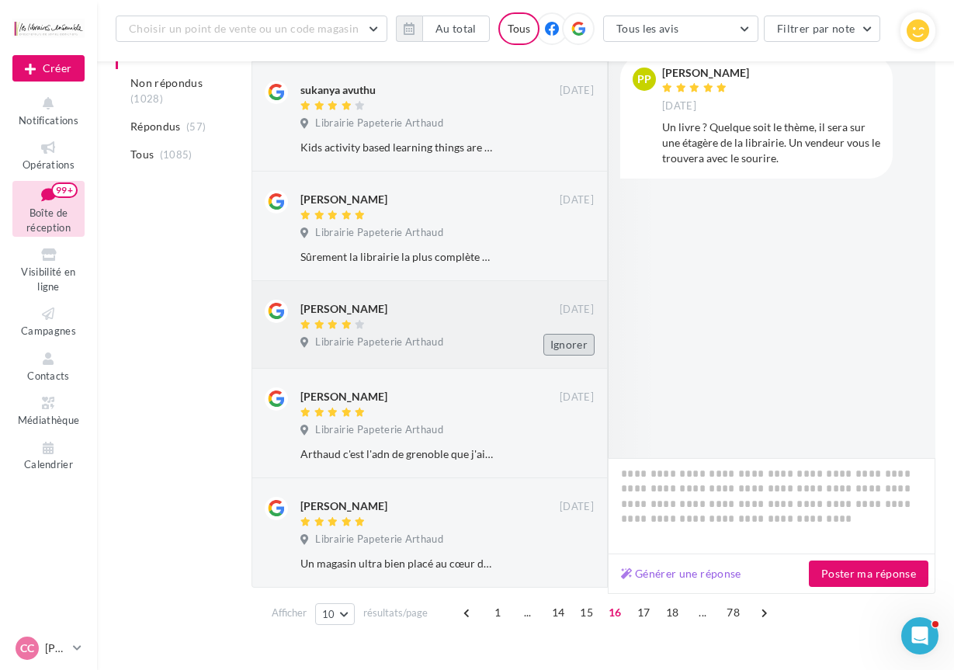
click at [576, 344] on button "Ignorer" at bounding box center [568, 345] width 51 height 22
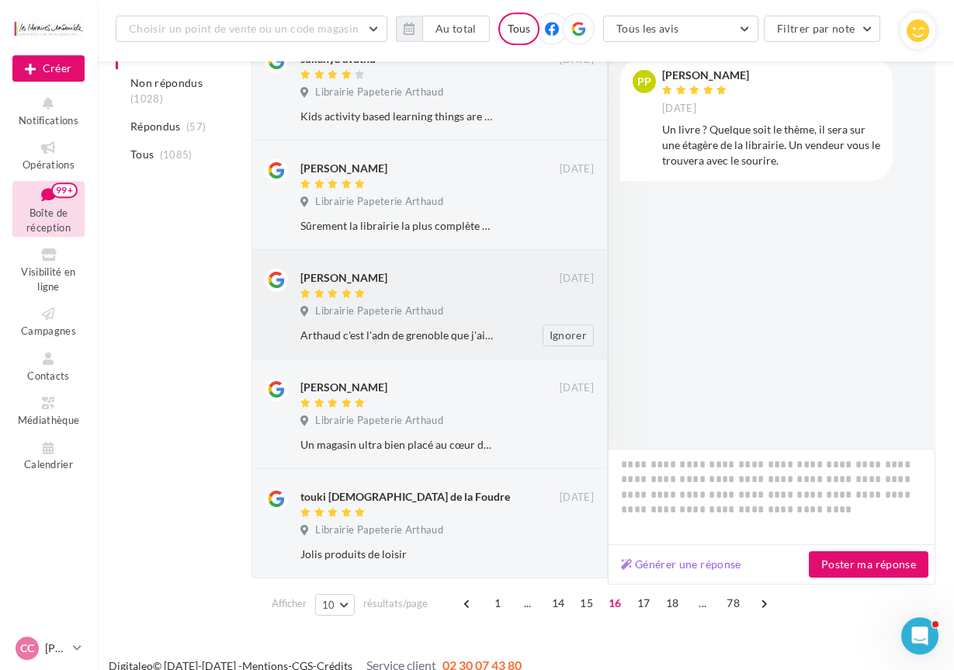
scroll to position [800, 0]
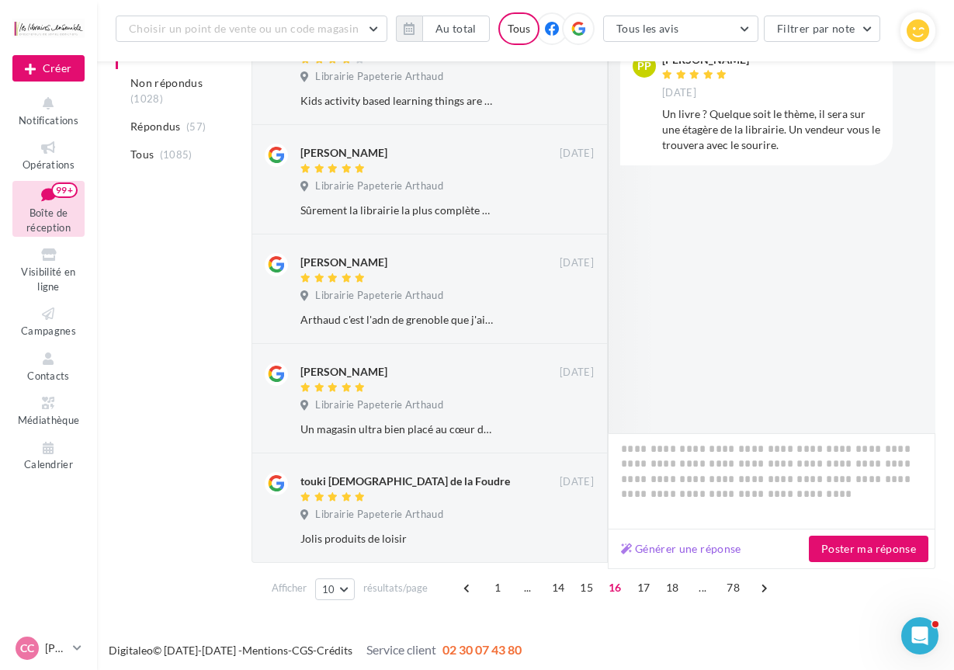
click at [645, 582] on span "17" at bounding box center [644, 587] width 26 height 25
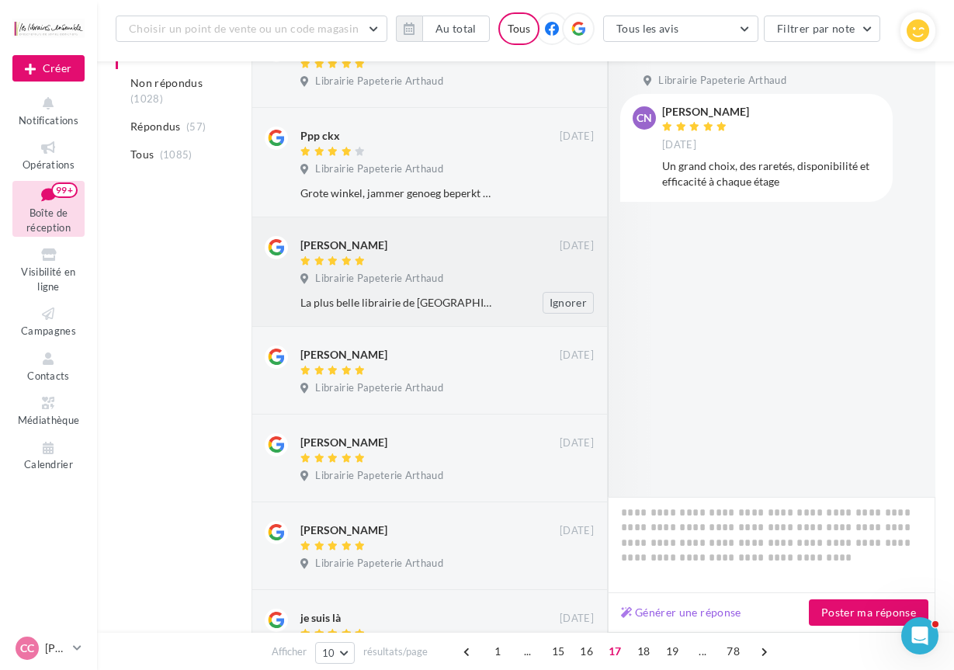
scroll to position [199, 0]
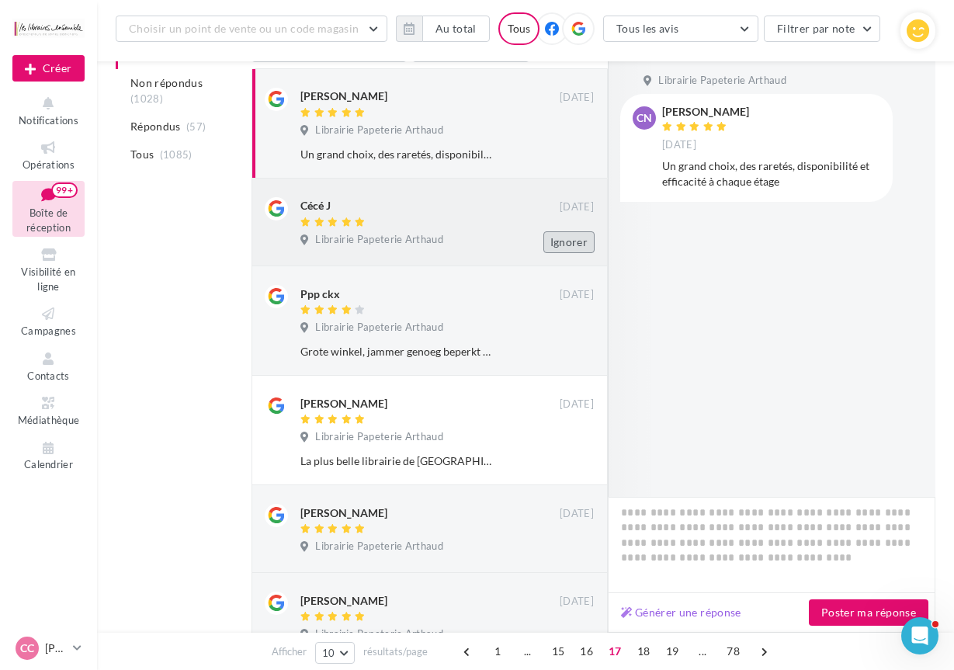
click at [570, 242] on button "Ignorer" at bounding box center [568, 242] width 51 height 22
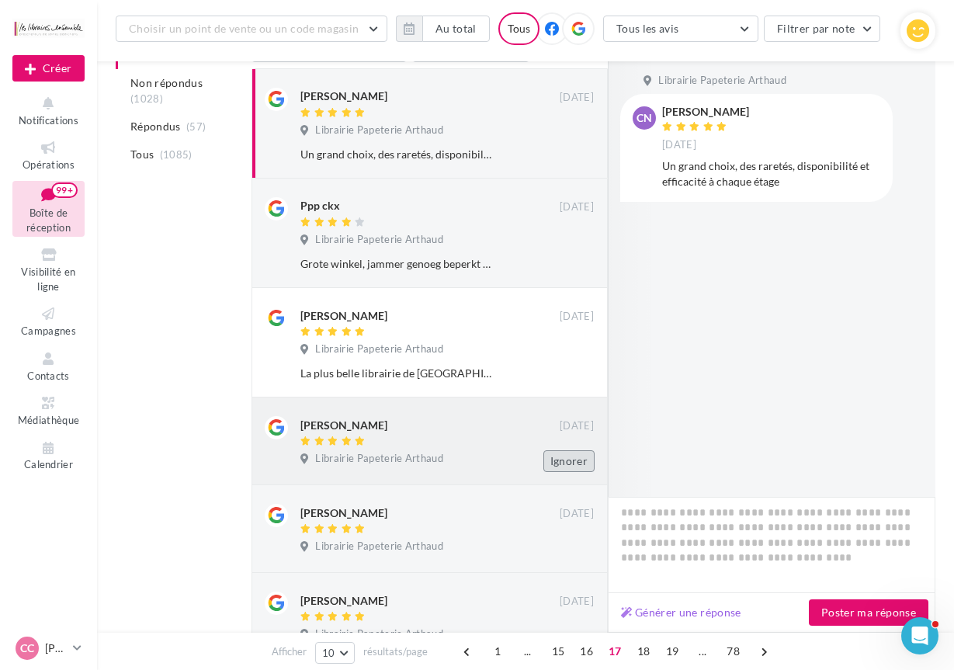
click at [562, 450] on button "Ignorer" at bounding box center [568, 461] width 51 height 22
click at [569, 451] on button "Ignorer" at bounding box center [568, 461] width 51 height 22
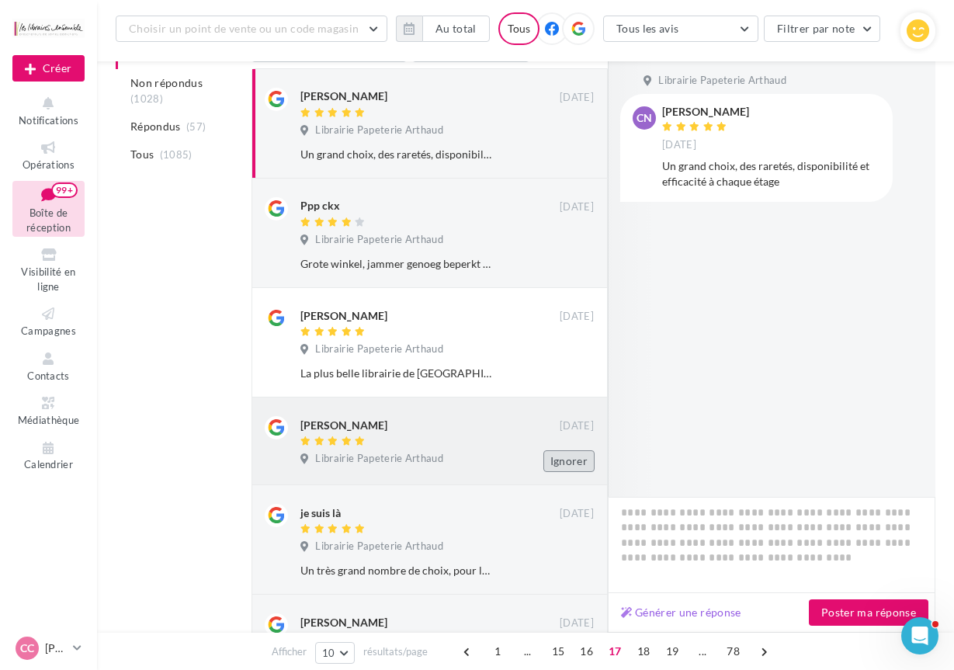
click at [564, 459] on button "Ignorer" at bounding box center [568, 461] width 51 height 22
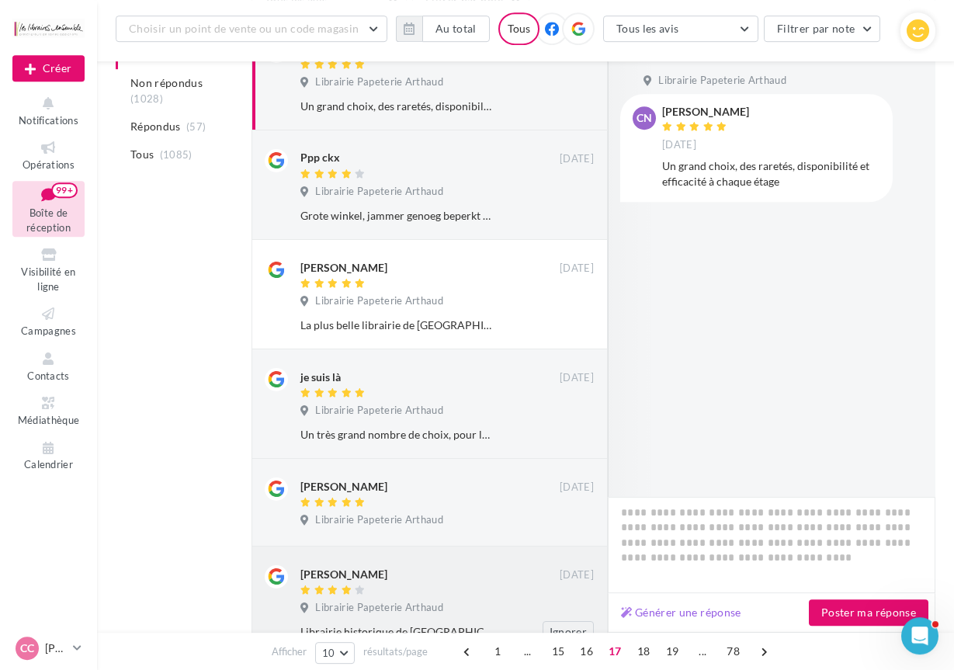
scroll to position [279, 0]
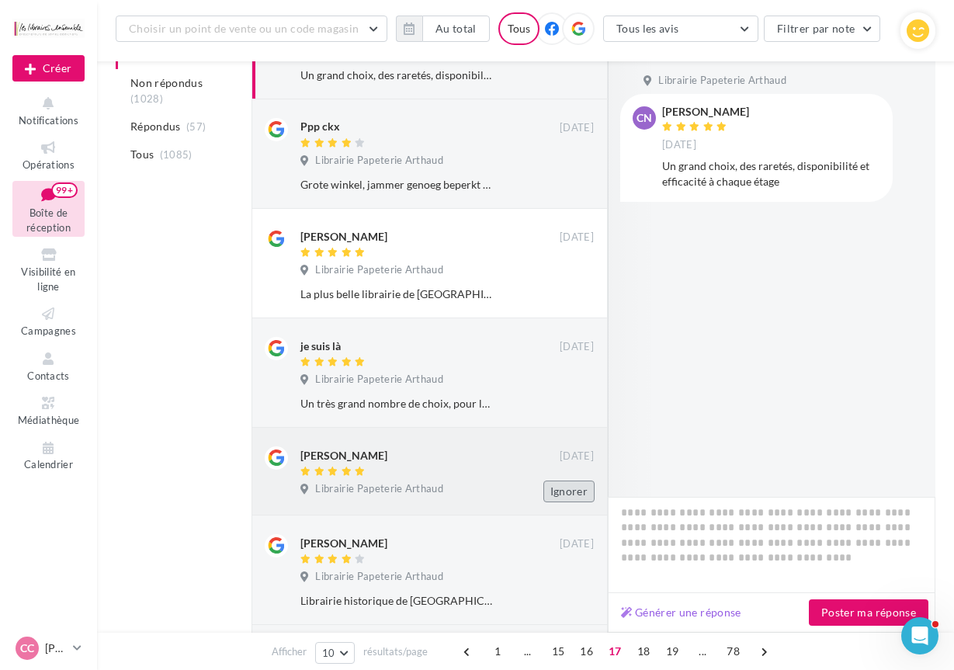
click at [559, 486] on button "Ignorer" at bounding box center [568, 491] width 51 height 22
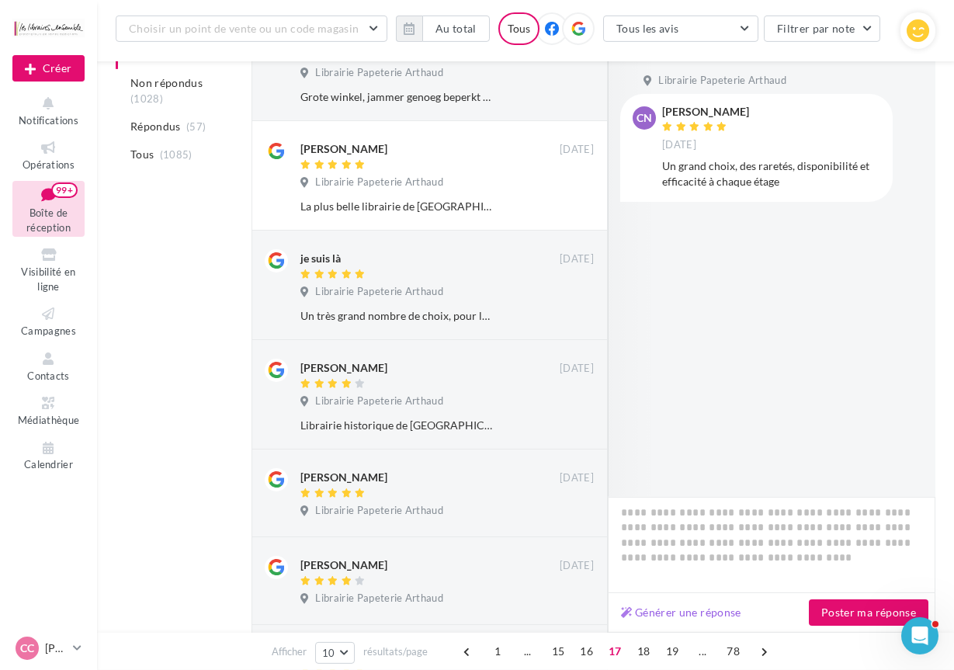
scroll to position [437, 0]
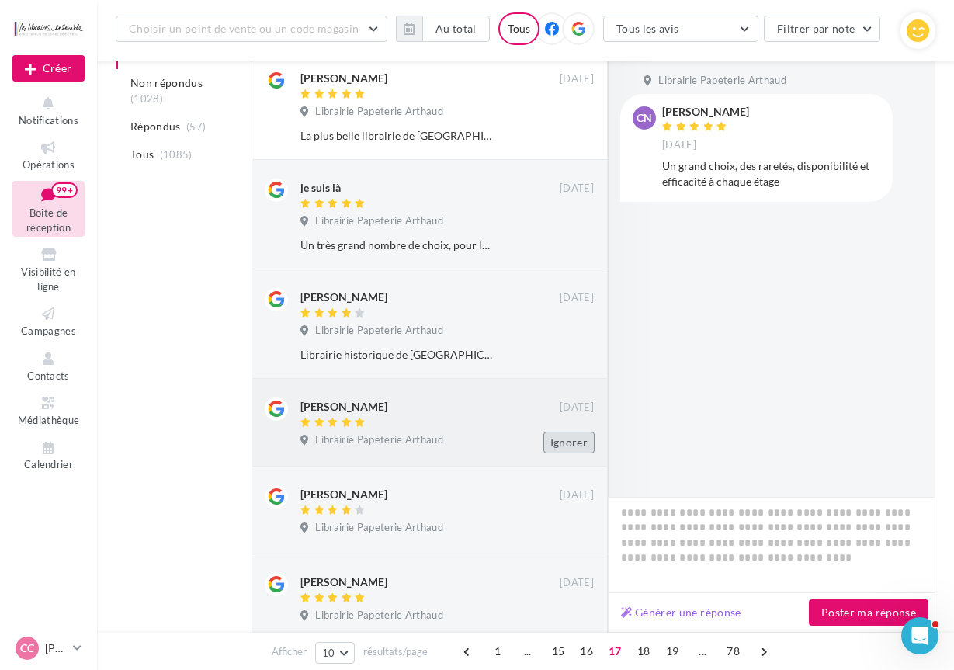
click at [558, 442] on button "Ignorer" at bounding box center [568, 443] width 51 height 22
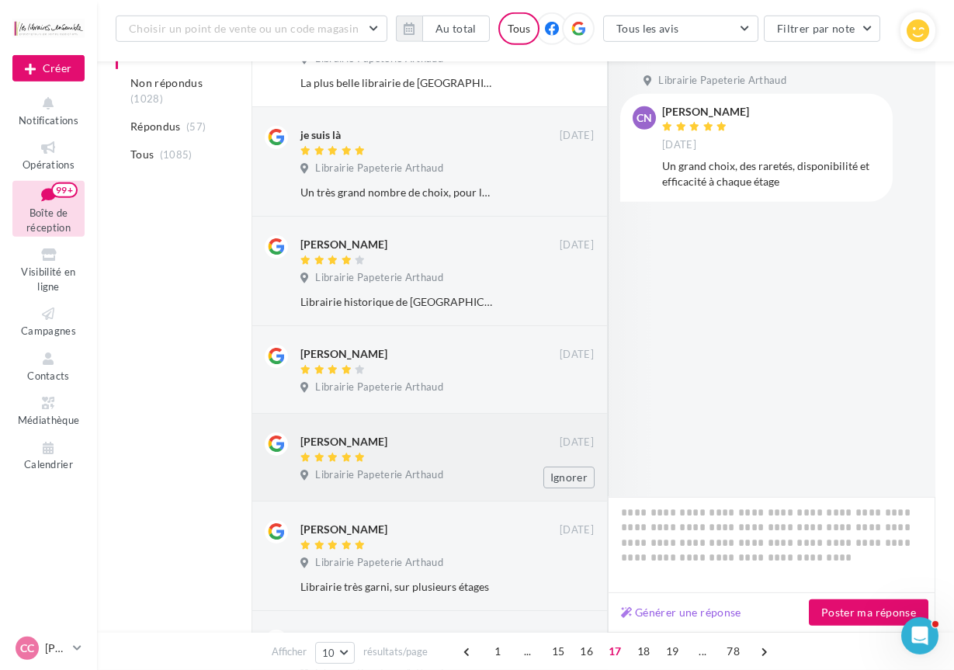
scroll to position [516, 0]
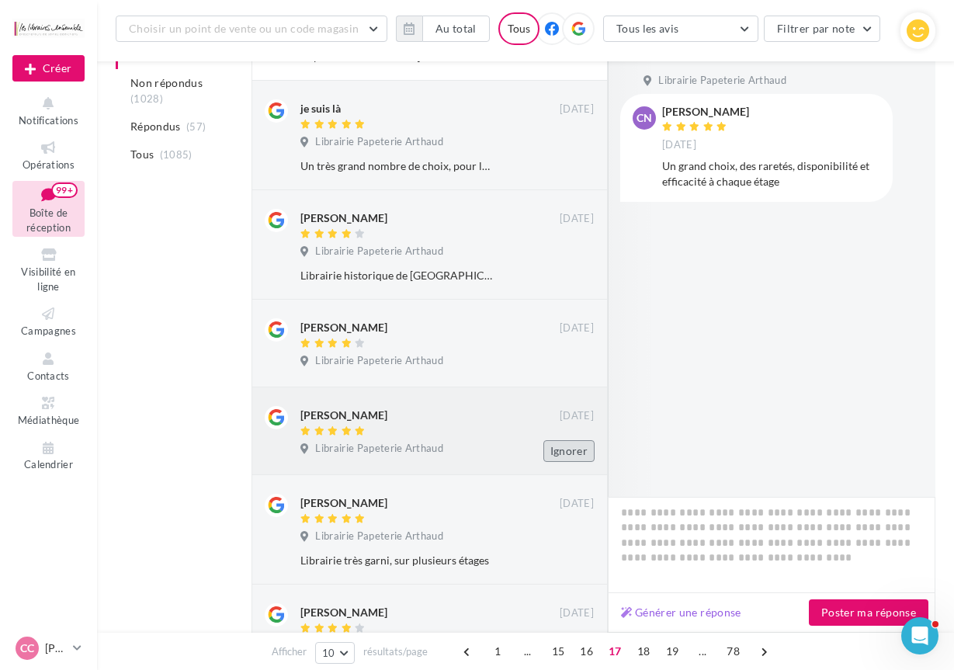
click at [570, 442] on button "Ignorer" at bounding box center [568, 451] width 51 height 22
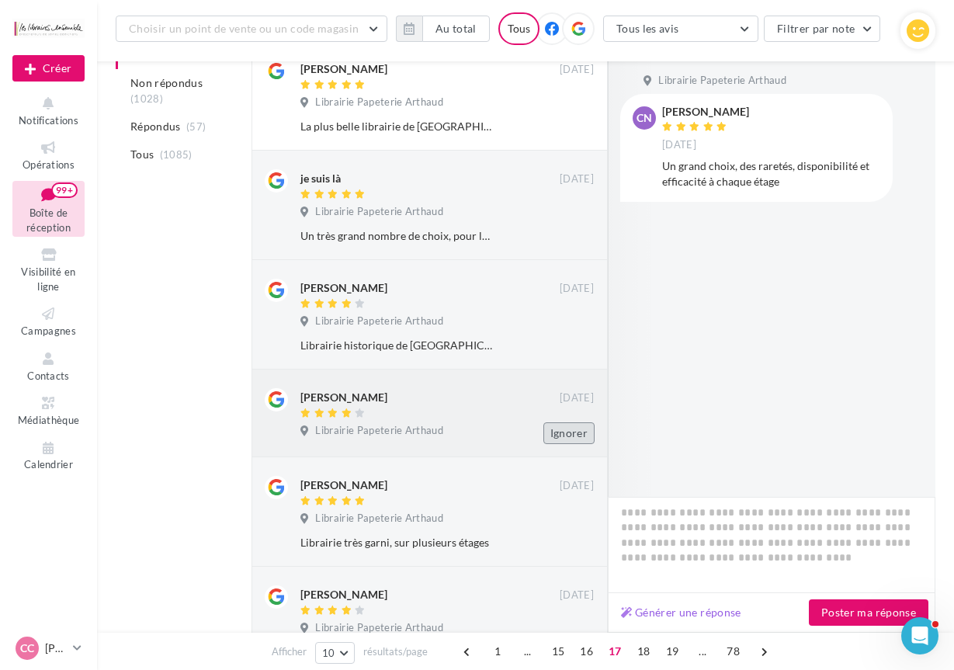
scroll to position [437, 0]
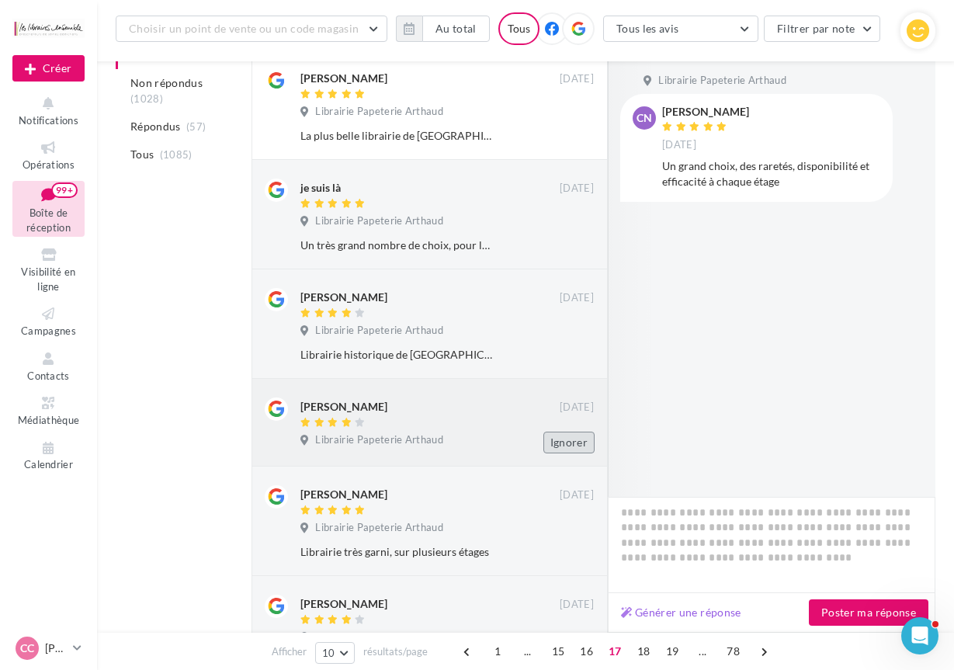
click at [574, 439] on button "Ignorer" at bounding box center [568, 443] width 51 height 22
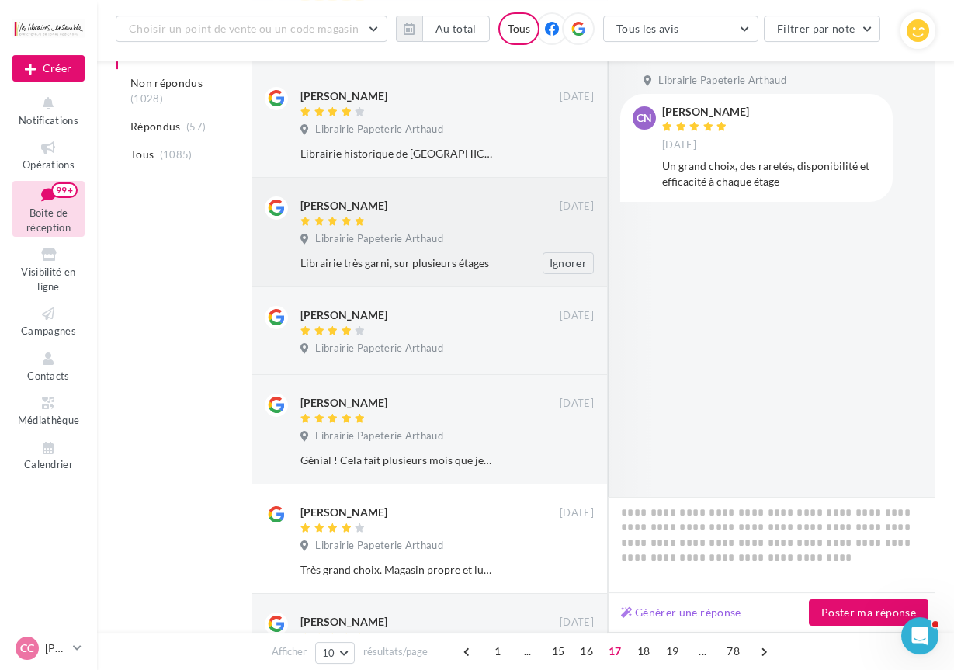
scroll to position [674, 0]
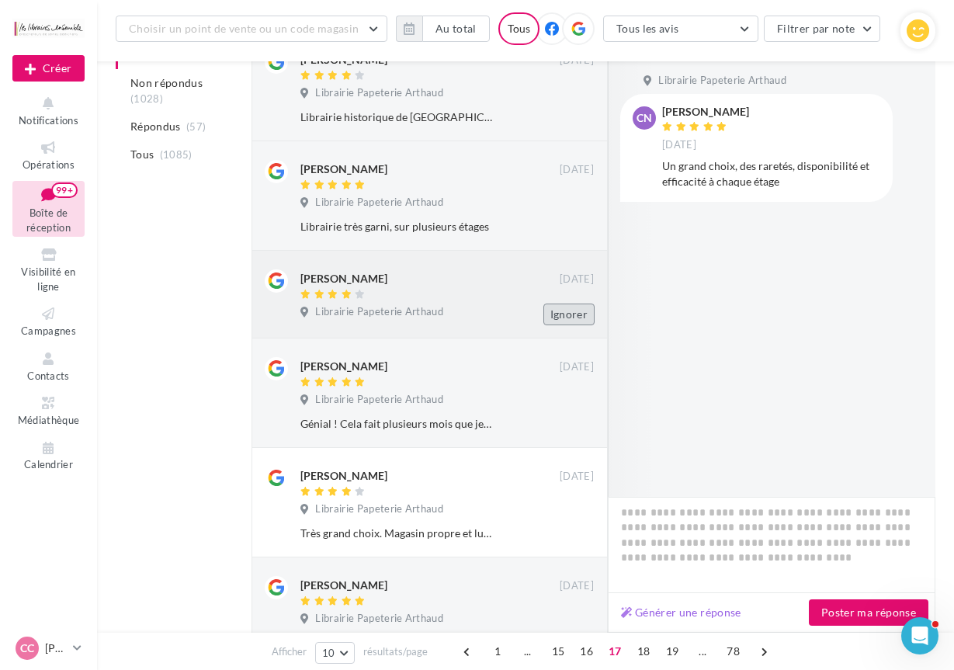
click at [566, 309] on button "Ignorer" at bounding box center [568, 314] width 51 height 22
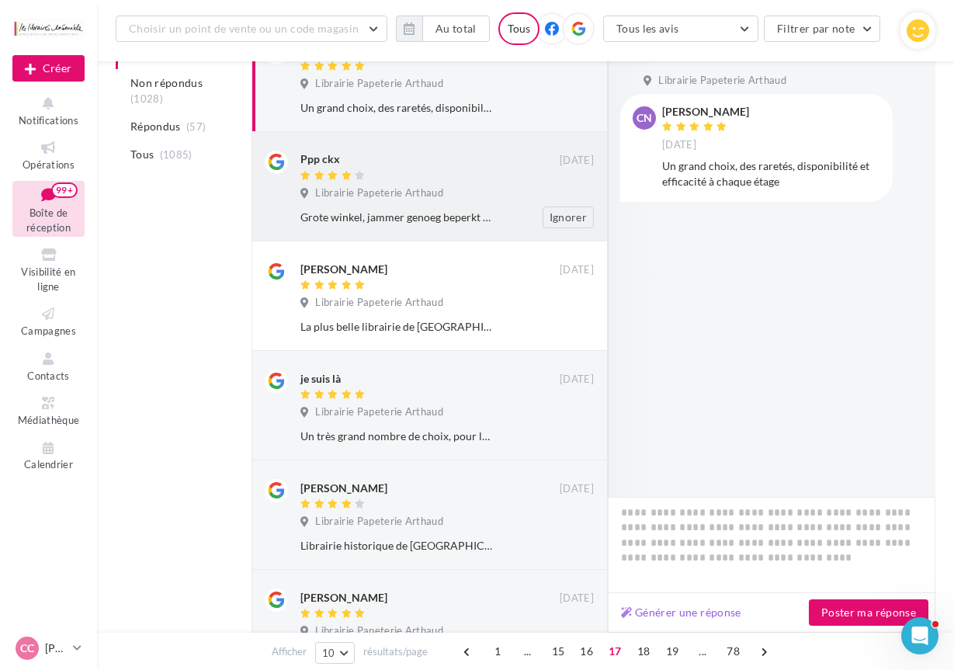
scroll to position [0, 0]
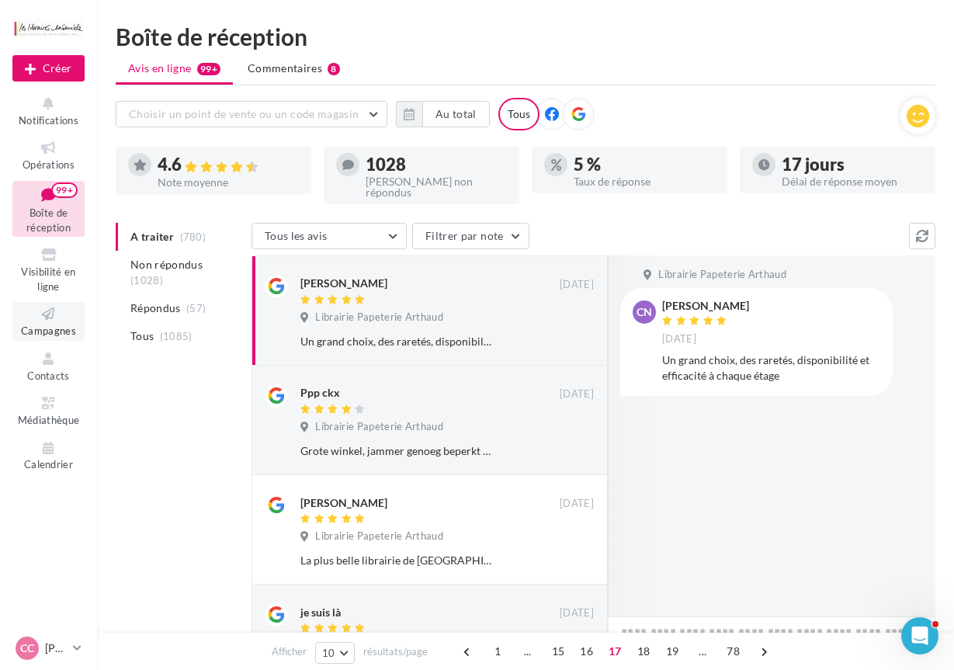
click at [57, 315] on icon at bounding box center [48, 314] width 63 height 18
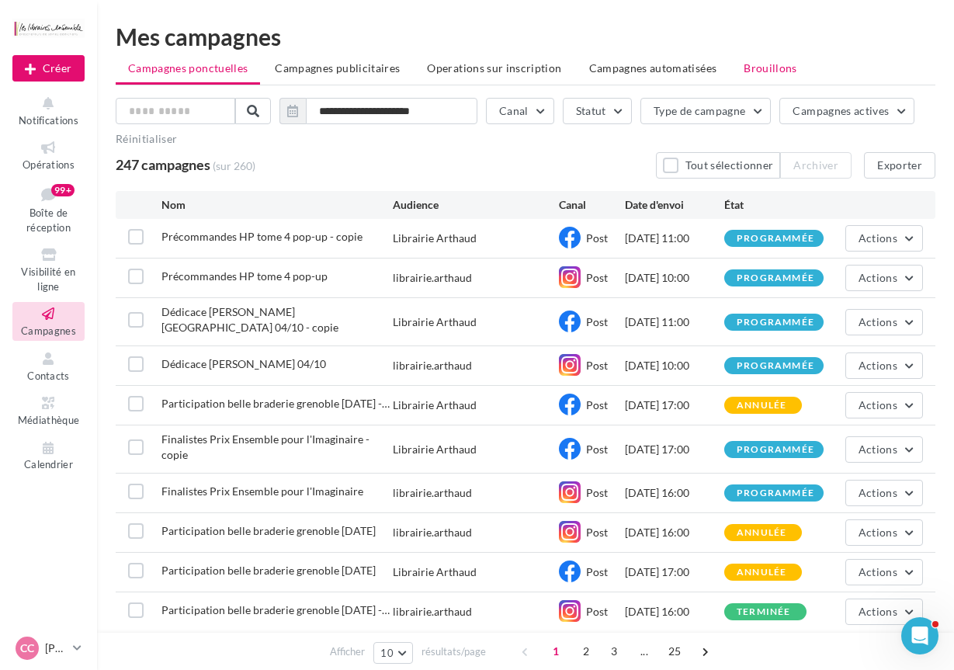
click at [755, 75] on li "Brouillons" at bounding box center [770, 68] width 78 height 28
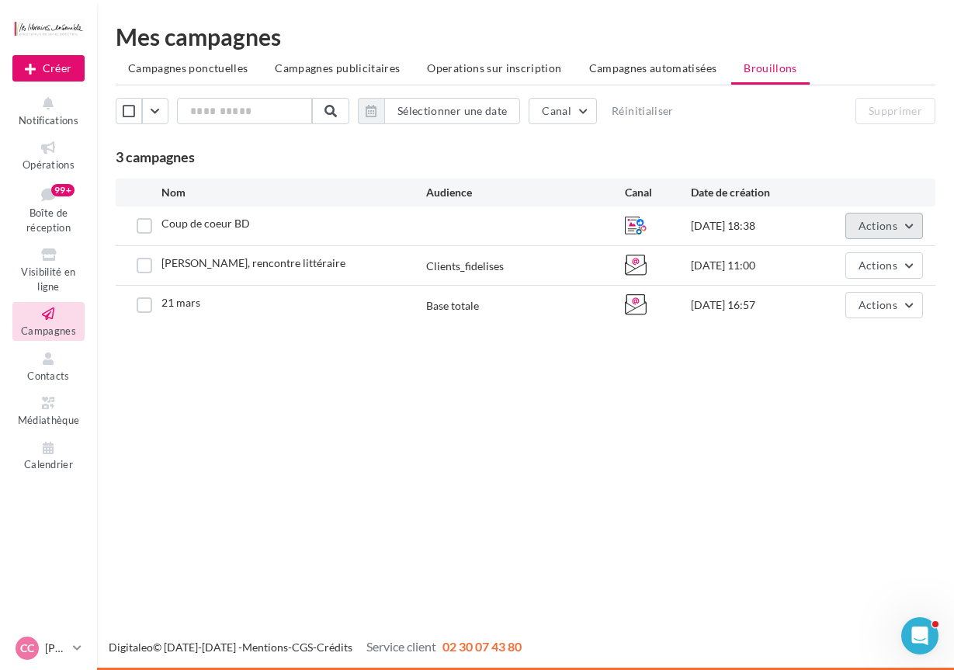
click at [864, 224] on span "Actions" at bounding box center [877, 225] width 39 height 13
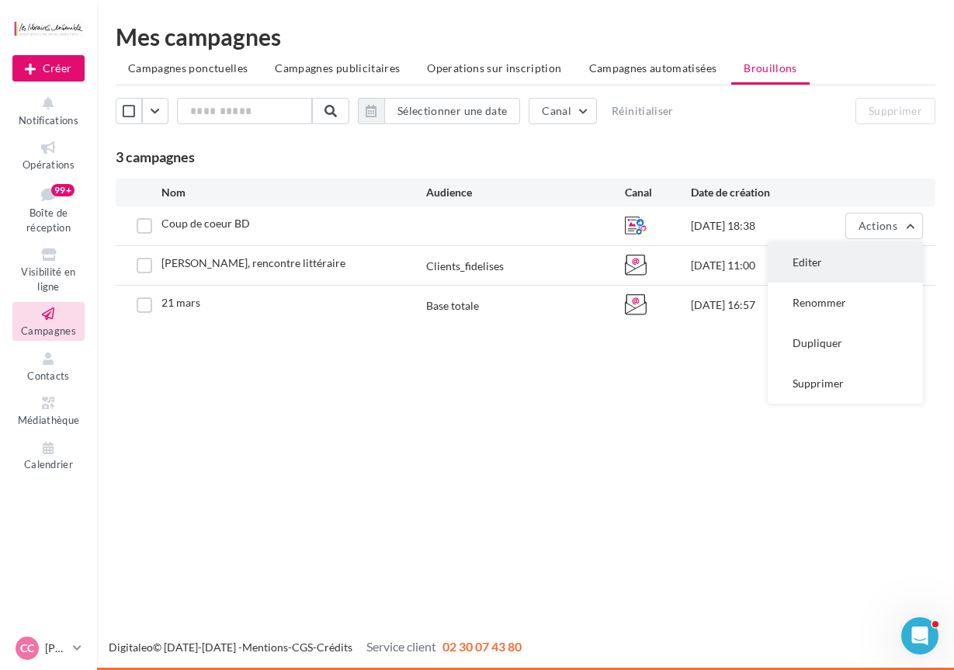
click at [828, 256] on button "Editer" at bounding box center [845, 262] width 155 height 40
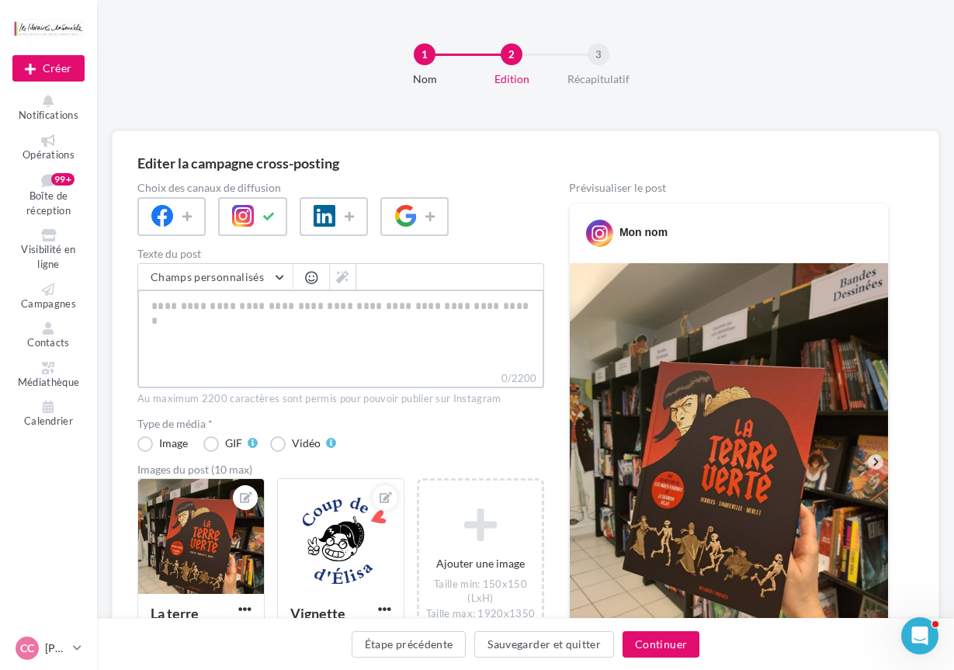
click at [371, 334] on textarea "0/2200" at bounding box center [340, 330] width 407 height 81
click at [290, 310] on textarea "0/2200" at bounding box center [340, 330] width 407 height 81
paste textarea "**********"
type textarea "**********"
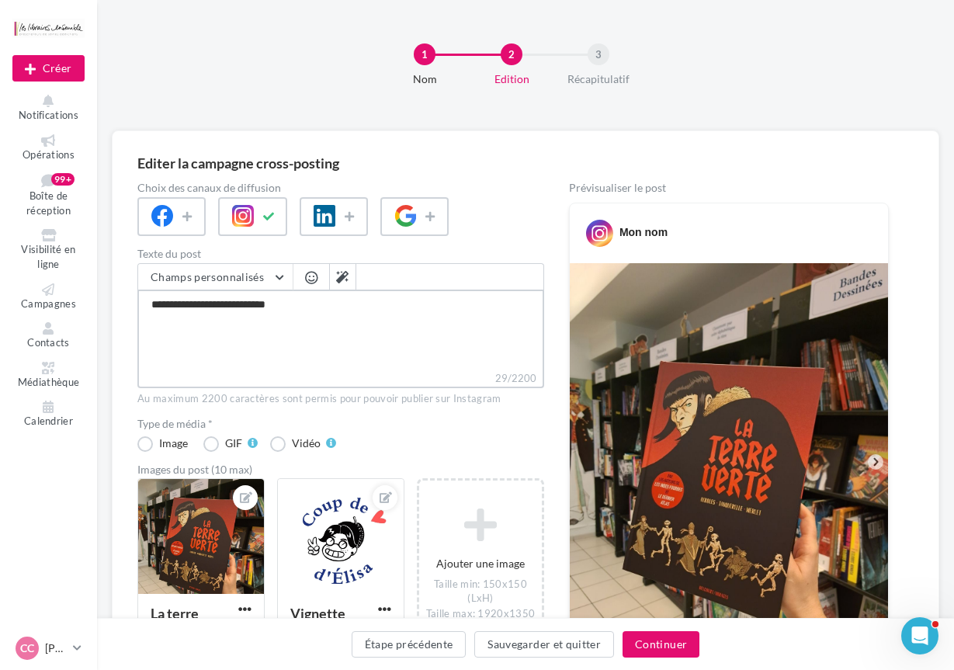
type textarea "**********"
paste textarea "*******"
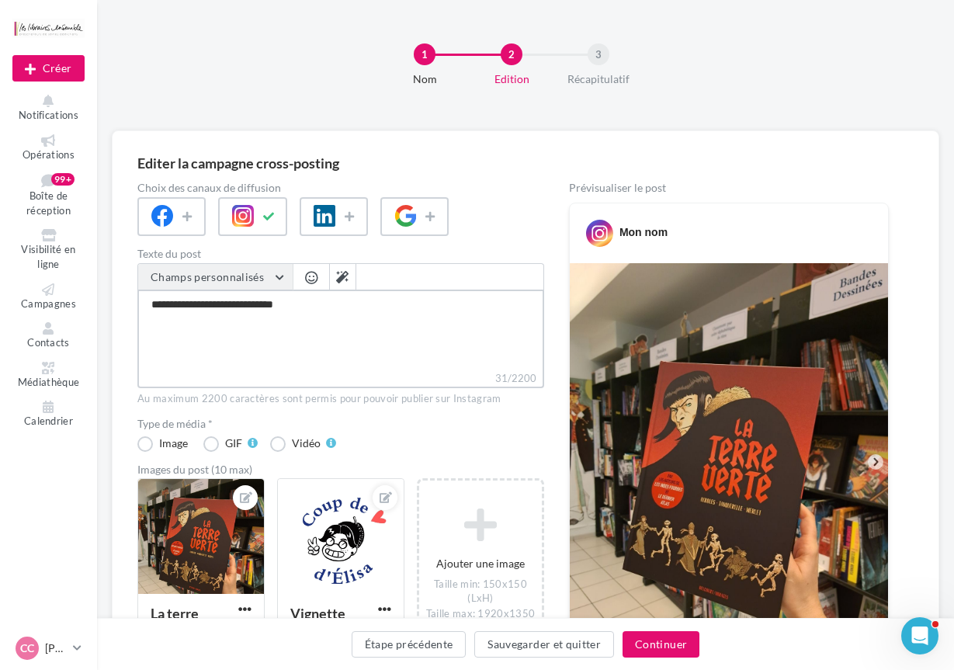
type textarea "**********"
click at [308, 298] on textarea "**********" at bounding box center [340, 330] width 407 height 81
type textarea "**********"
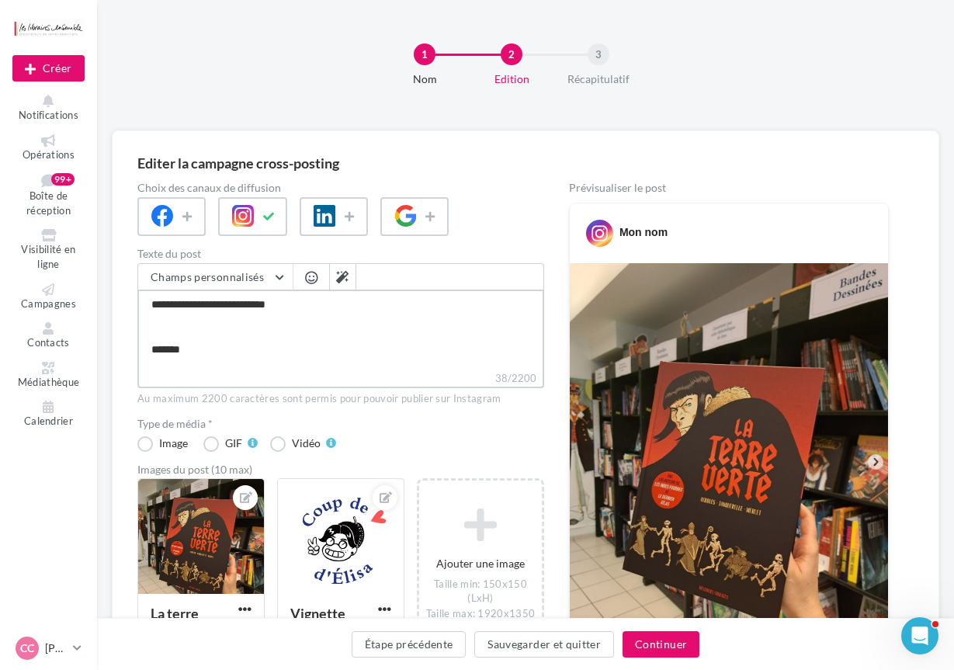
type textarea "**********"
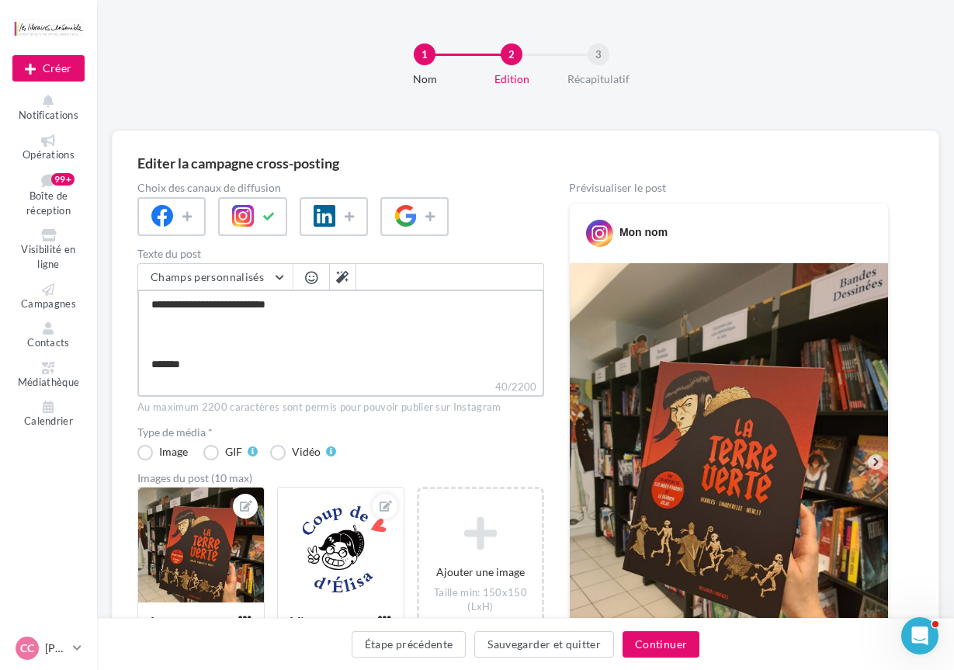
type textarea "**********"
